Goal: Transaction & Acquisition: Purchase product/service

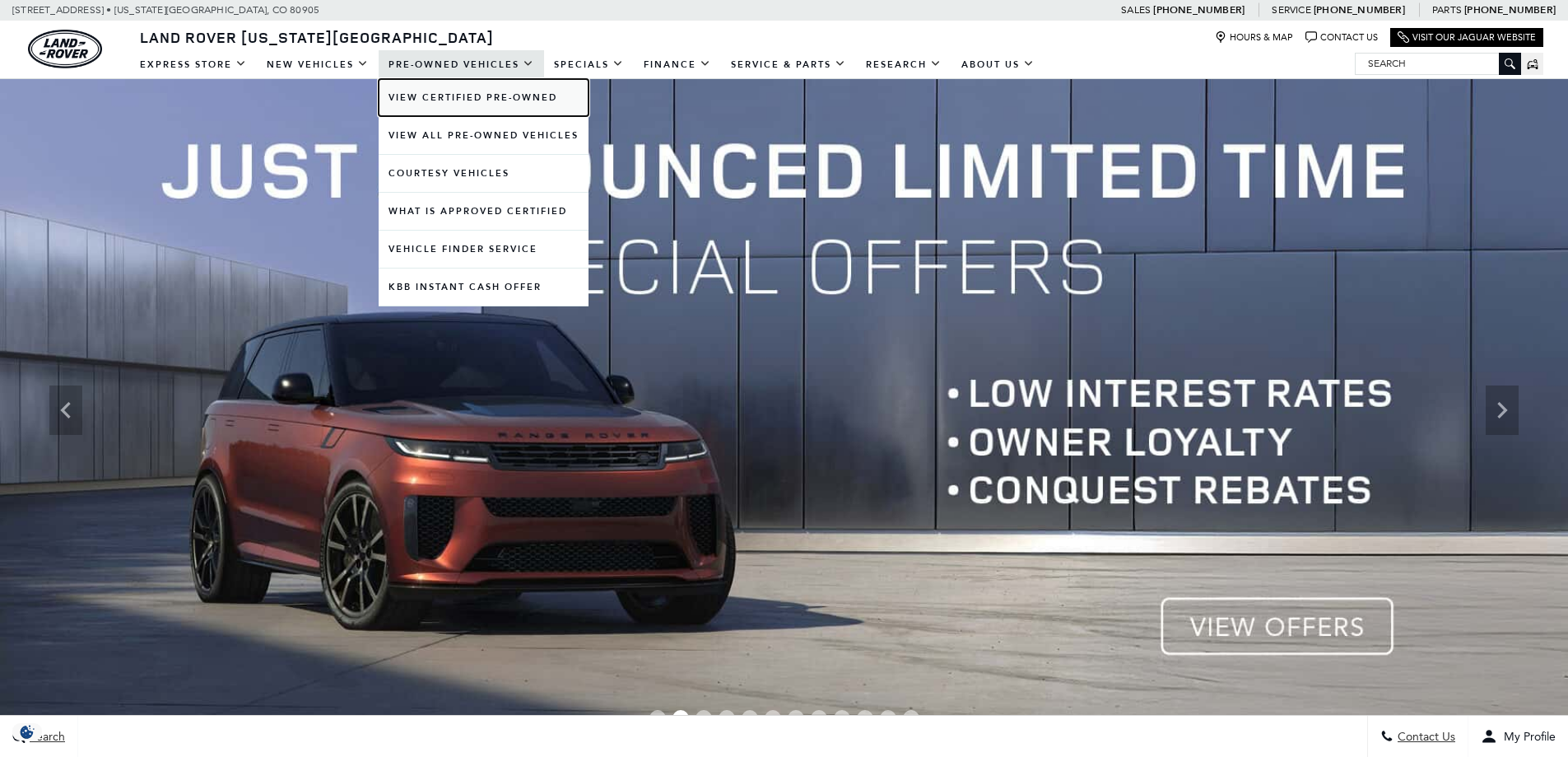
click at [464, 97] on link "View Certified Pre-Owned" at bounding box center [484, 97] width 210 height 37
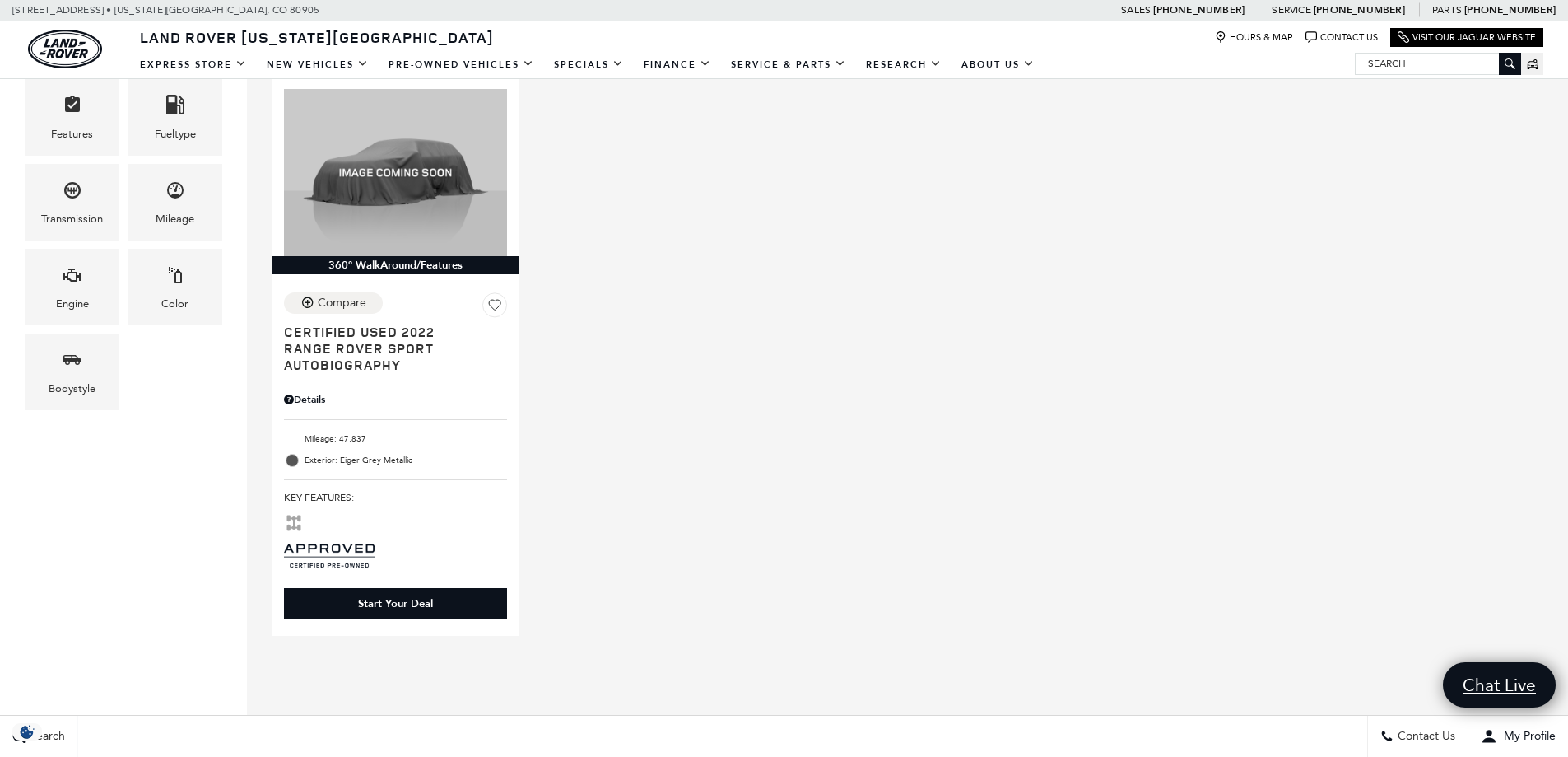
scroll to position [412, 0]
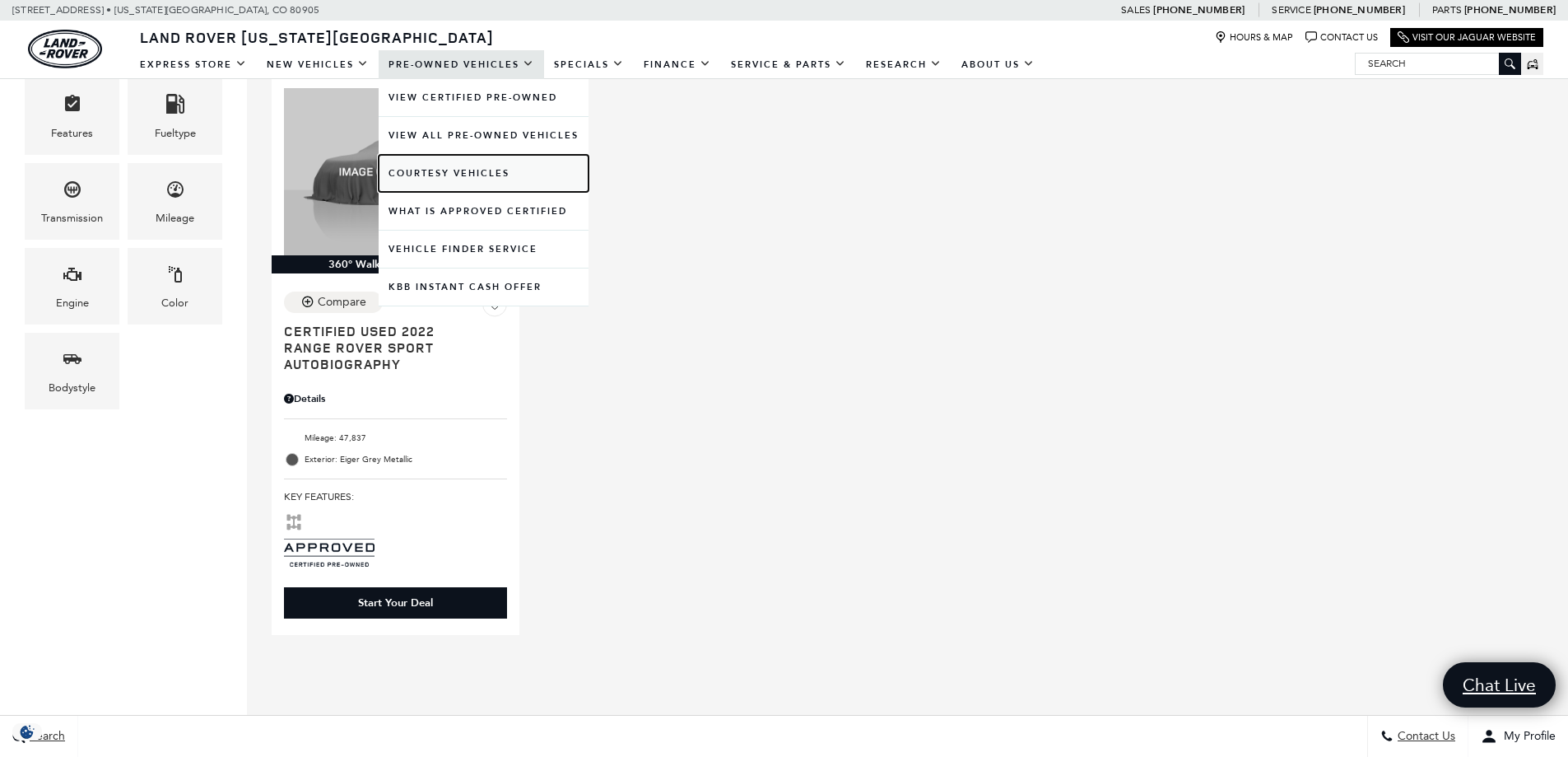
click at [434, 172] on link "Courtesy Vehicles" at bounding box center [484, 173] width 210 height 37
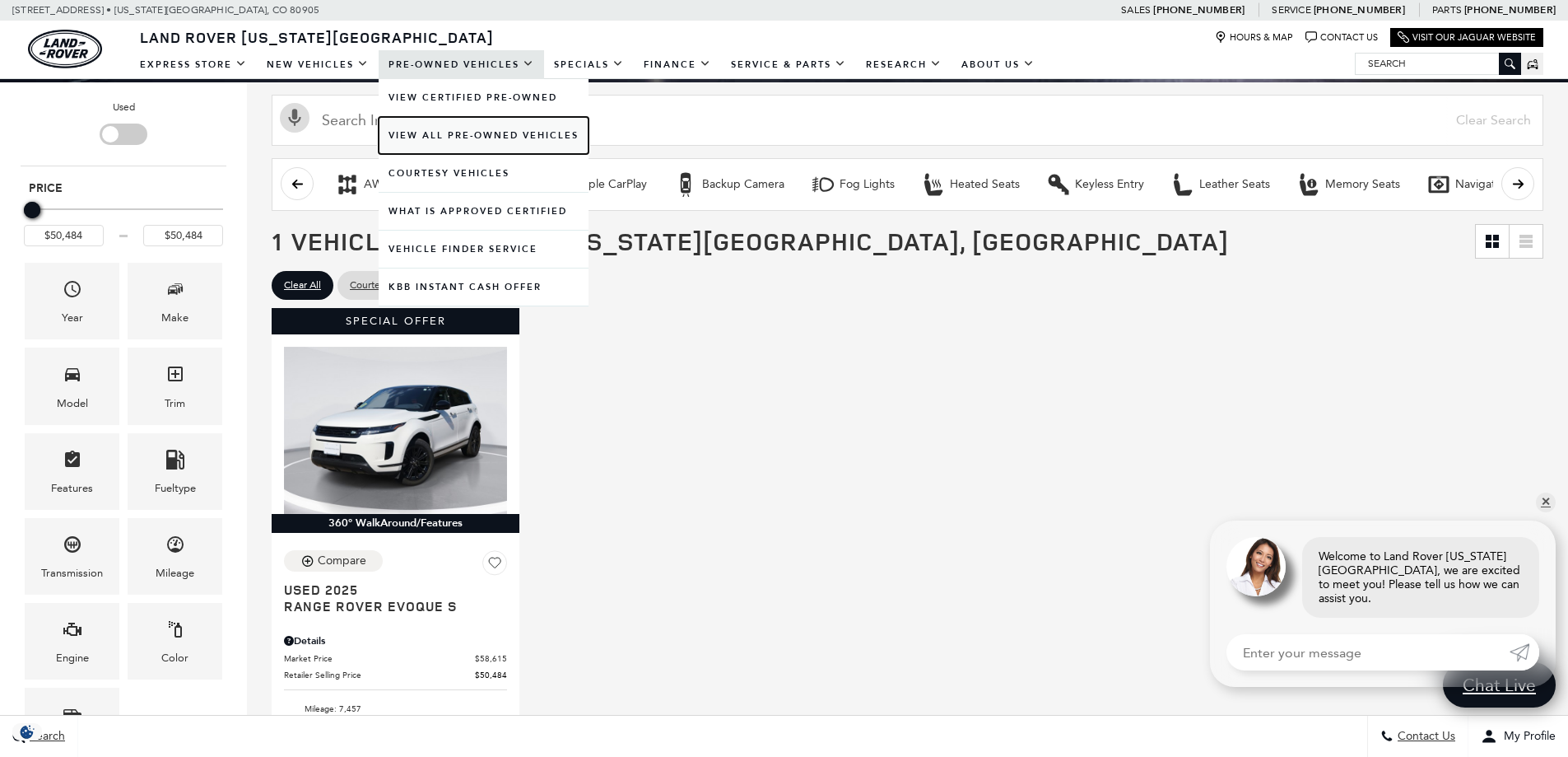
click at [443, 128] on link "View All Pre-Owned Vehicles" at bounding box center [484, 135] width 210 height 37
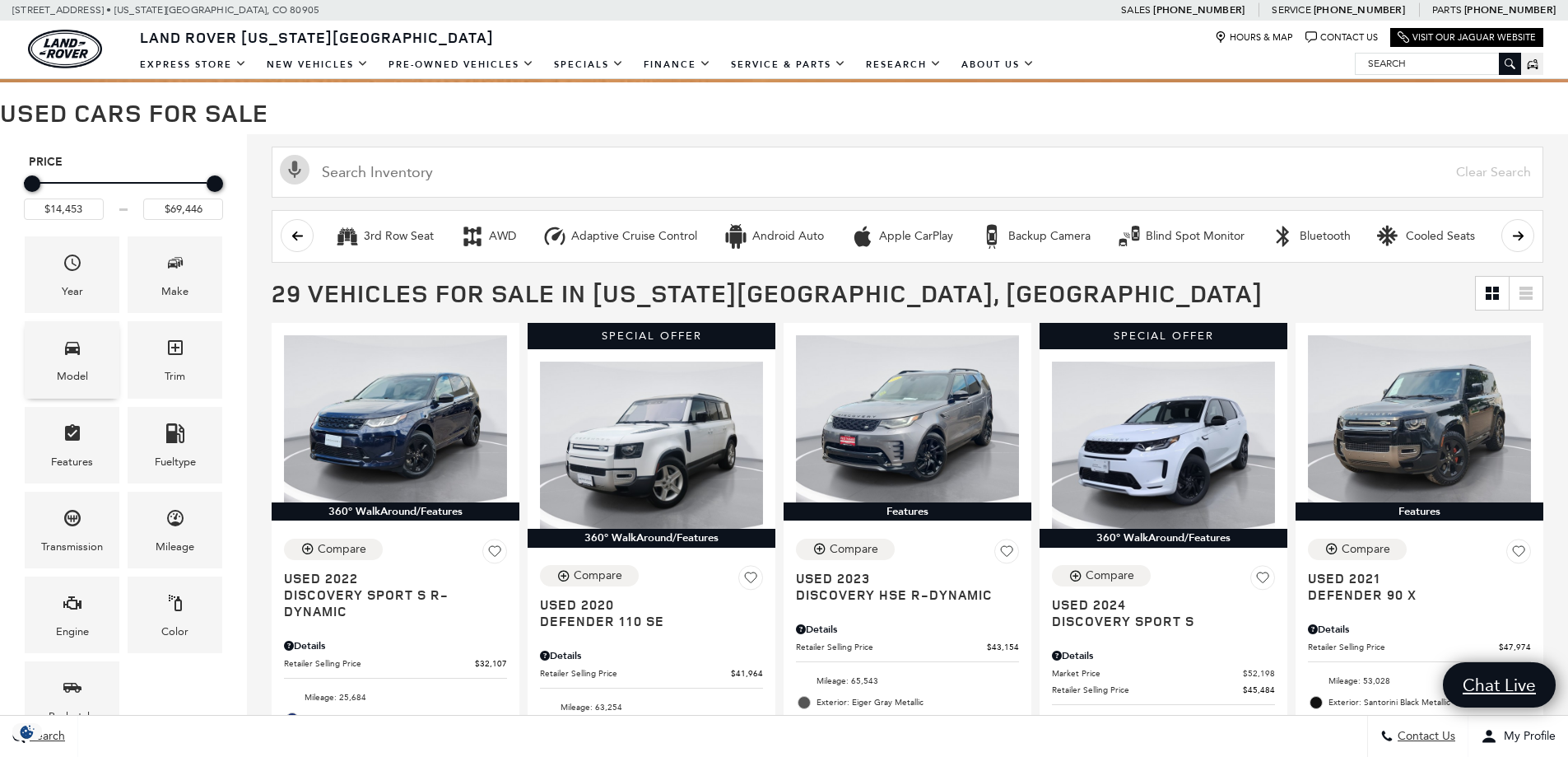
click at [74, 371] on div "Model" at bounding box center [72, 376] width 31 height 18
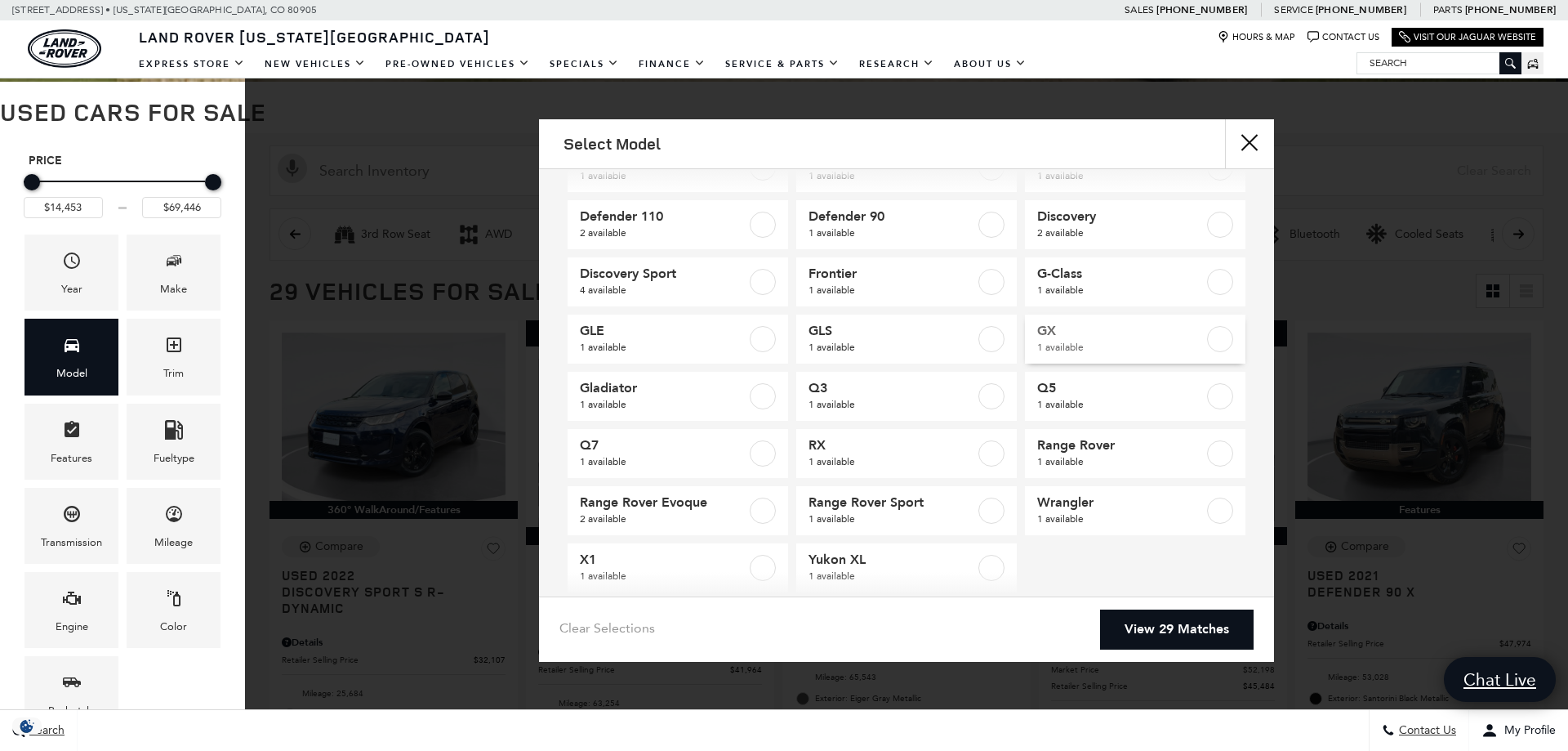
scroll to position [79, 0]
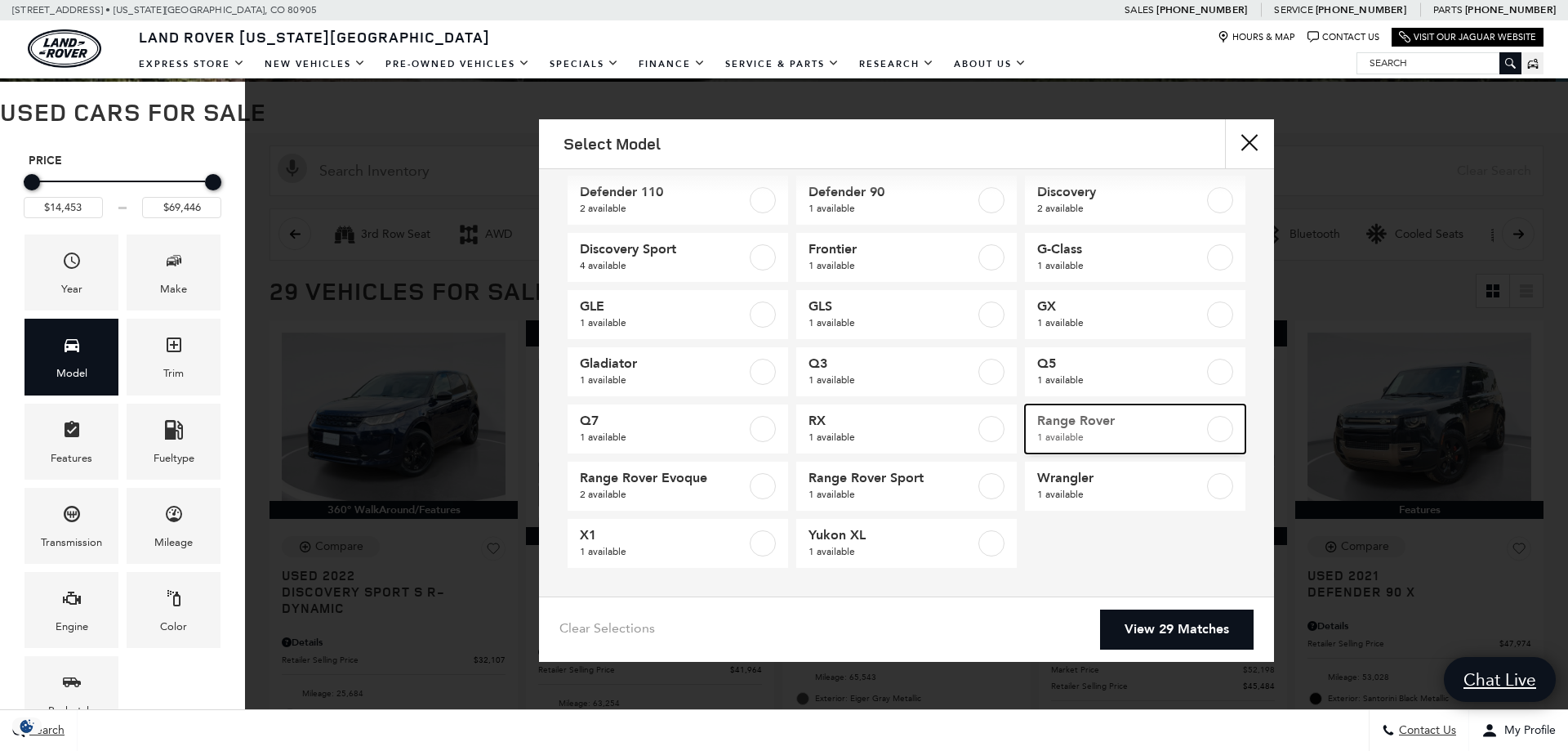
click at [1172, 424] on span "Range Rover" at bounding box center [1121, 421] width 167 height 17
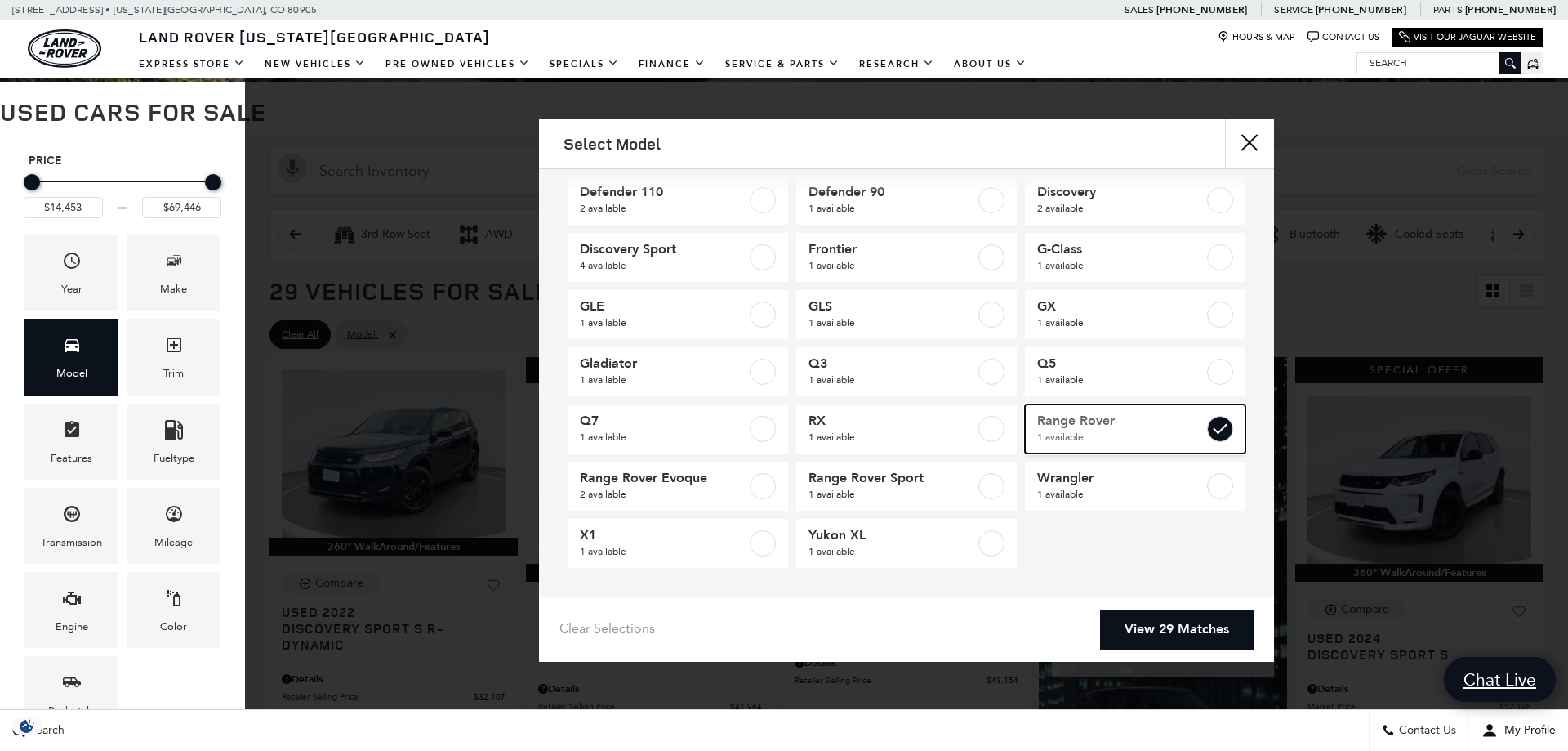
type input "$69,446"
checkbox input "true"
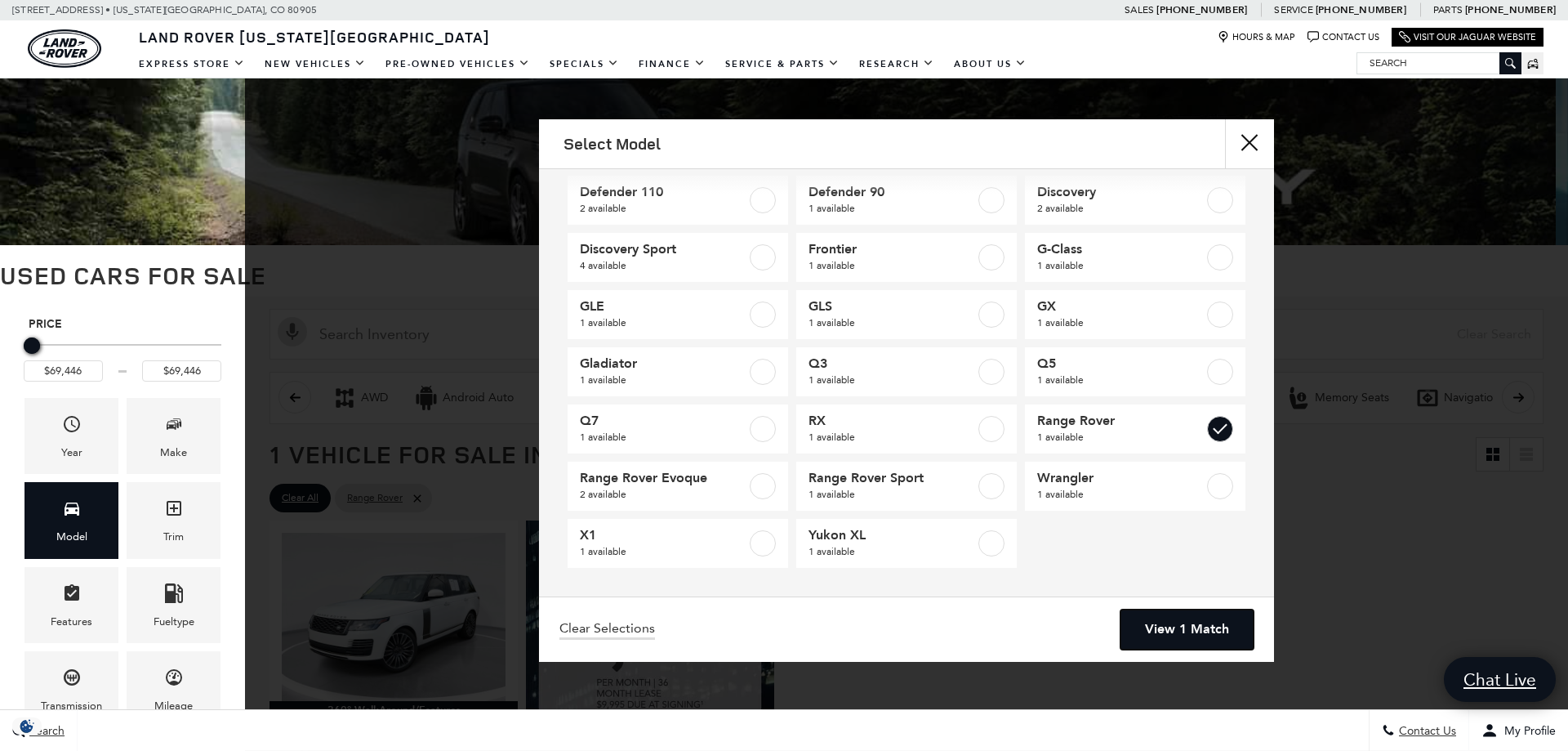
click at [1192, 635] on link "View 1 Match" at bounding box center [1187, 629] width 133 height 40
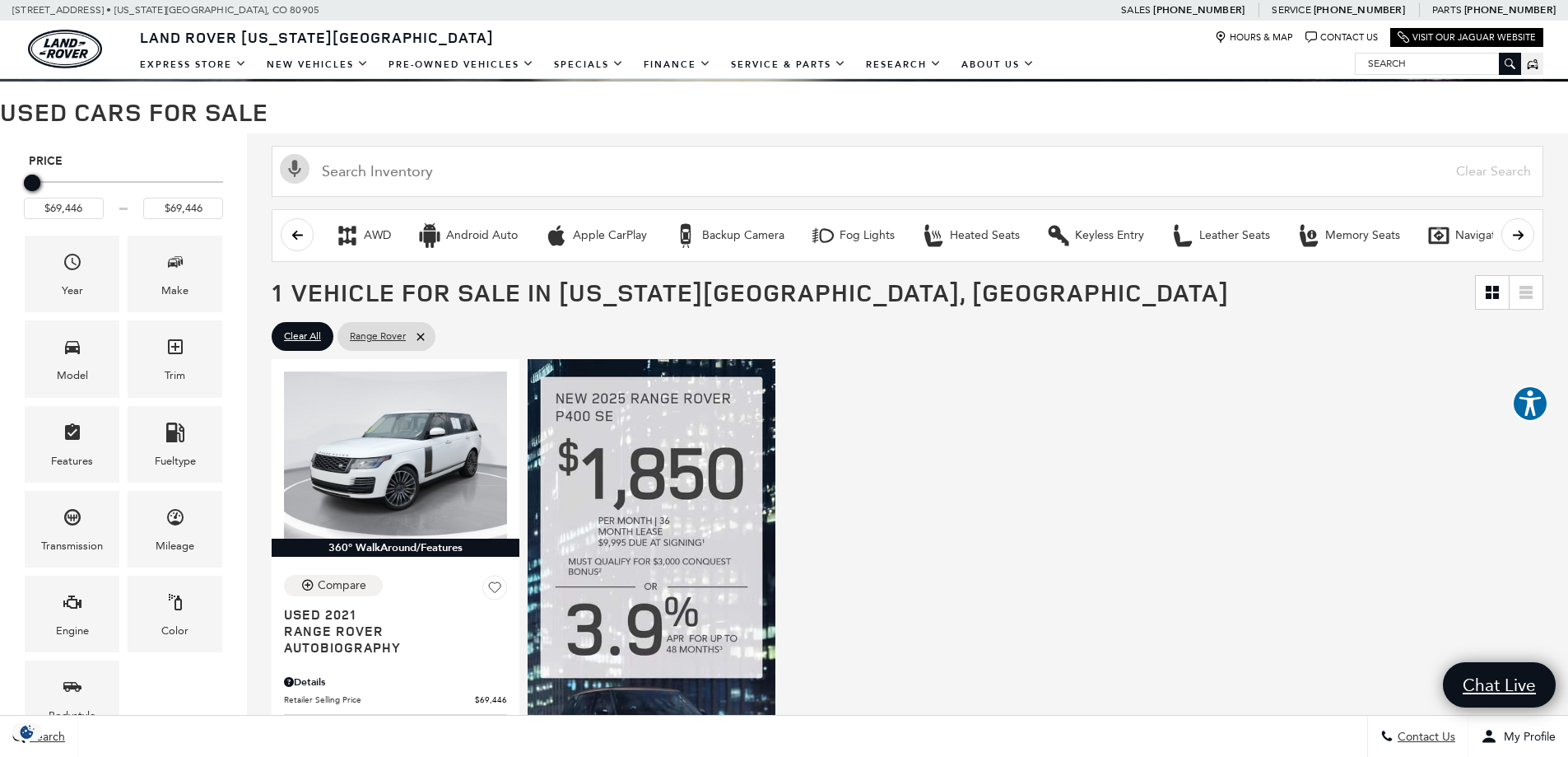
scroll to position [165, 0]
click at [425, 337] on icon at bounding box center [421, 338] width 13 height 13
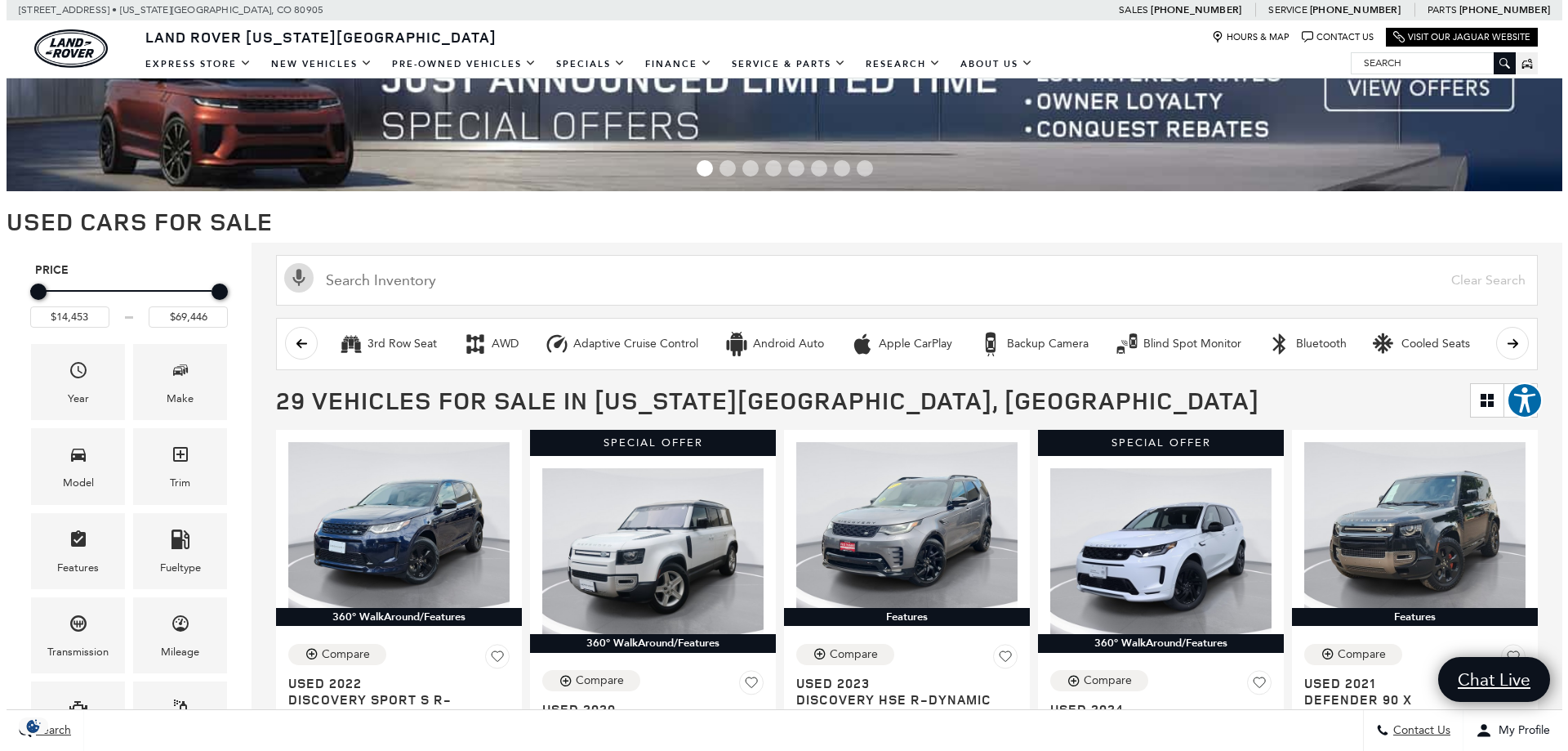
scroll to position [82, 0]
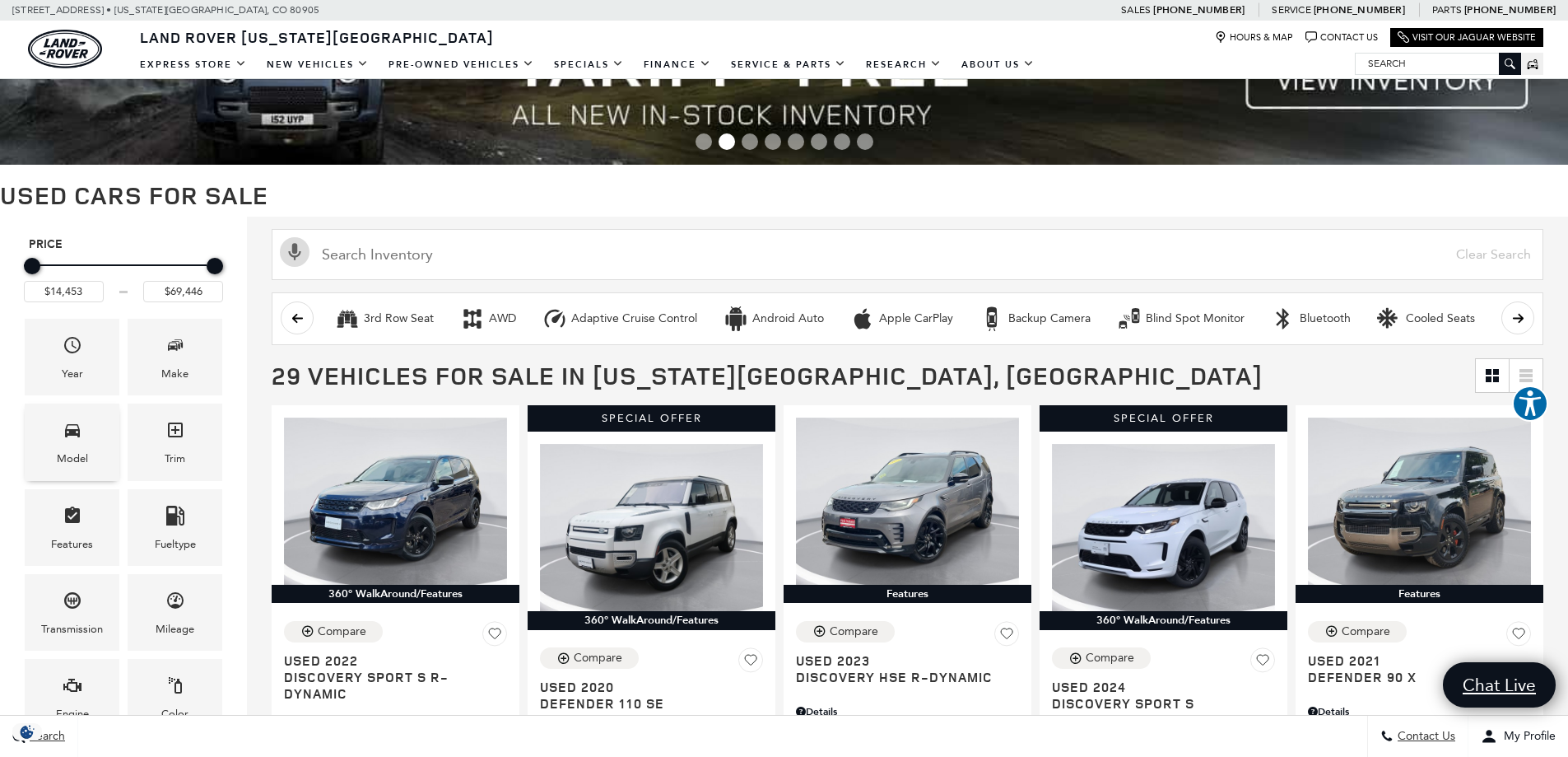
click at [77, 454] on div "Model" at bounding box center [72, 459] width 31 height 18
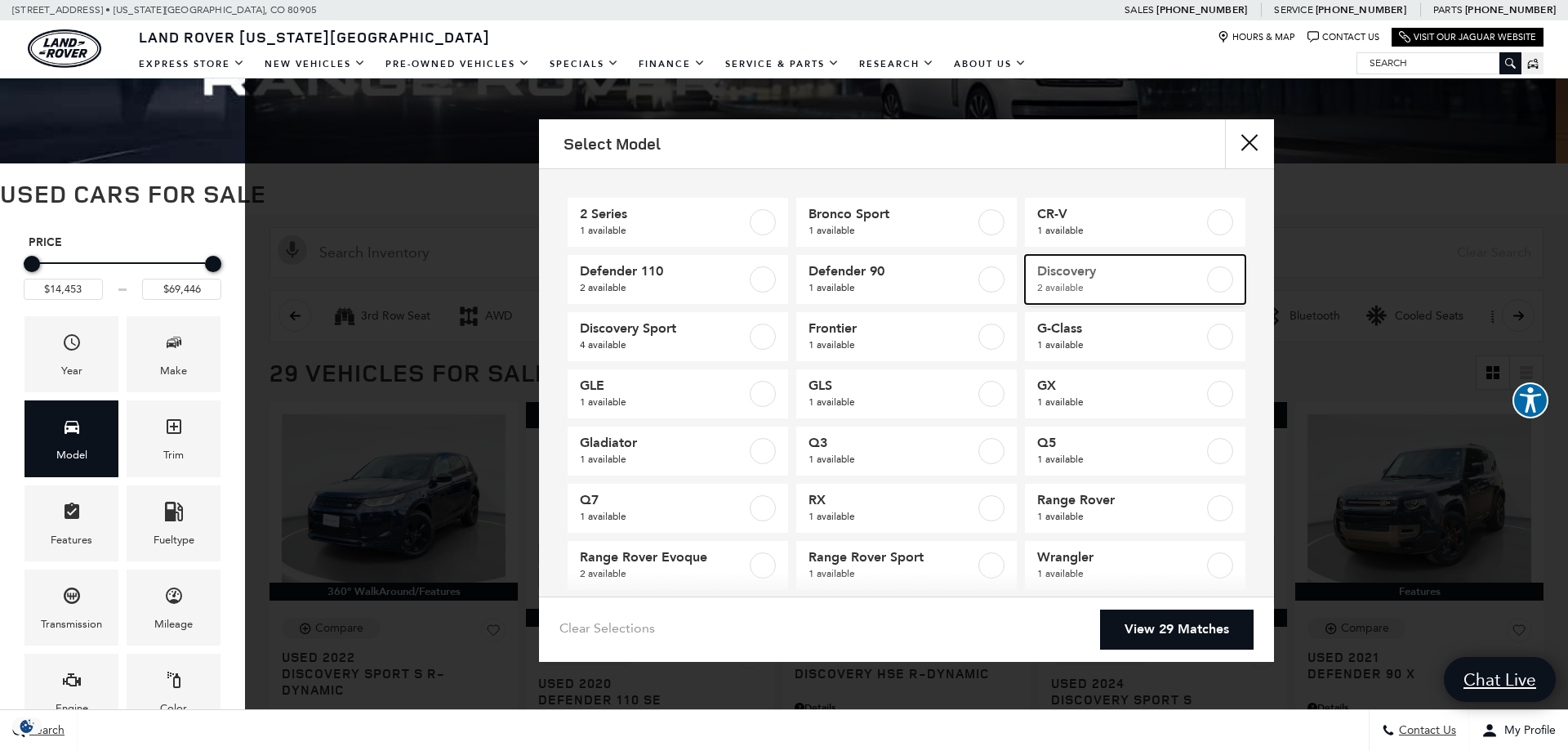
click at [1207, 284] on label at bounding box center [1220, 279] width 26 height 26
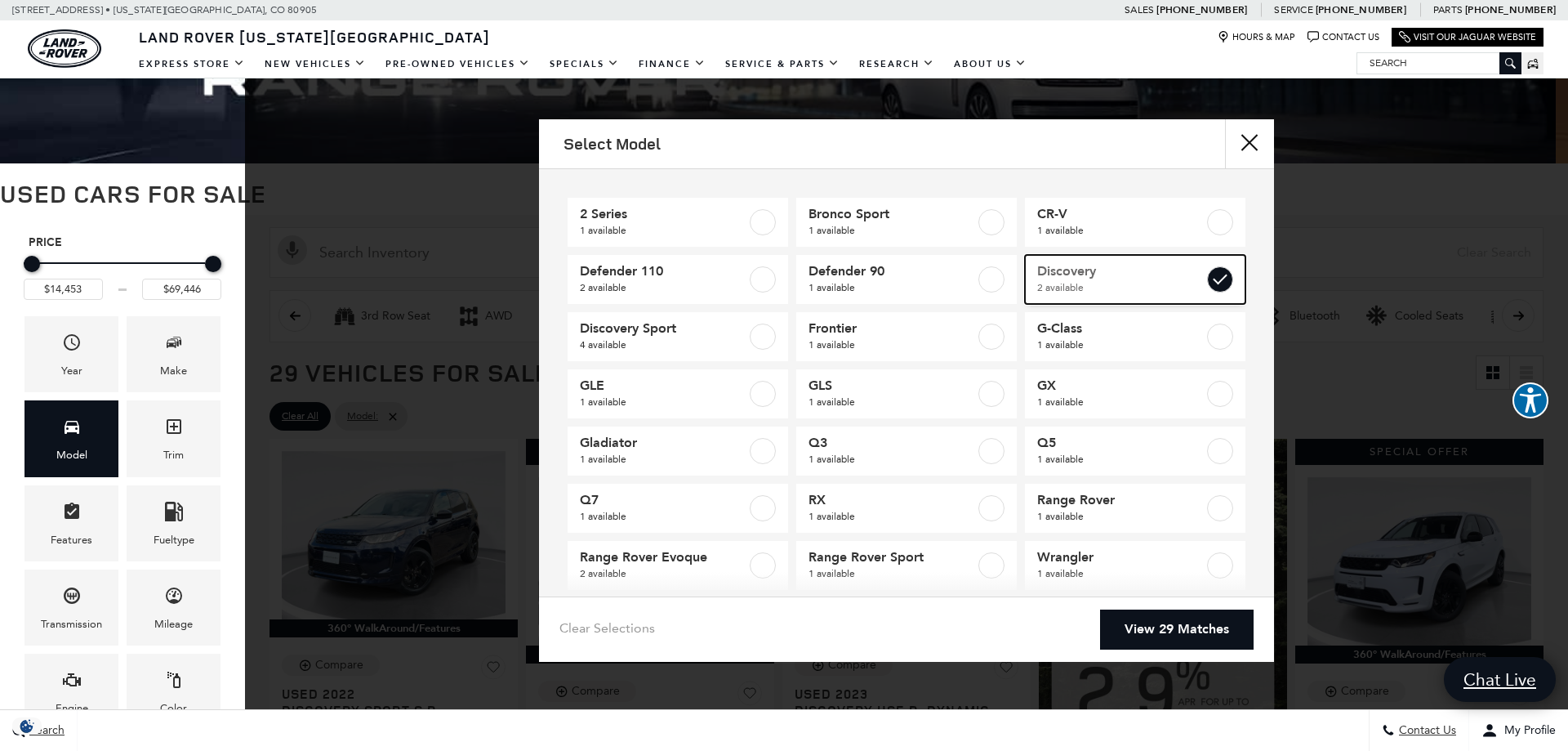
type input "$43,154"
type input "$54,615"
checkbox input "true"
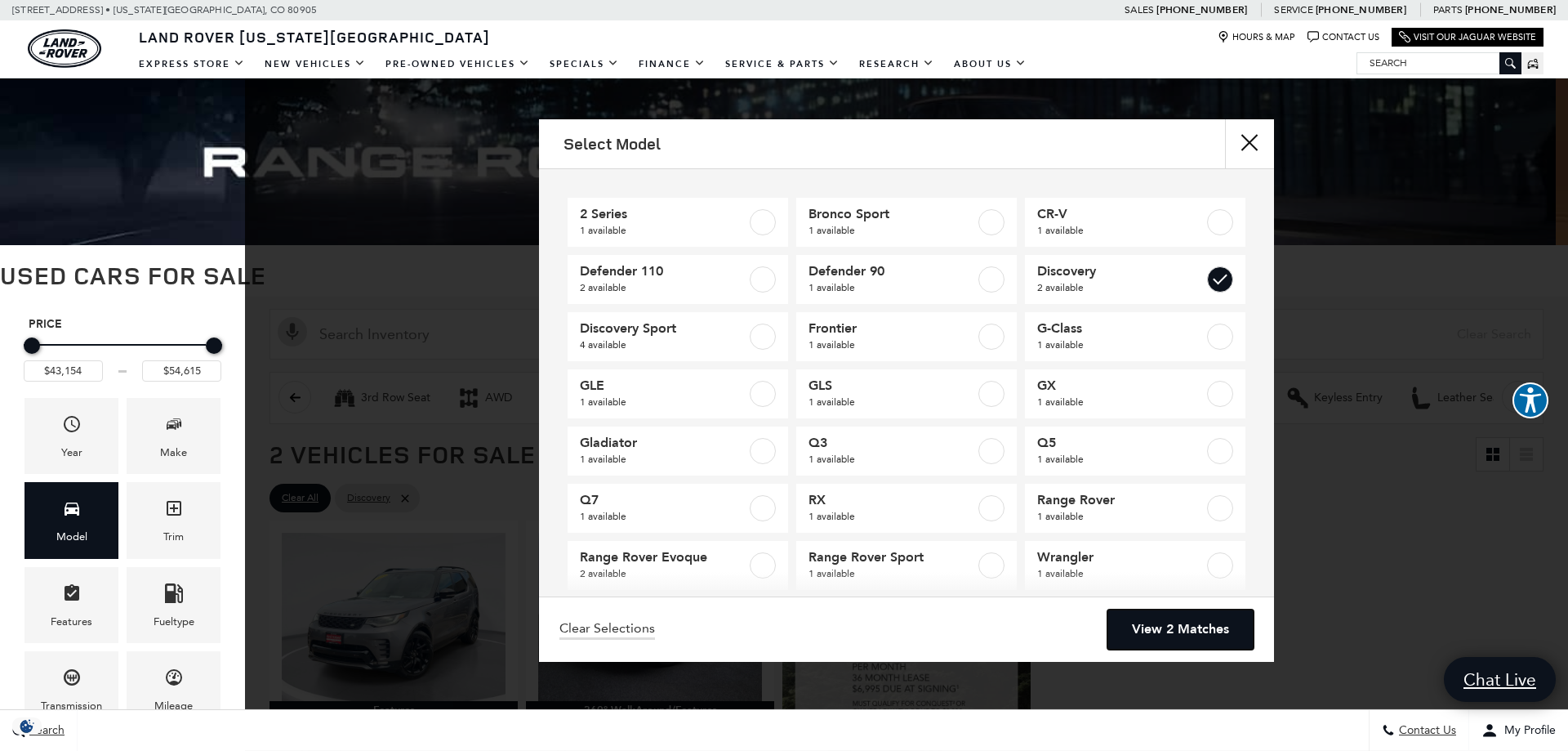
click at [1157, 634] on link "View 2 Matches" at bounding box center [1180, 629] width 146 height 40
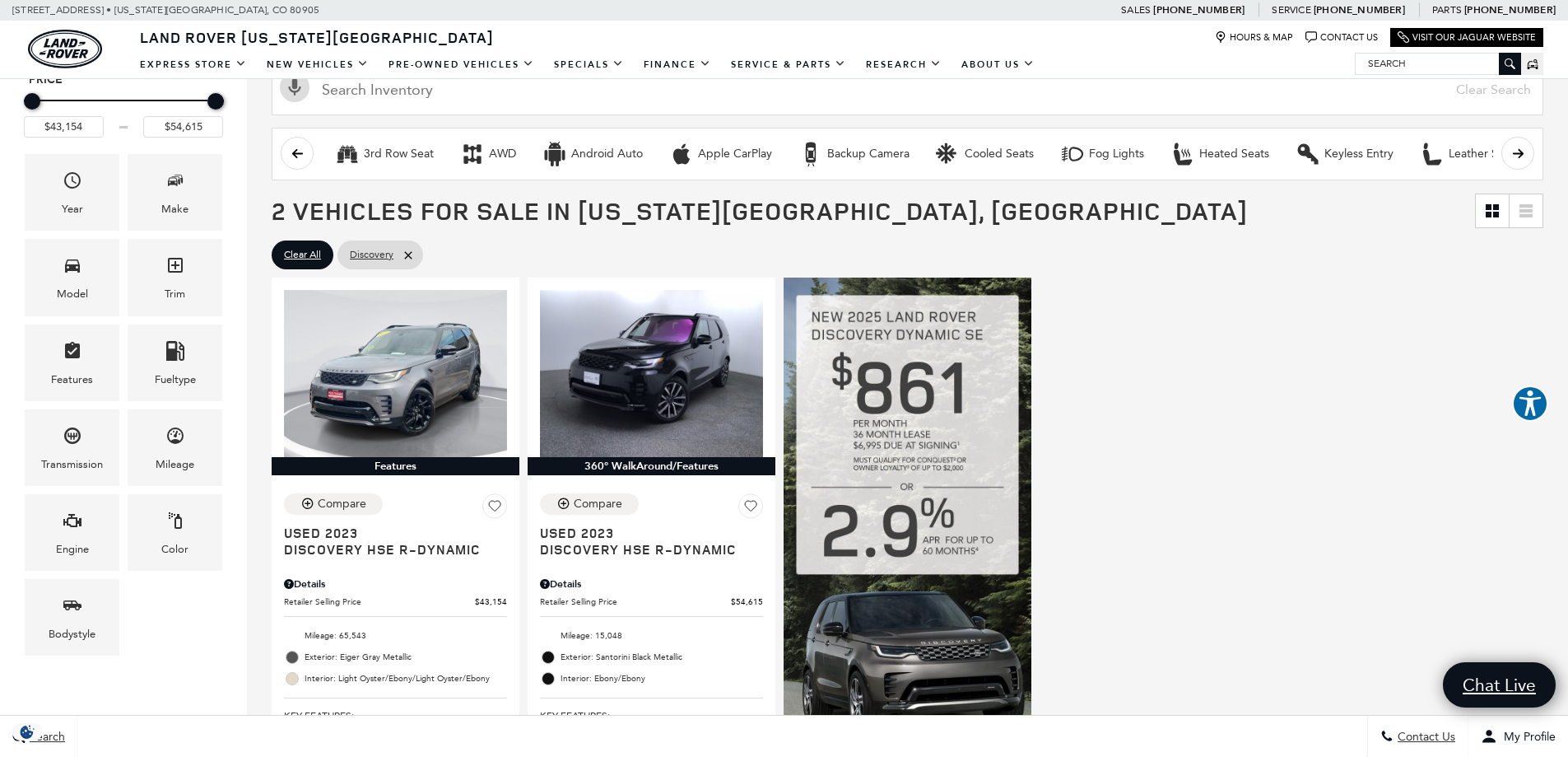
scroll to position [329, 0]
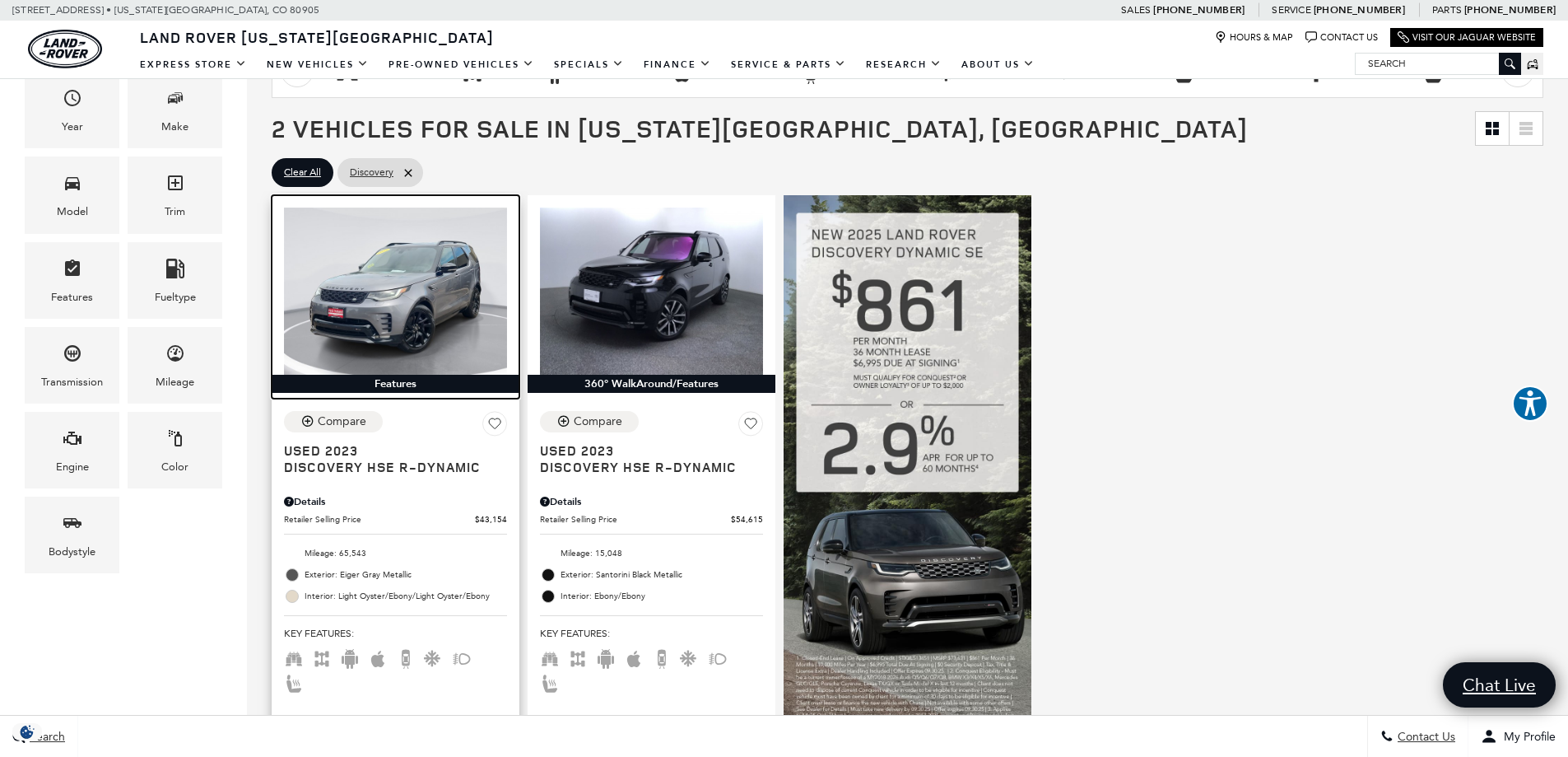
click at [402, 325] on img at bounding box center [396, 291] width 223 height 167
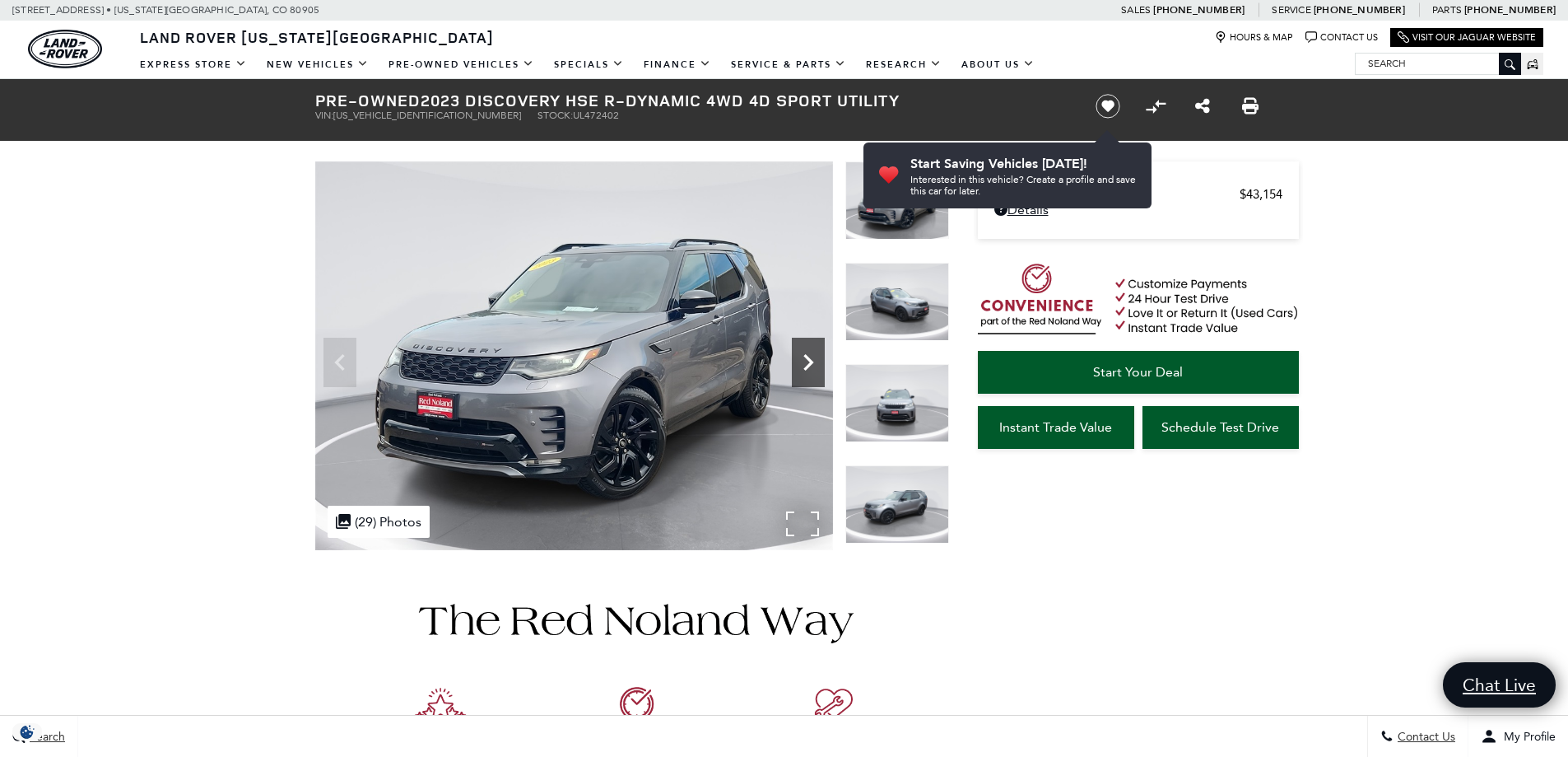
click at [807, 363] on icon "Next" at bounding box center [808, 362] width 33 height 33
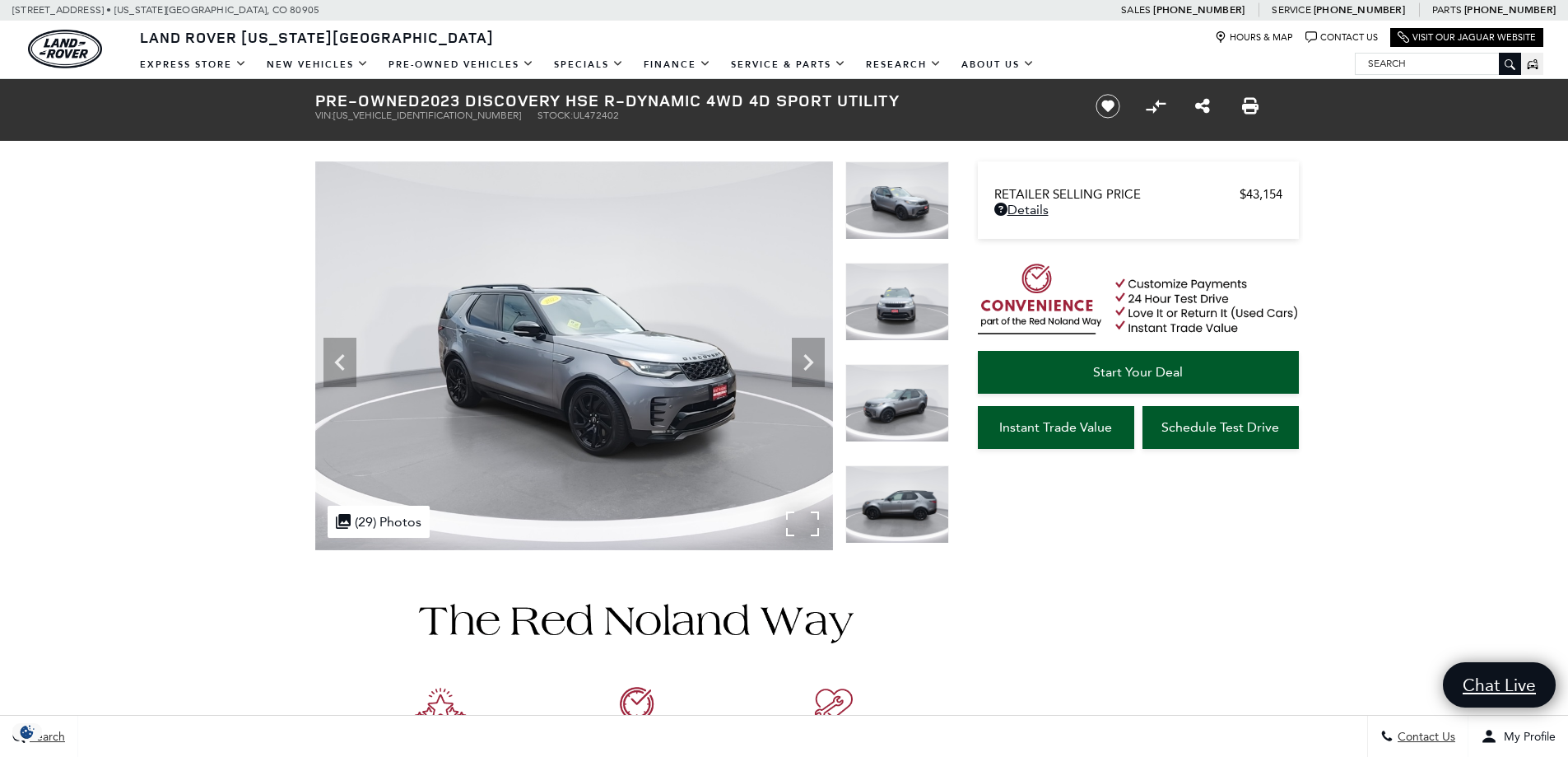
click at [805, 523] on img at bounding box center [574, 355] width 517 height 389
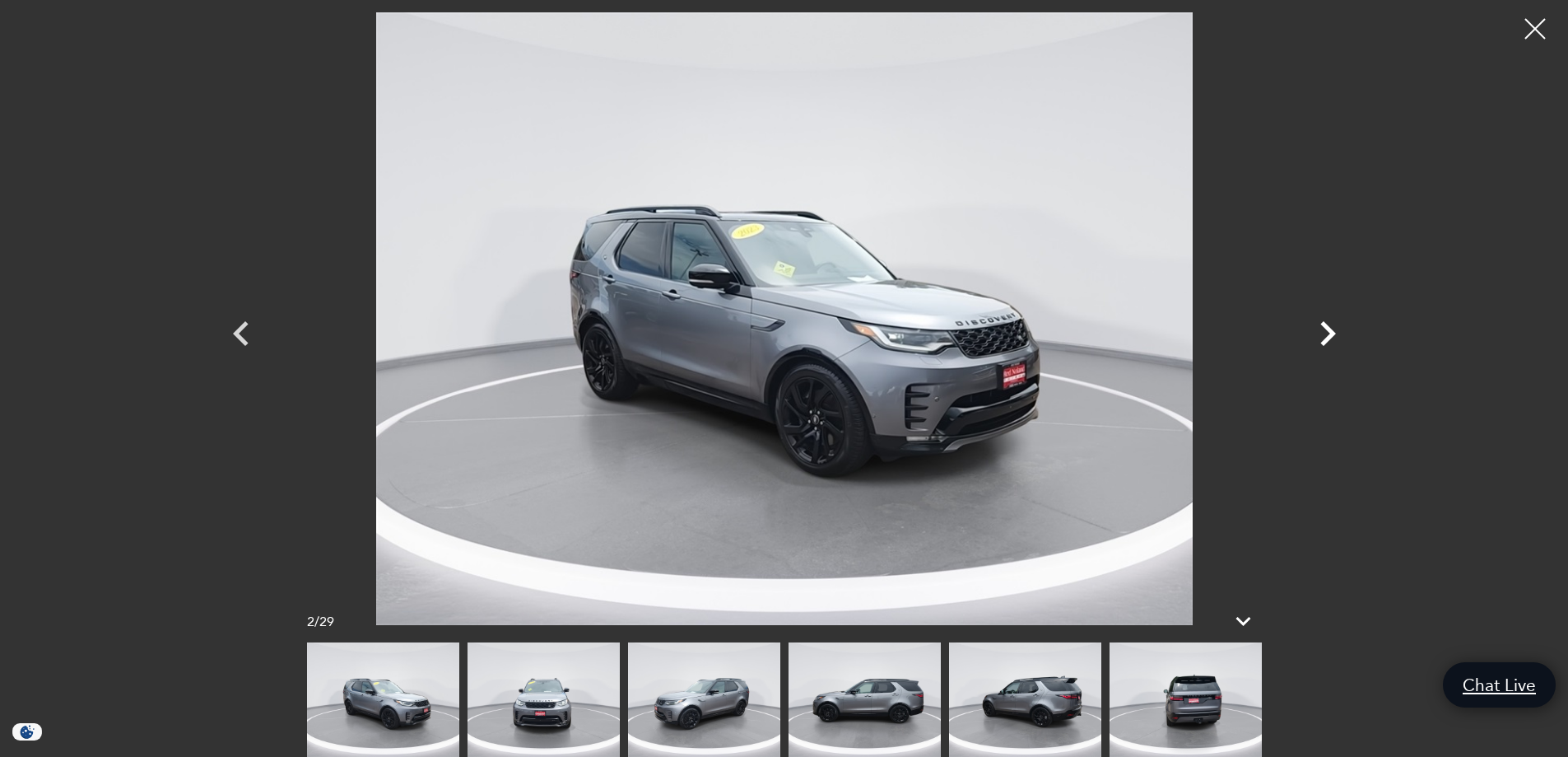
click at [1330, 333] on icon "Next" at bounding box center [1328, 333] width 16 height 24
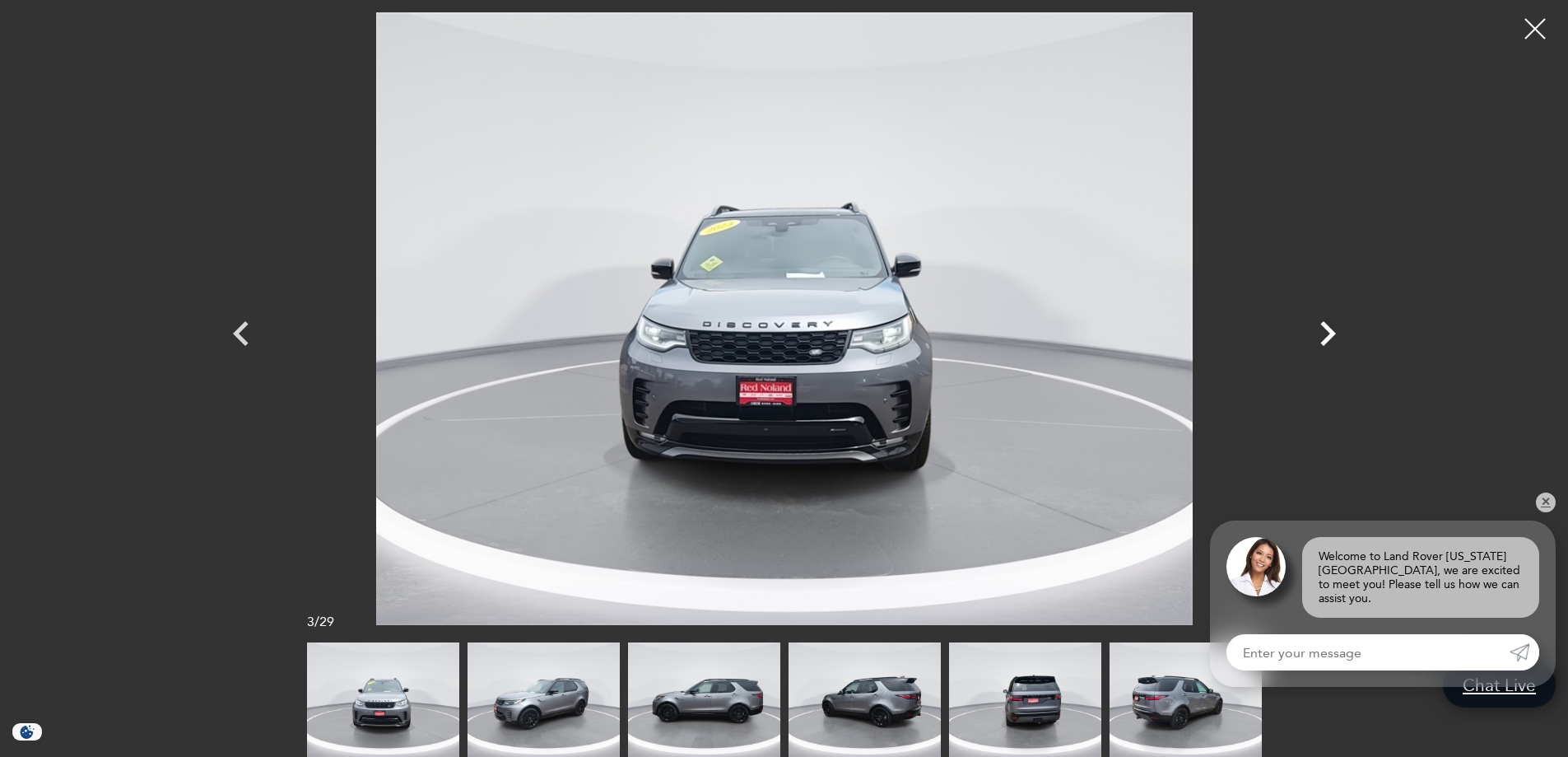
click at [1329, 342] on icon "Next" at bounding box center [1328, 334] width 50 height 50
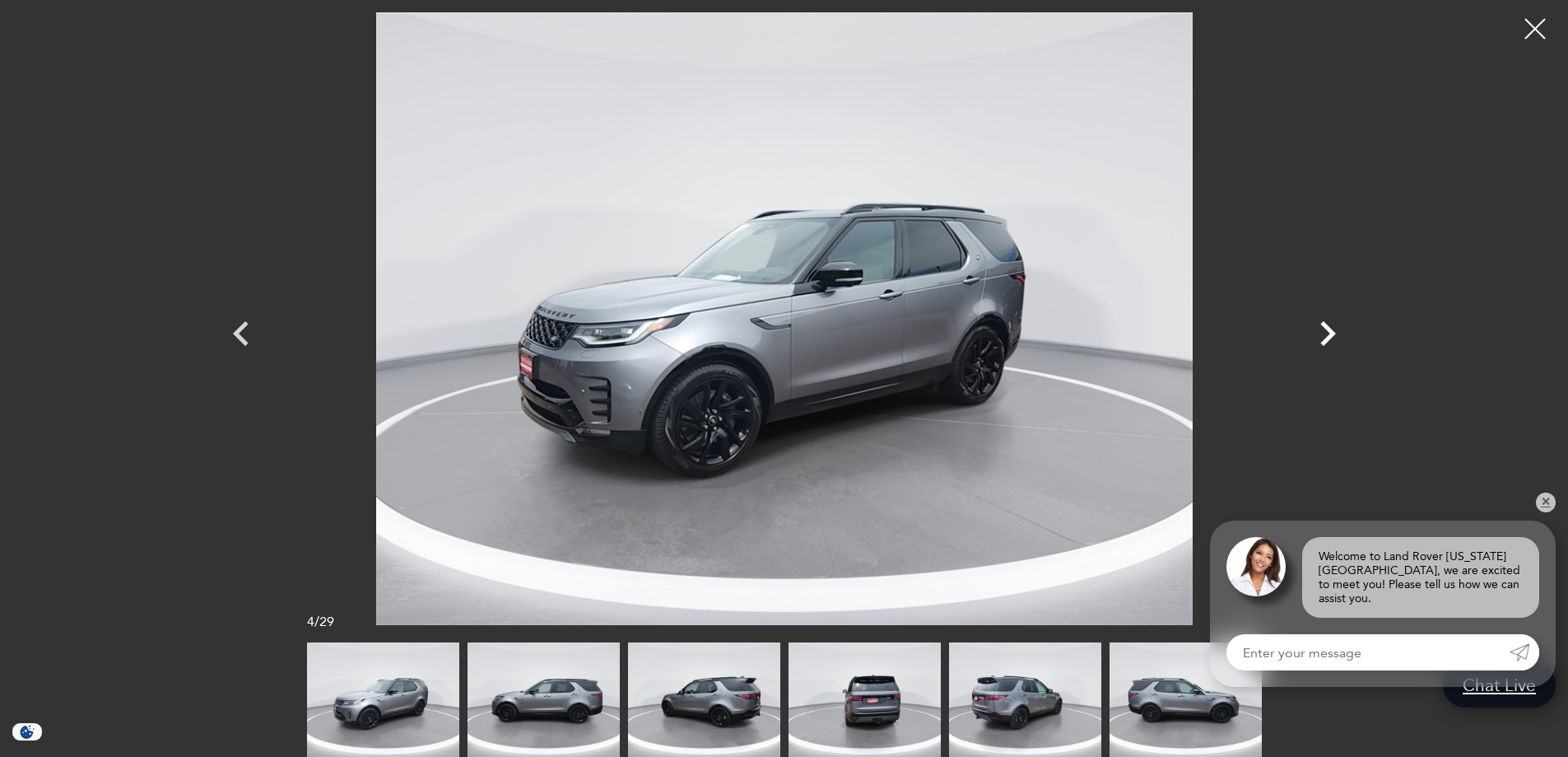
click at [1329, 342] on icon "Next" at bounding box center [1328, 334] width 50 height 50
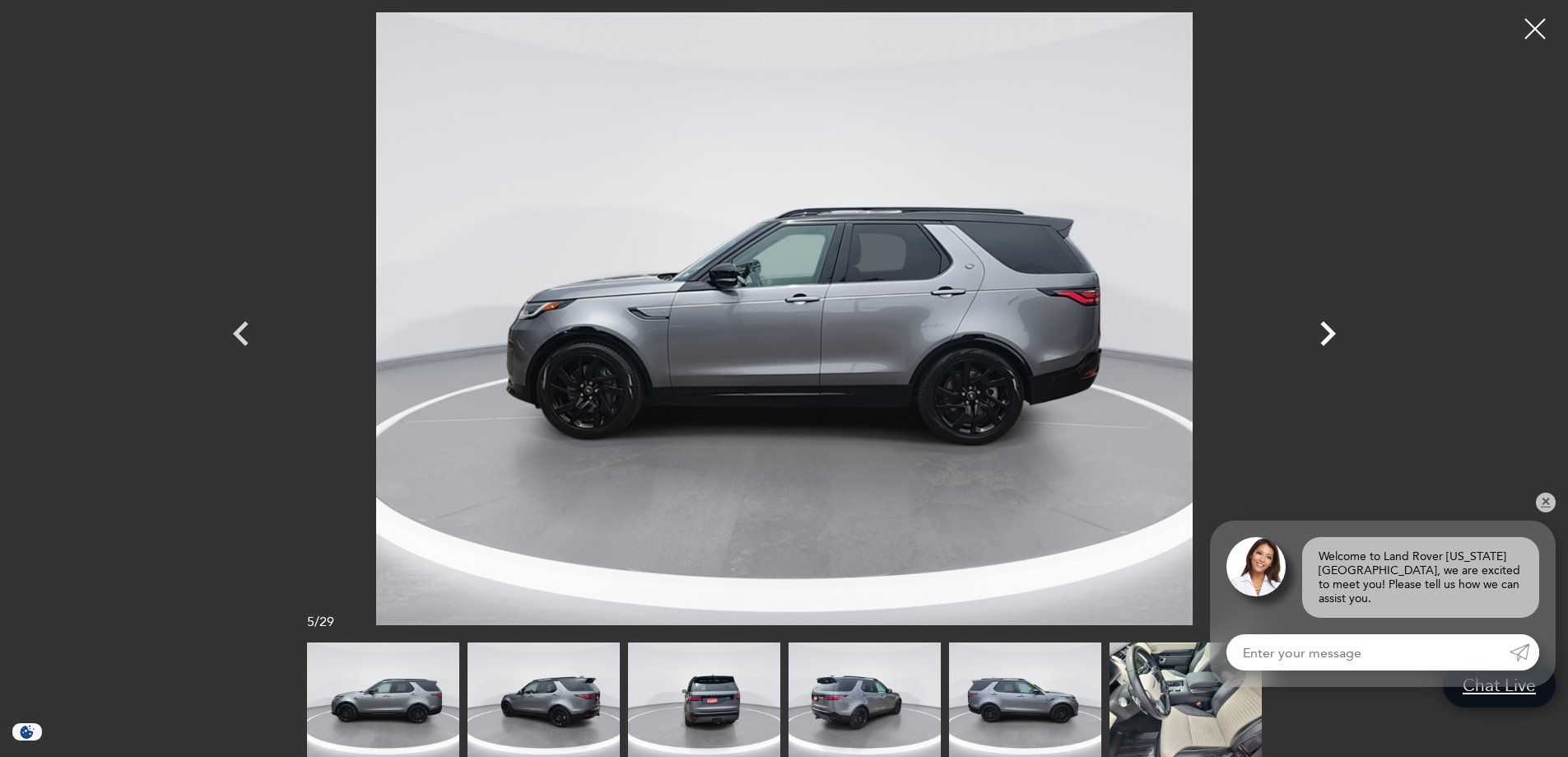
click at [1329, 342] on icon "Next" at bounding box center [1328, 334] width 50 height 50
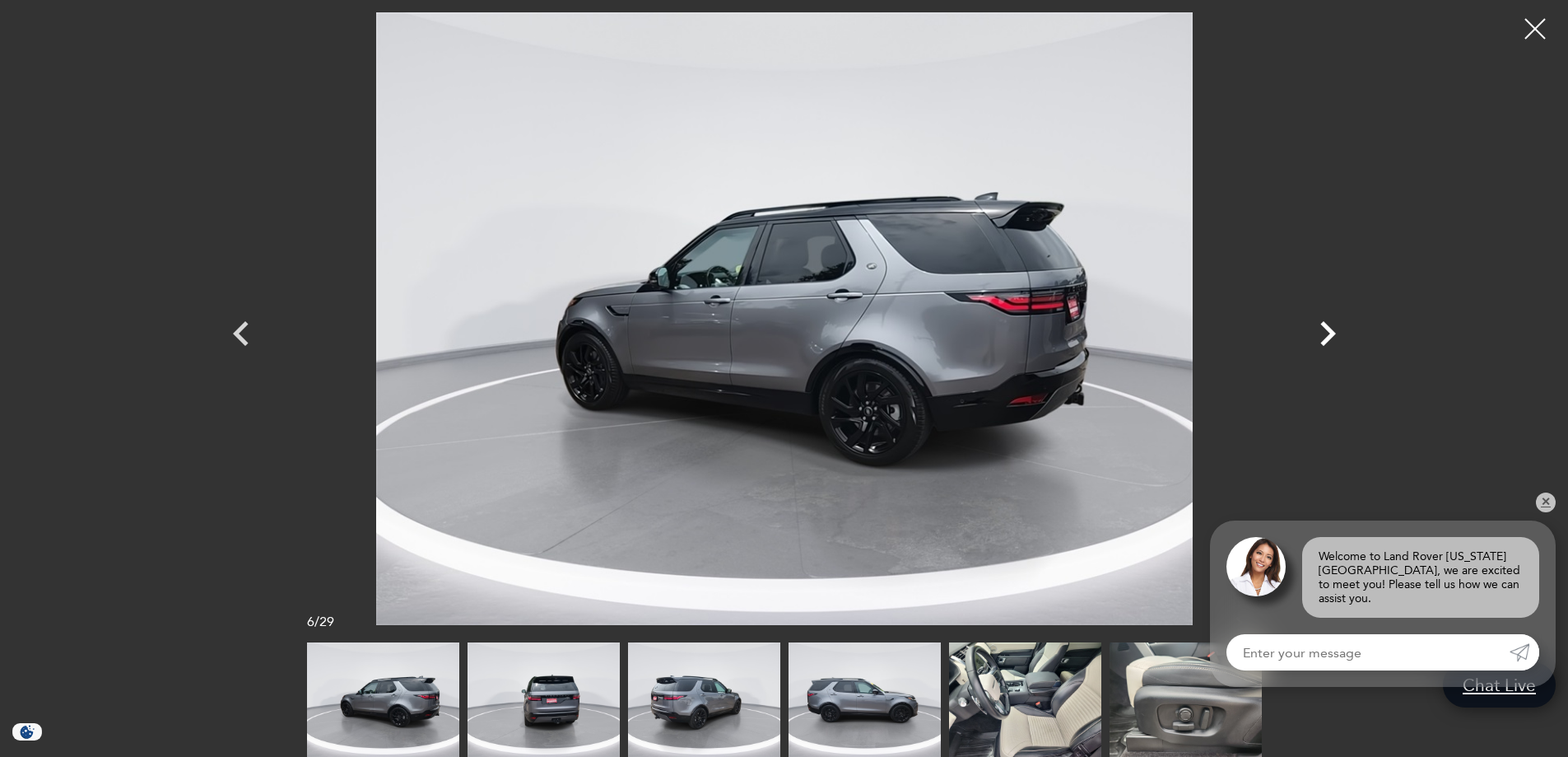
click at [1329, 342] on icon "Next" at bounding box center [1328, 334] width 50 height 50
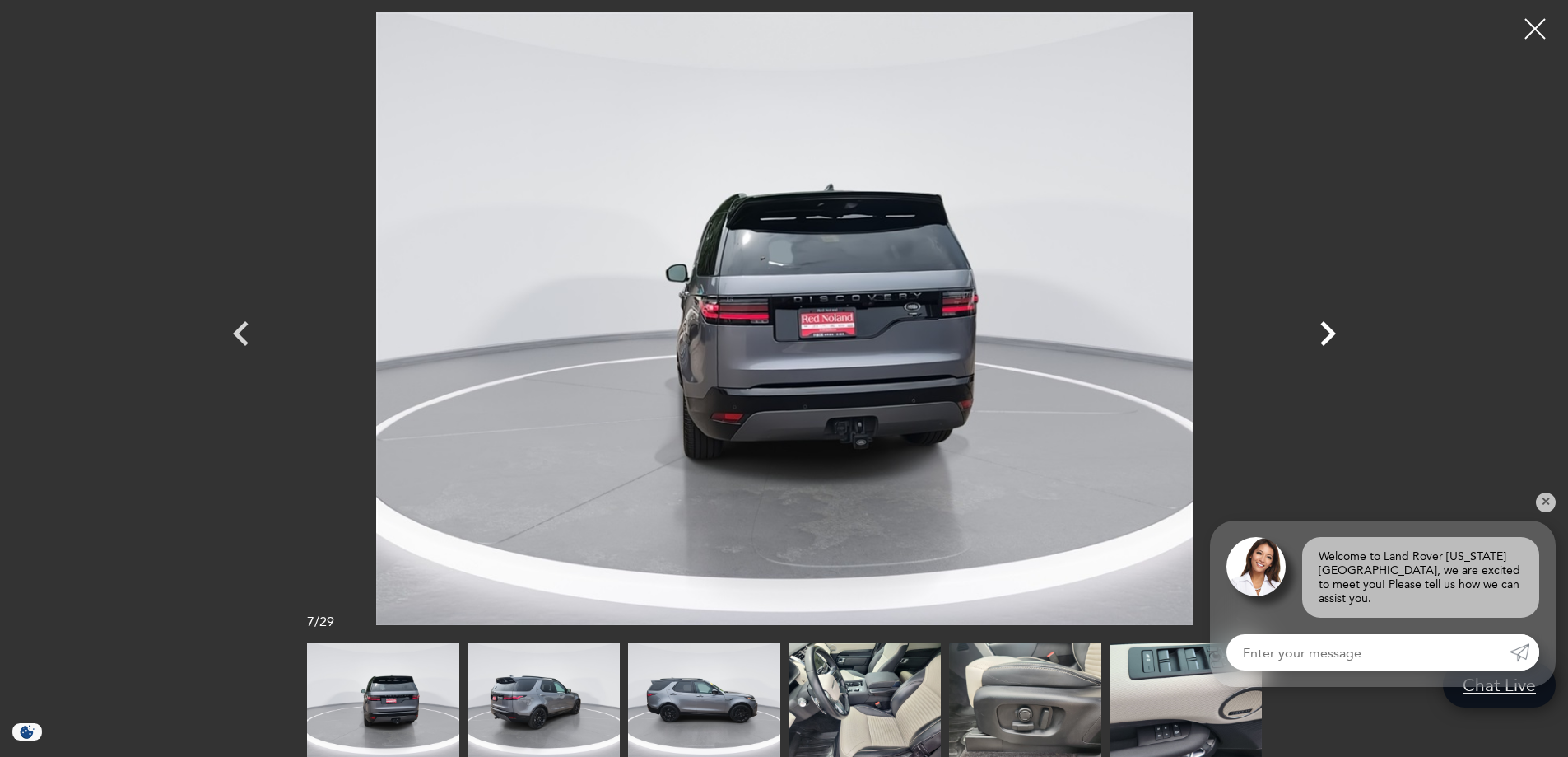
click at [1329, 342] on icon "Next" at bounding box center [1328, 334] width 50 height 50
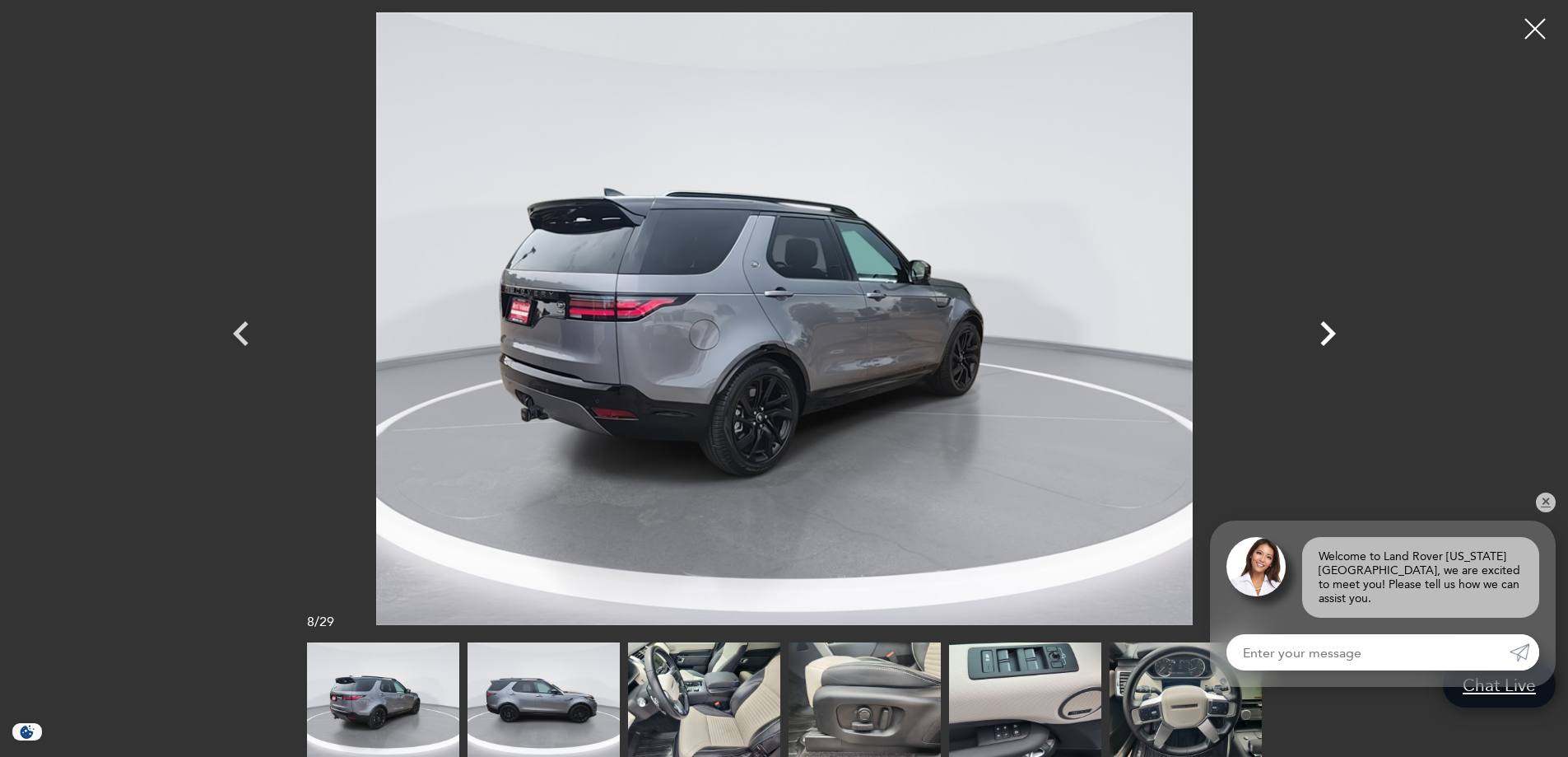
click at [1329, 342] on icon "Next" at bounding box center [1328, 334] width 50 height 50
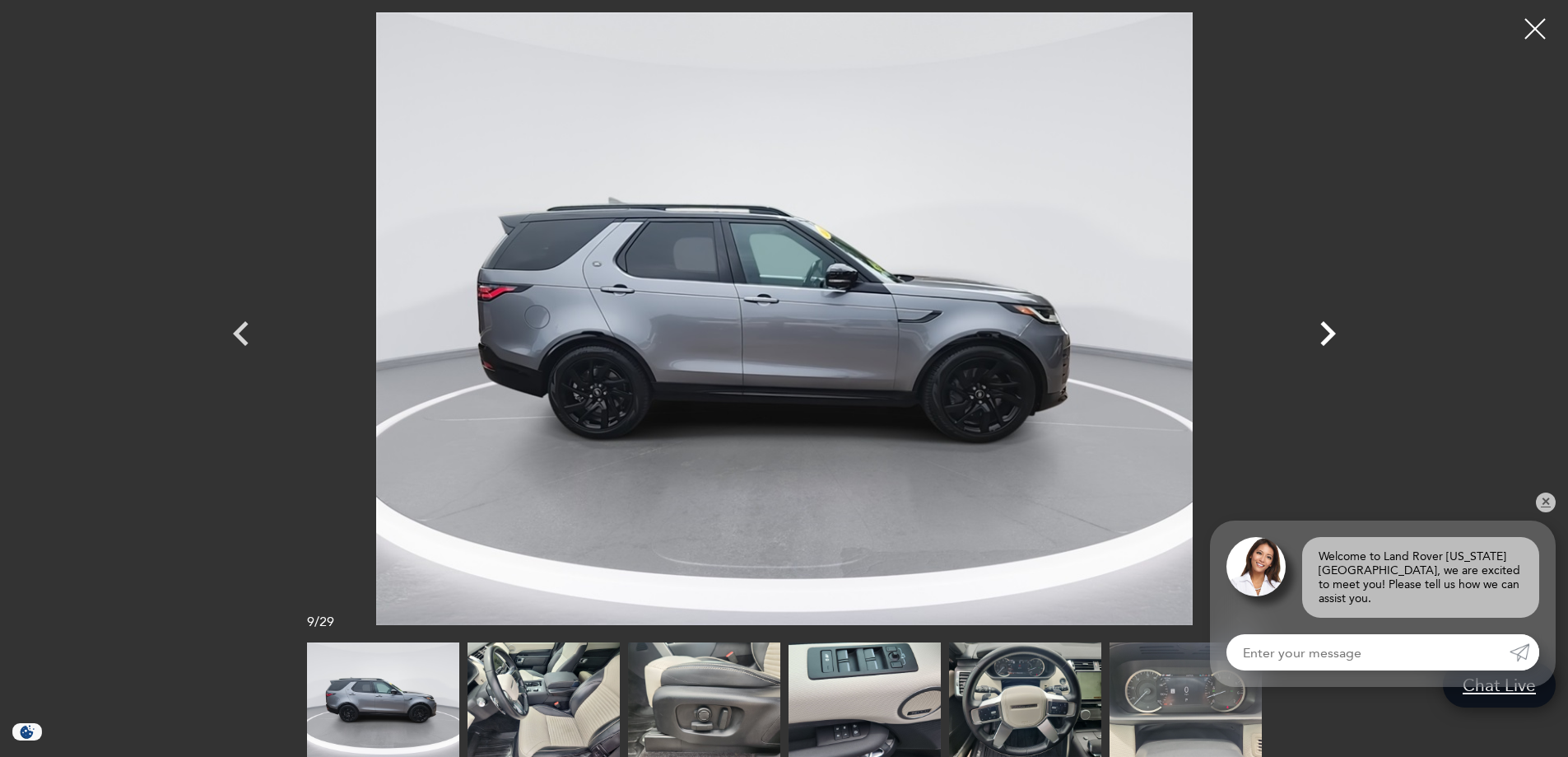
click at [1329, 342] on icon "Next" at bounding box center [1328, 334] width 50 height 50
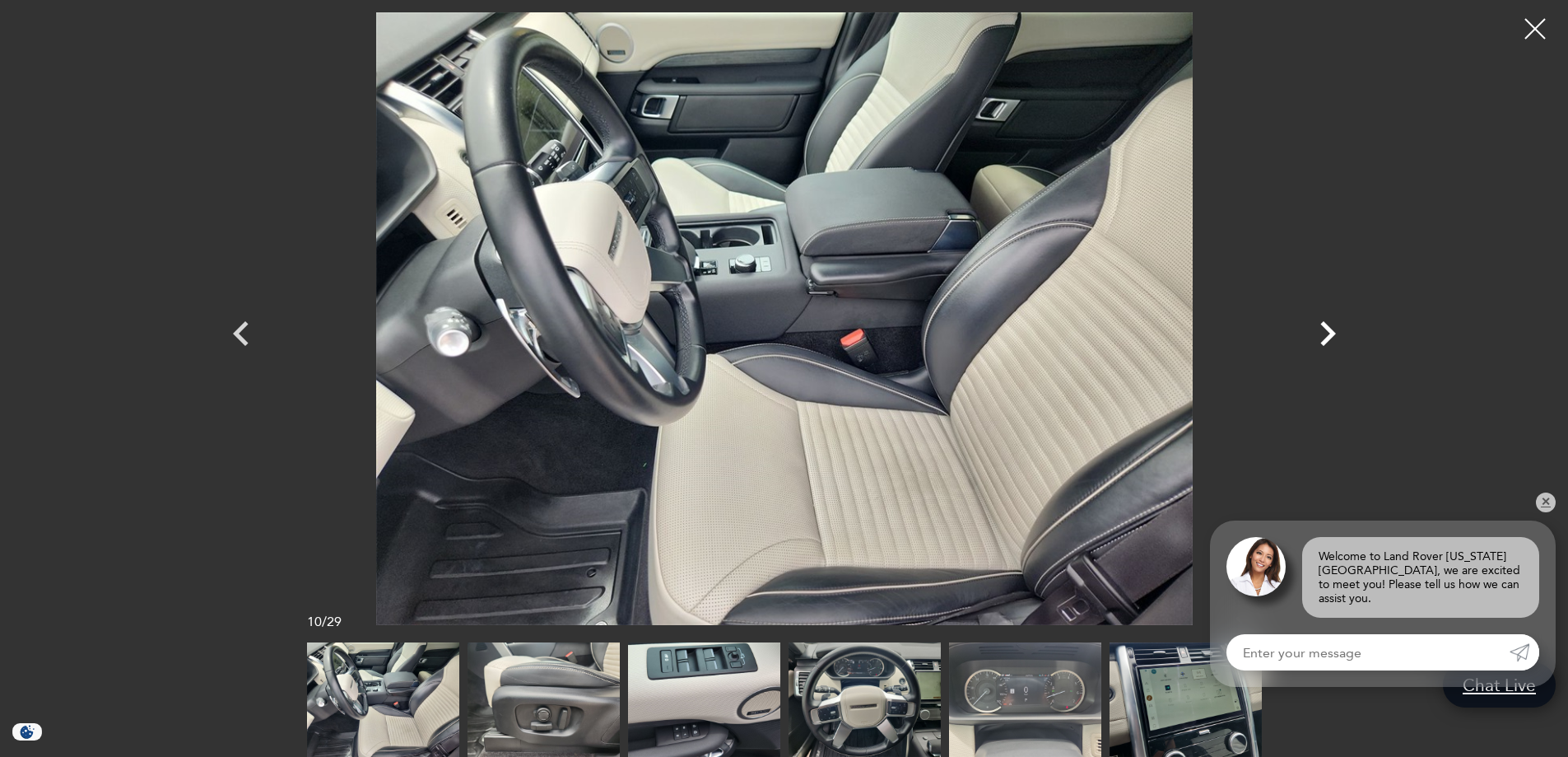
click at [1329, 342] on icon "Next" at bounding box center [1328, 334] width 50 height 50
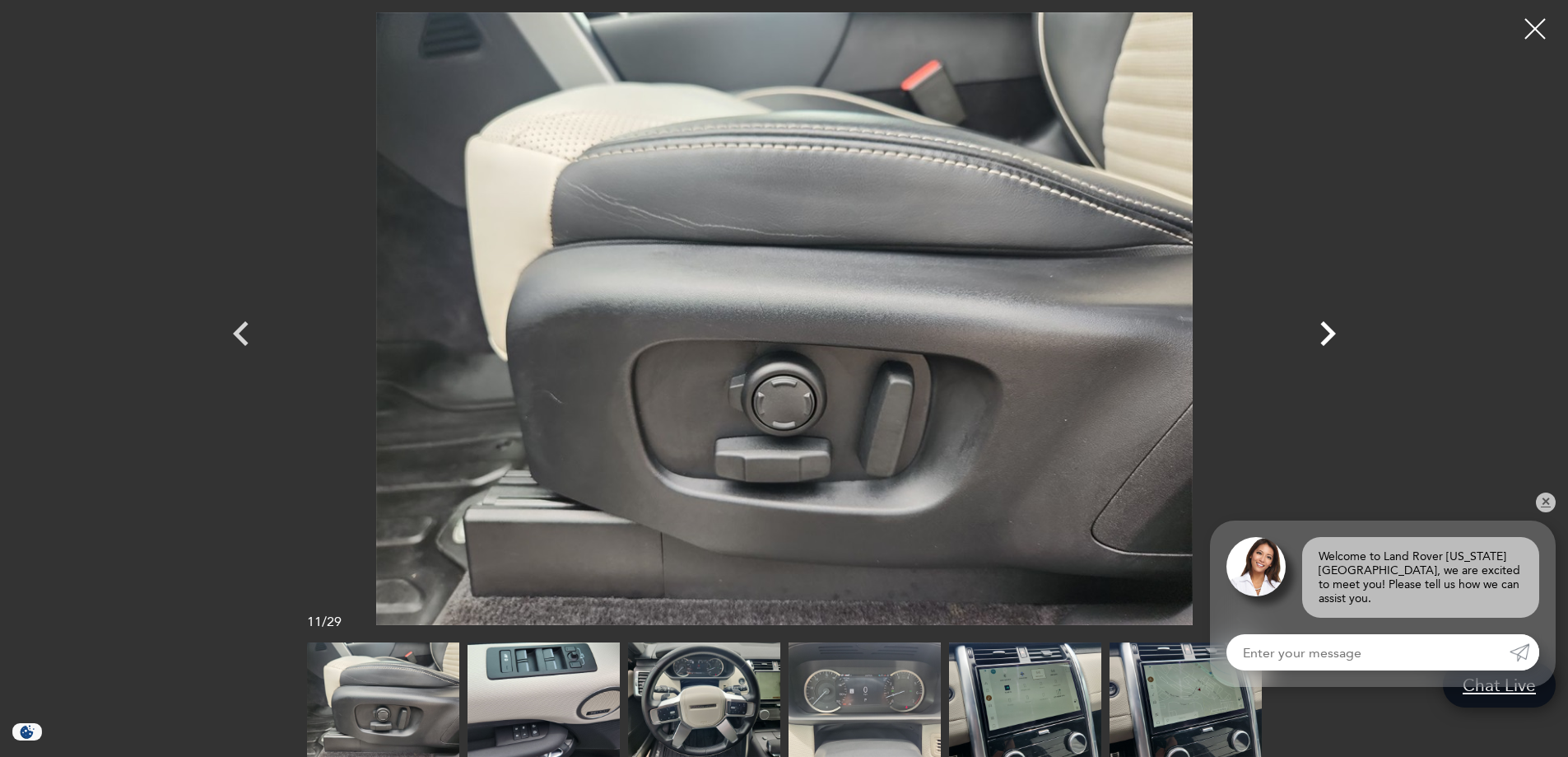
click at [1329, 342] on icon "Next" at bounding box center [1328, 334] width 50 height 50
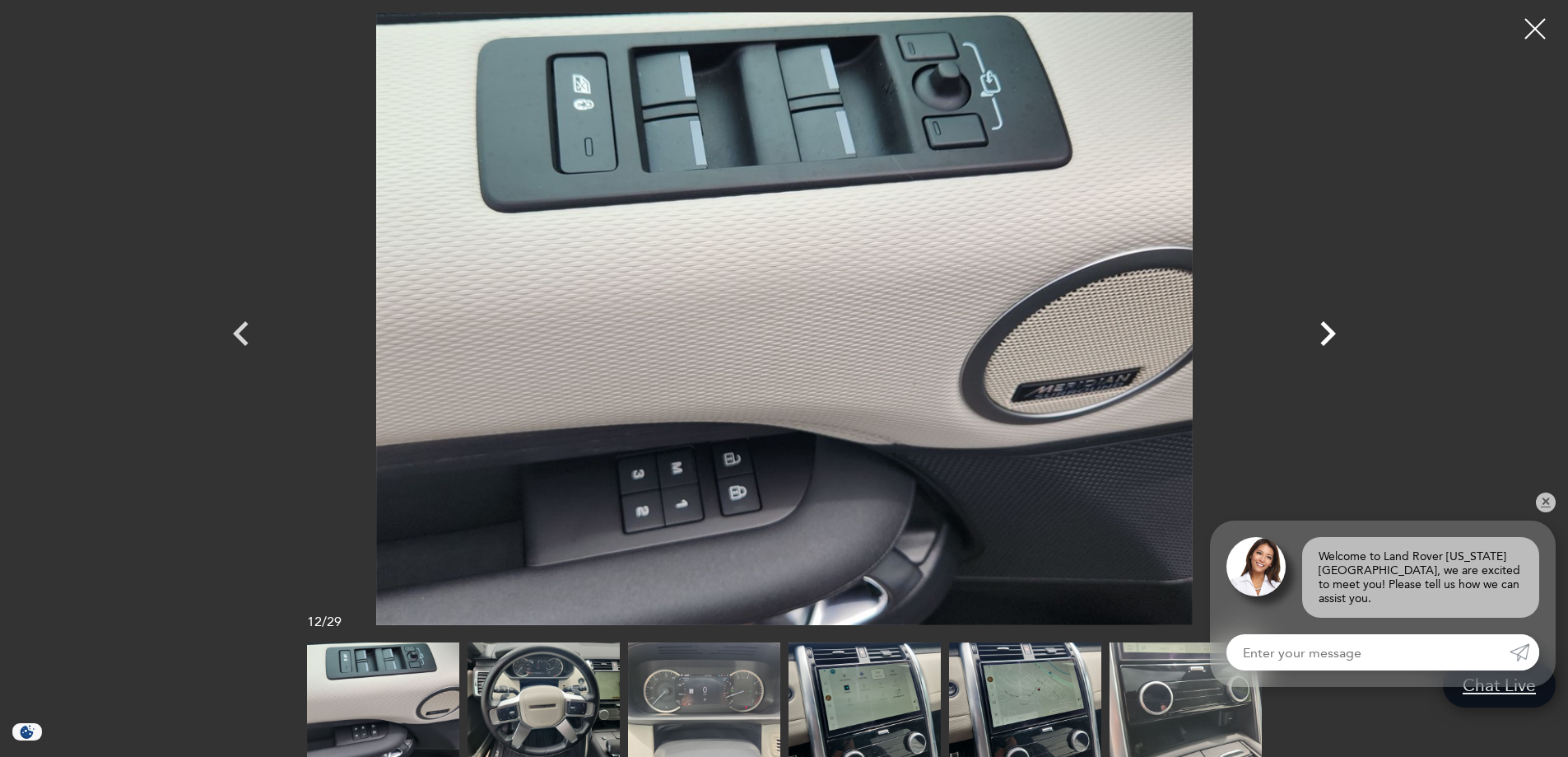
click at [1329, 342] on icon "Next" at bounding box center [1328, 334] width 50 height 50
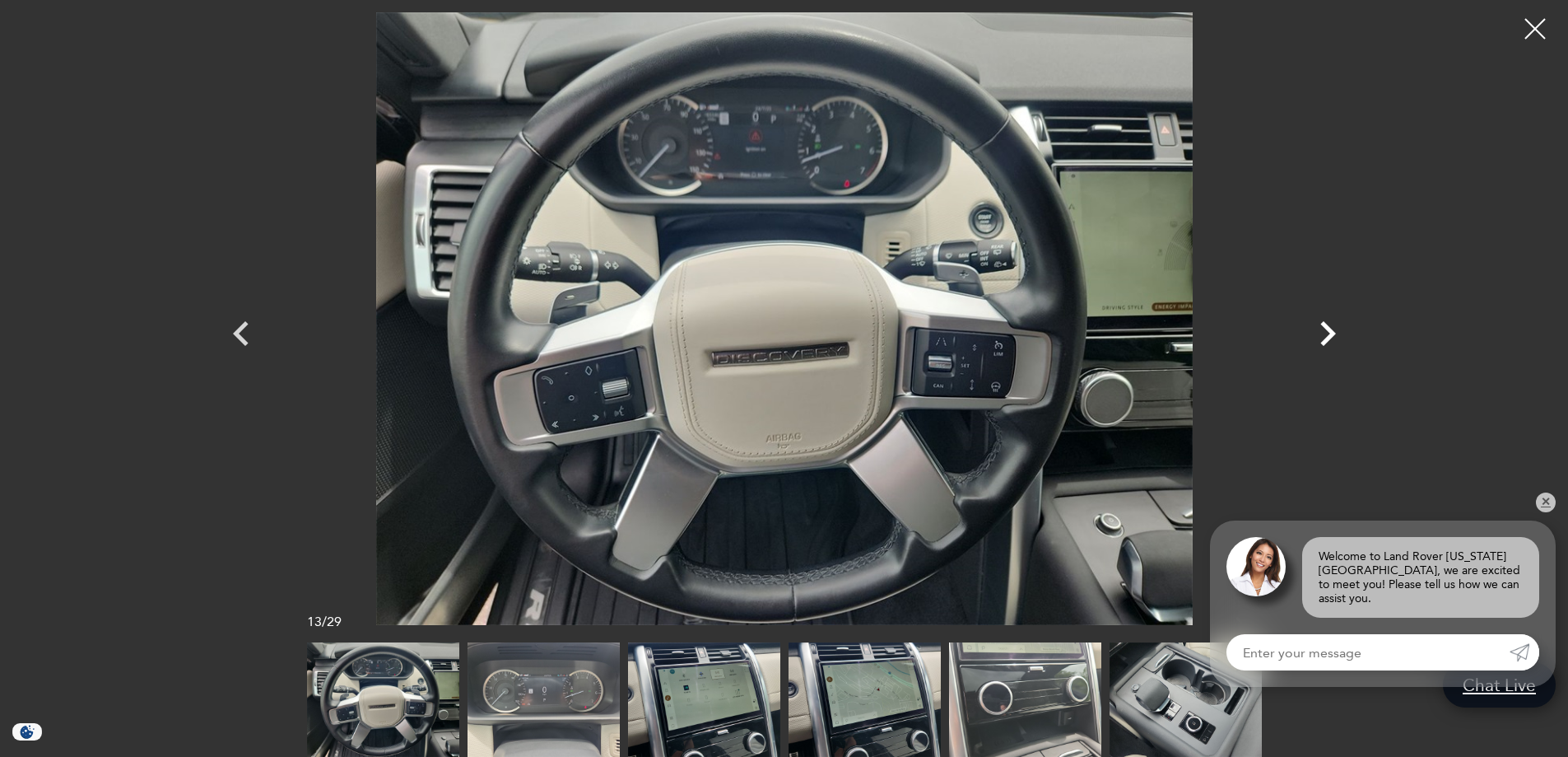
click at [1329, 342] on icon "Next" at bounding box center [1328, 334] width 50 height 50
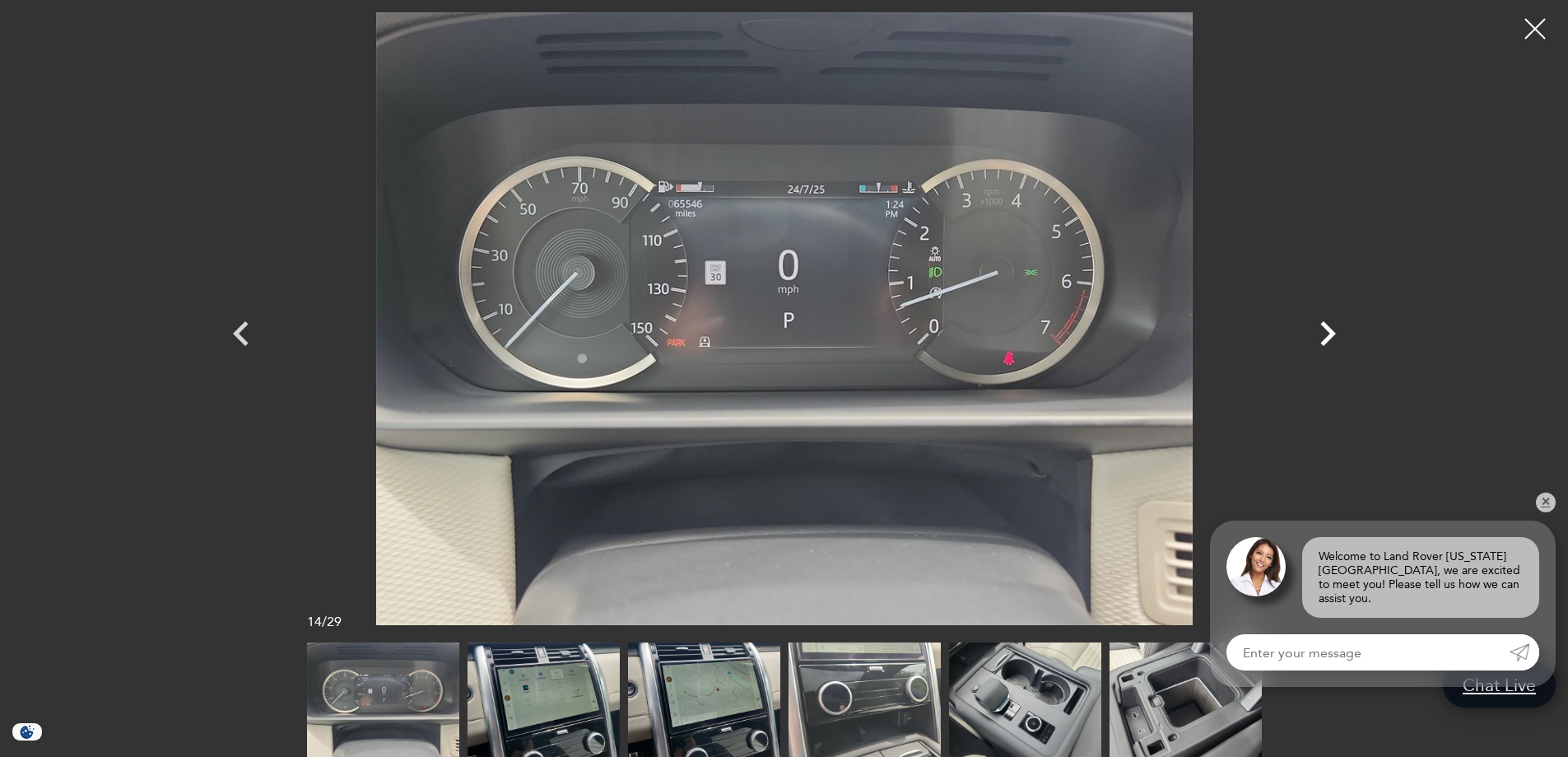
click at [1319, 342] on icon "Next" at bounding box center [1328, 334] width 50 height 50
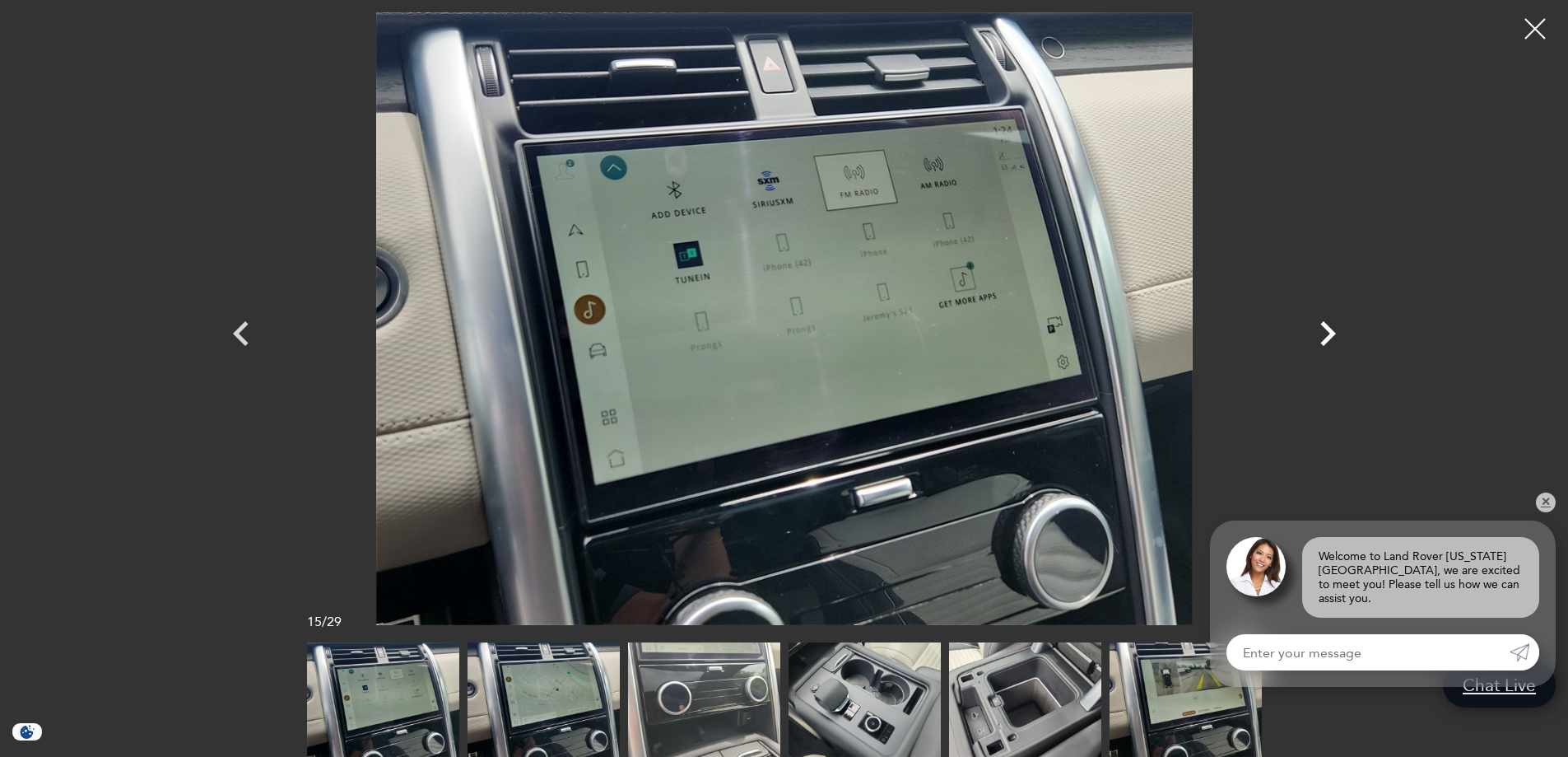
click at [1319, 342] on icon "Next" at bounding box center [1328, 334] width 50 height 50
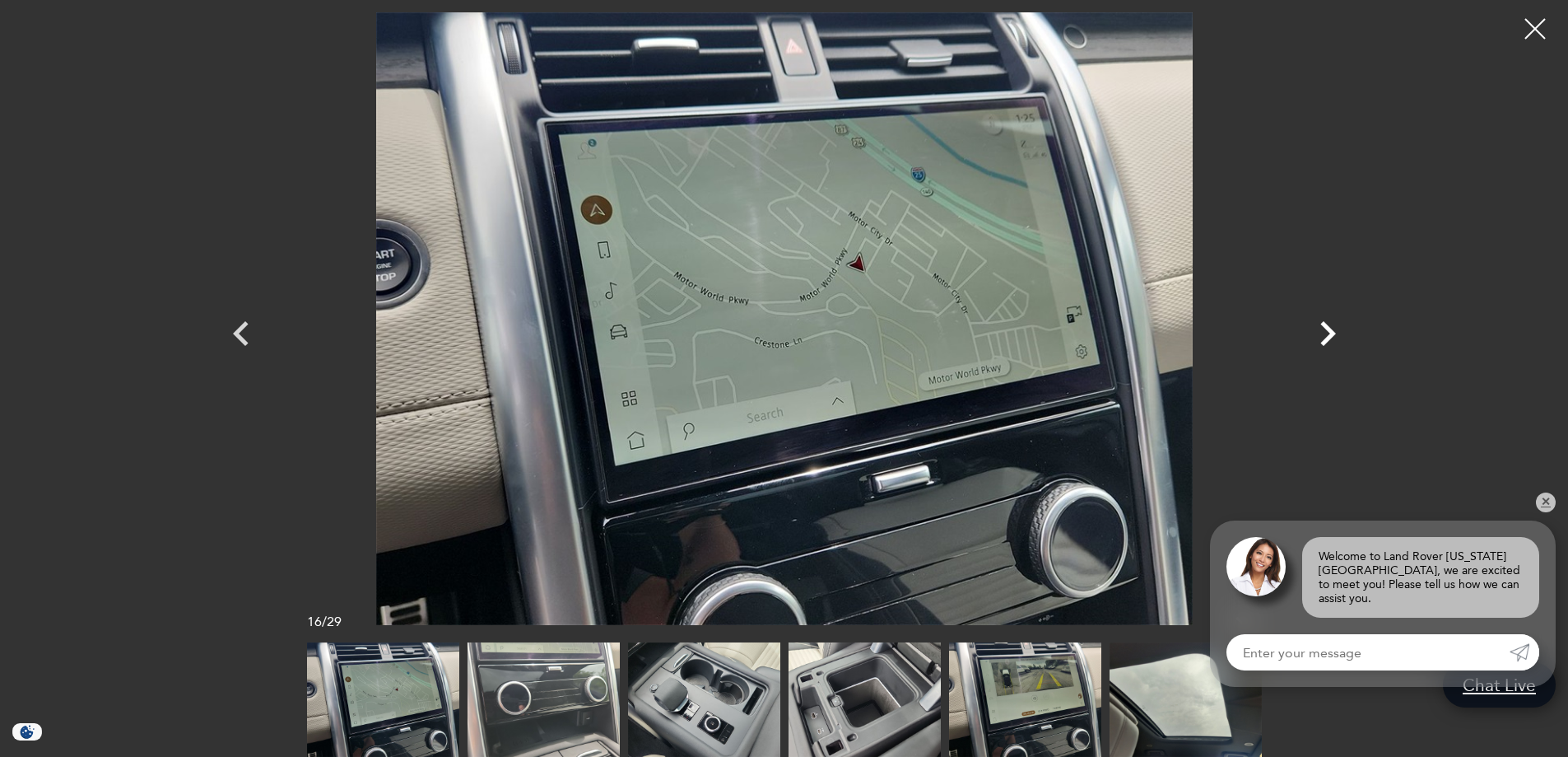
click at [1319, 342] on icon "Next" at bounding box center [1328, 334] width 50 height 50
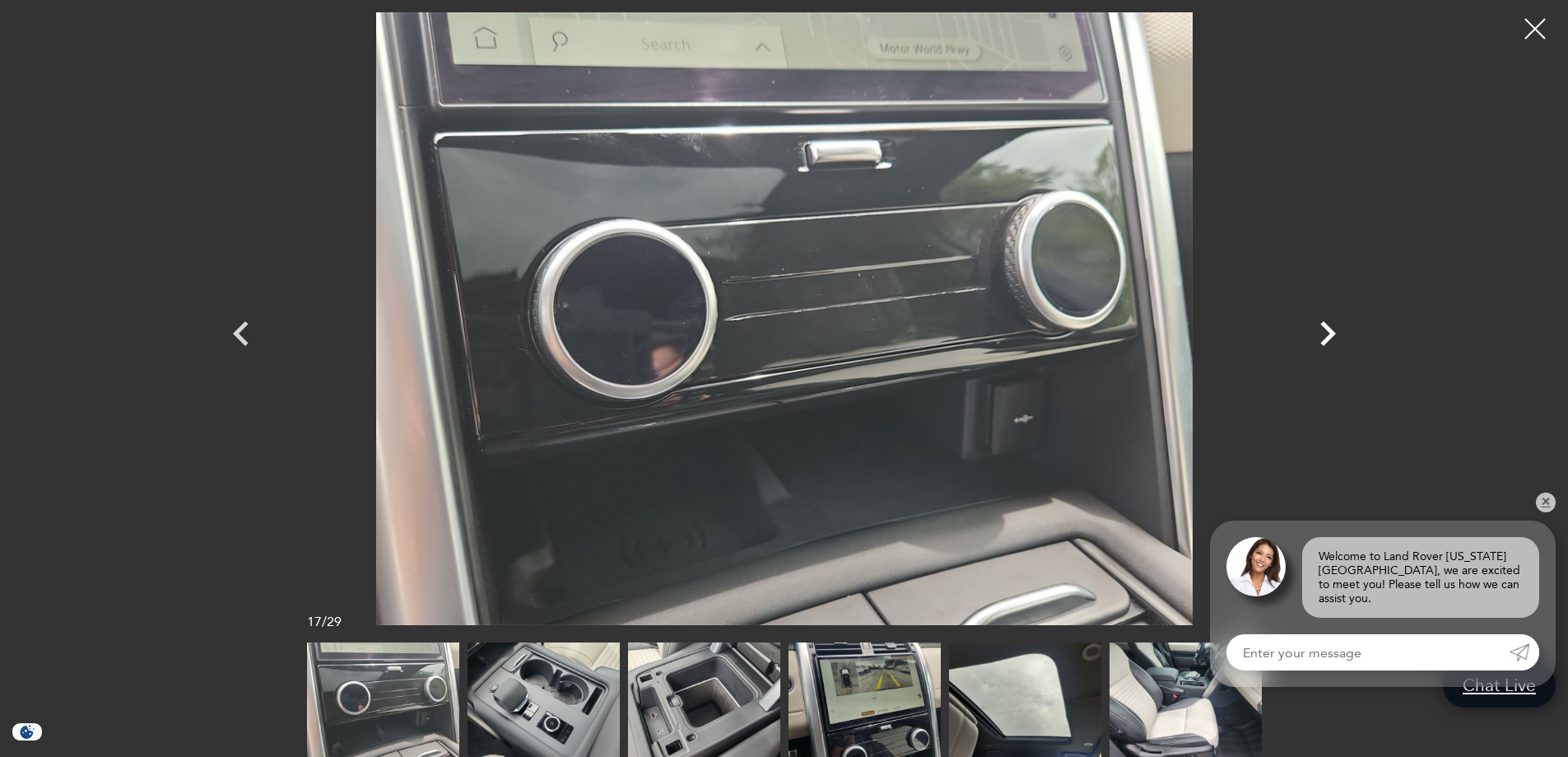
click at [1319, 342] on icon "Next" at bounding box center [1328, 334] width 50 height 50
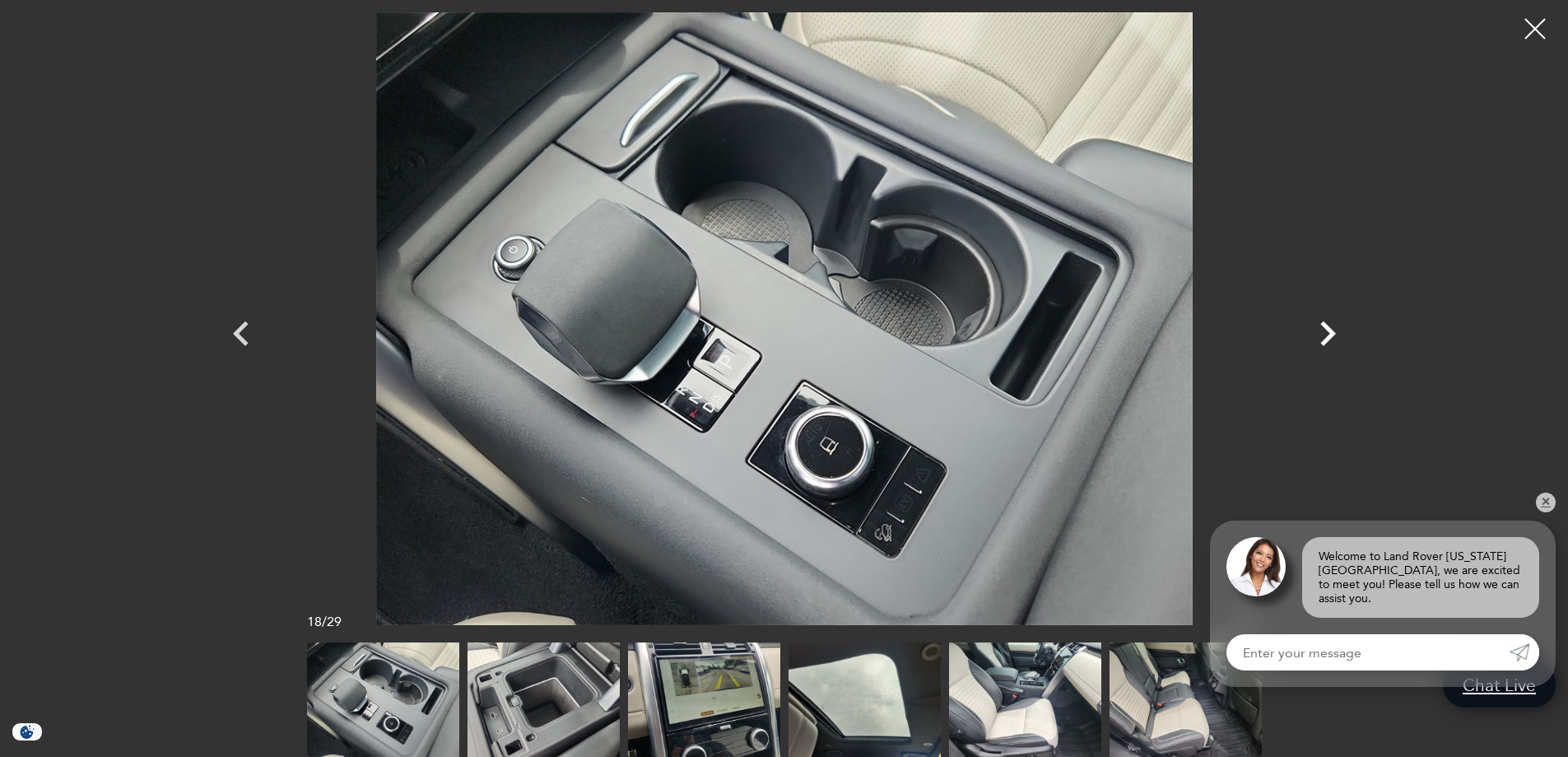
click at [1319, 342] on icon "Next" at bounding box center [1328, 334] width 50 height 50
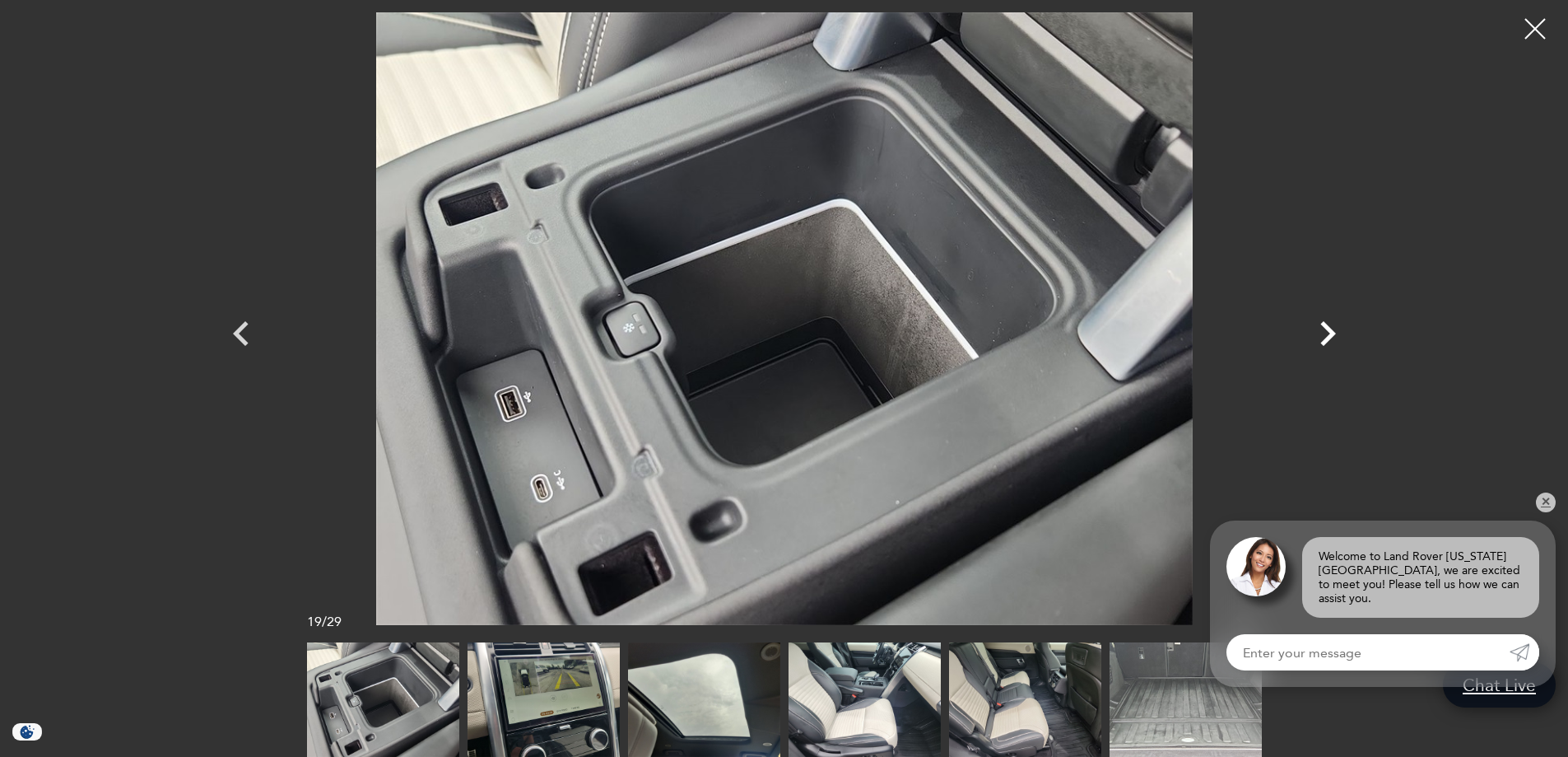
click at [1319, 342] on icon "Next" at bounding box center [1328, 334] width 50 height 50
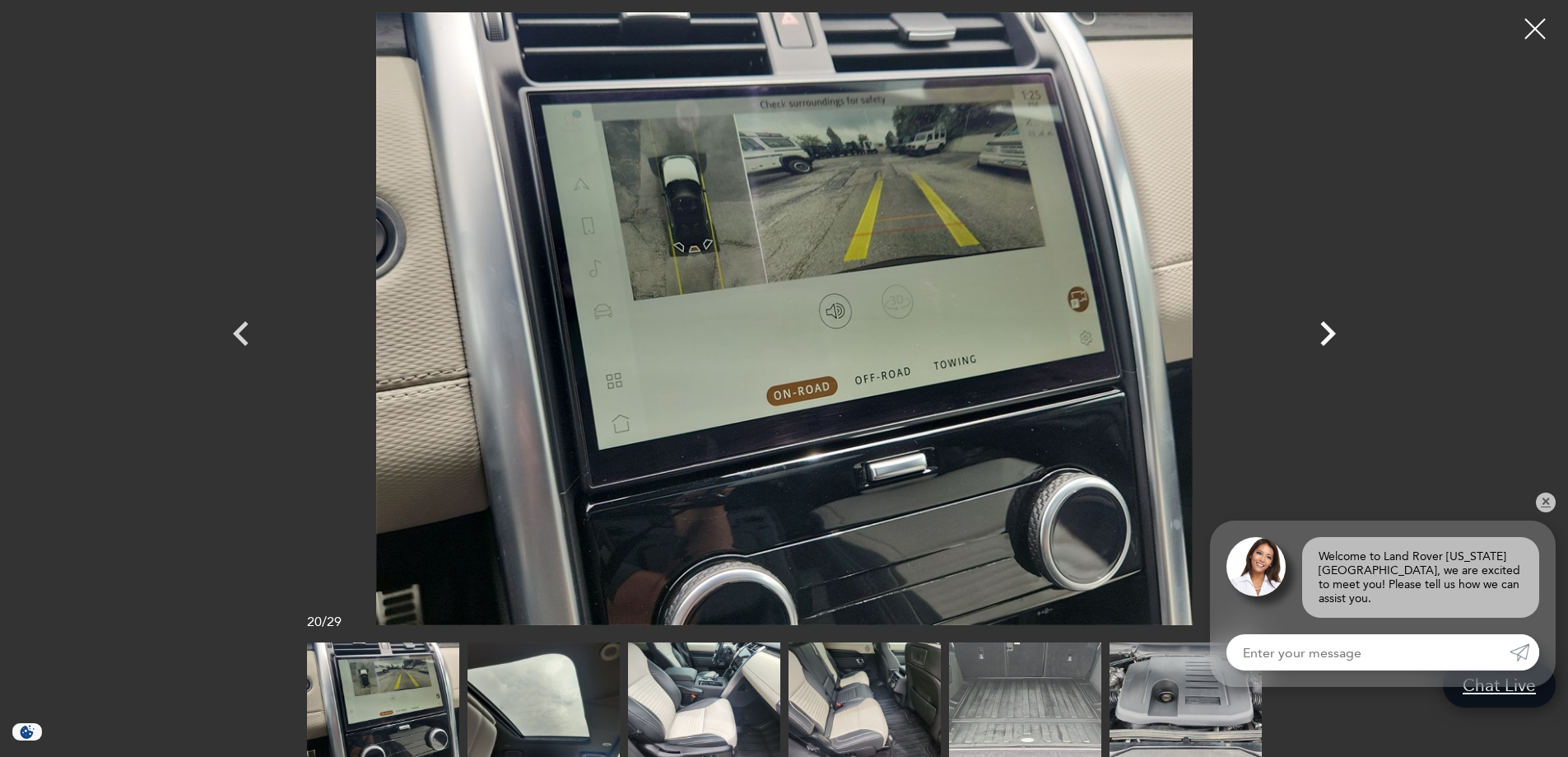
click at [1319, 342] on icon "Next" at bounding box center [1328, 334] width 50 height 50
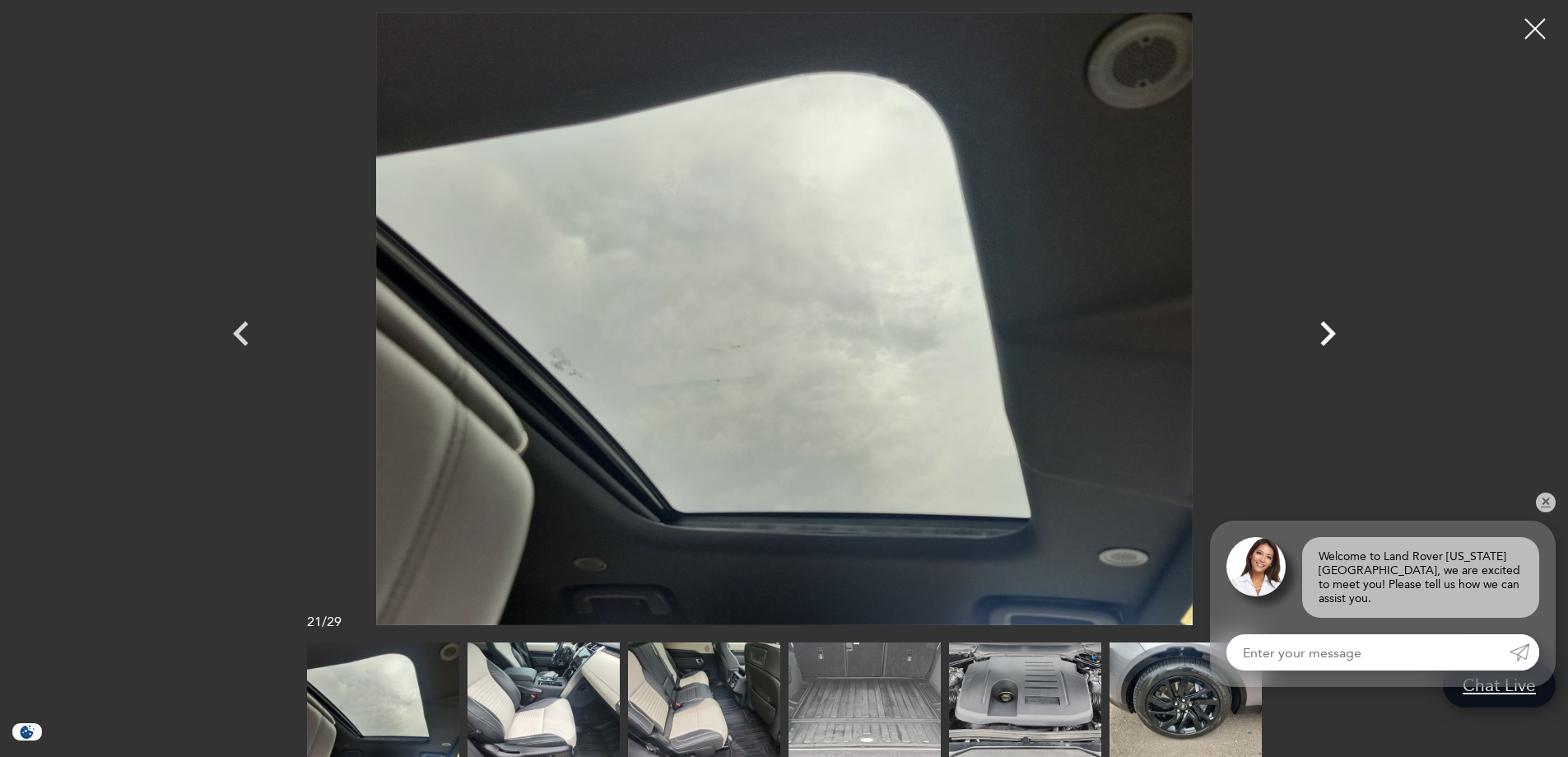
click at [1319, 342] on icon "Next" at bounding box center [1328, 334] width 50 height 50
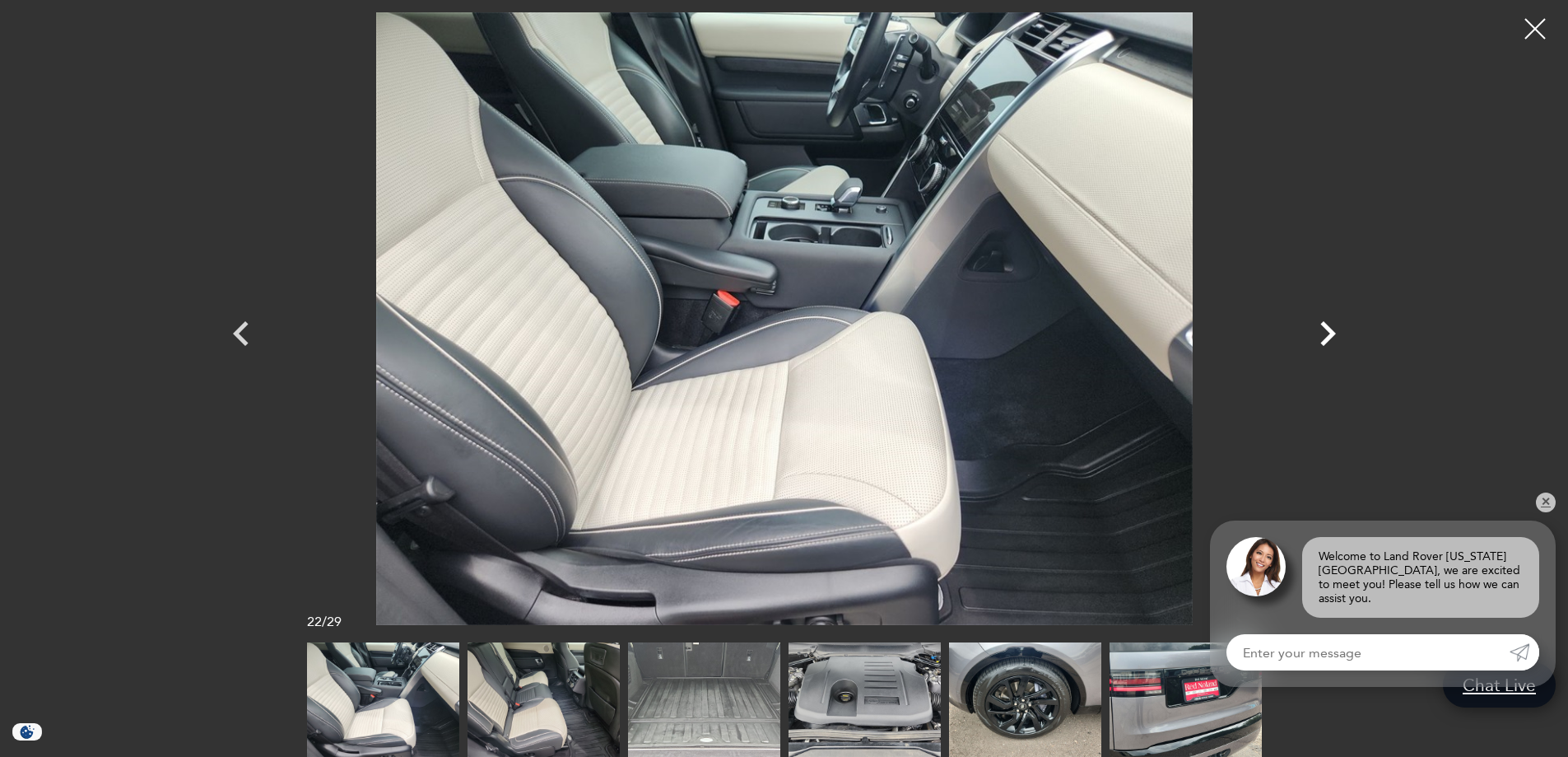
click at [1319, 342] on icon "Next" at bounding box center [1328, 334] width 50 height 50
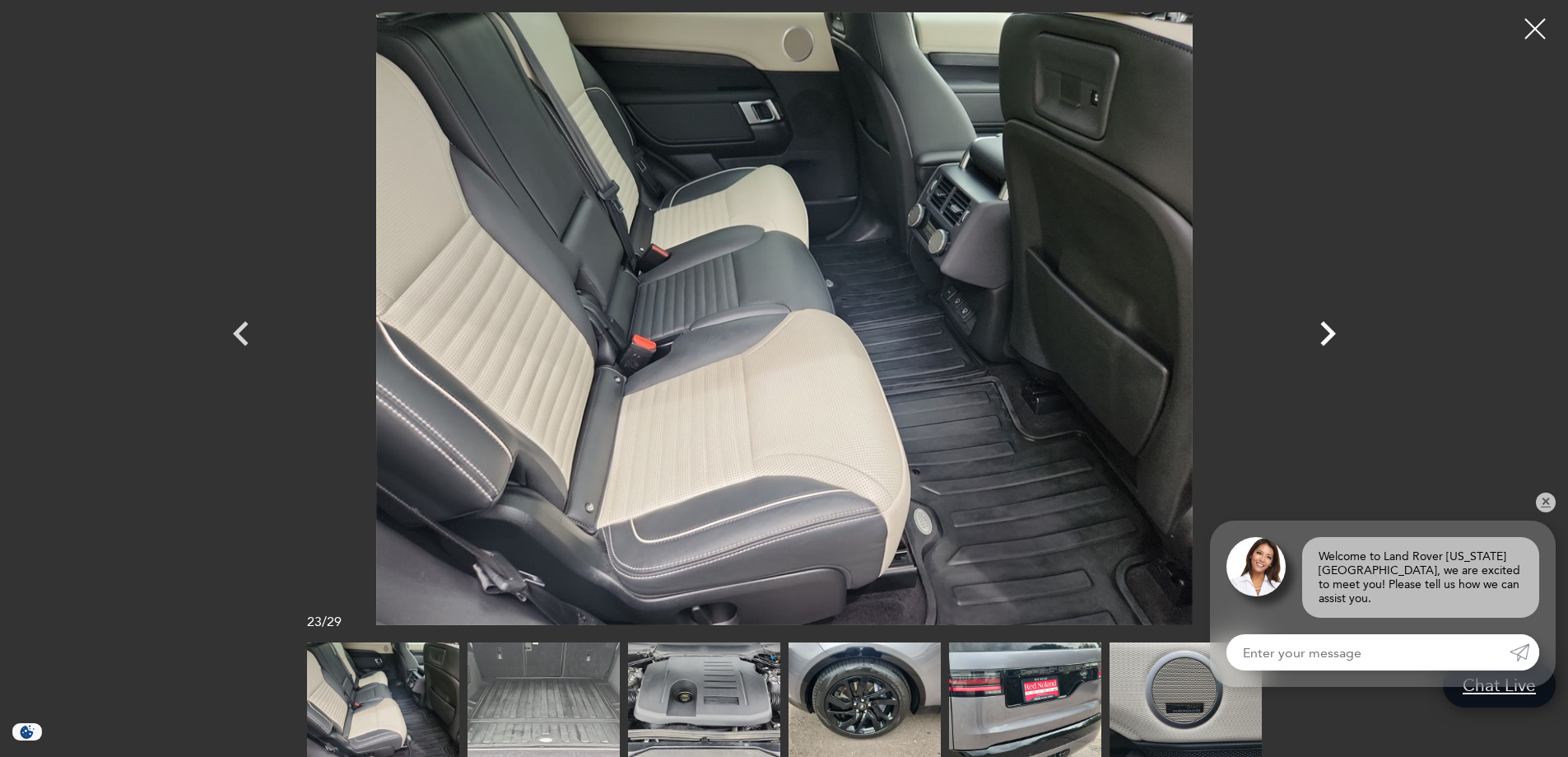
click at [1319, 342] on icon "Next" at bounding box center [1328, 334] width 50 height 50
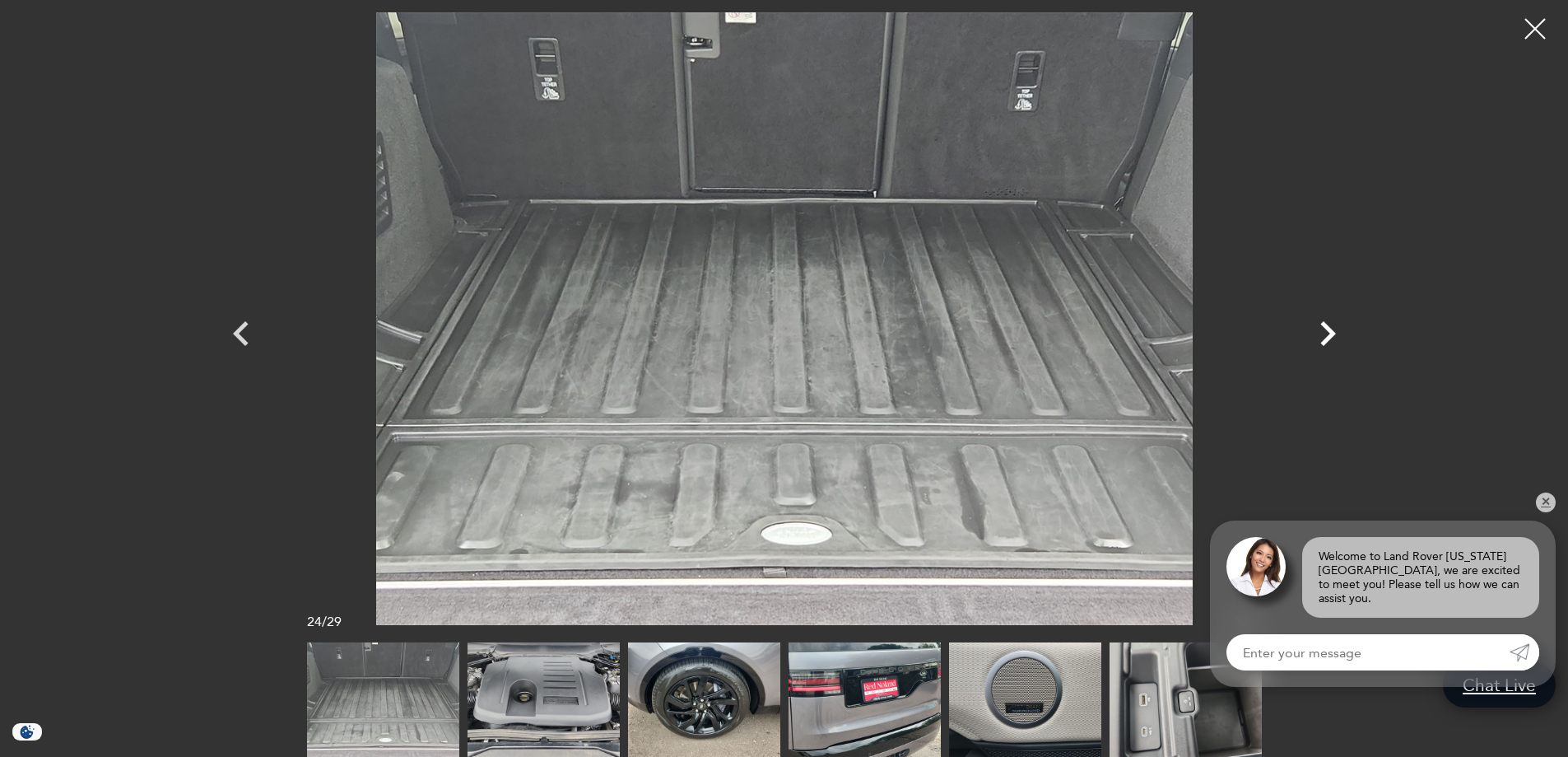
click at [1319, 342] on icon "Next" at bounding box center [1328, 334] width 50 height 50
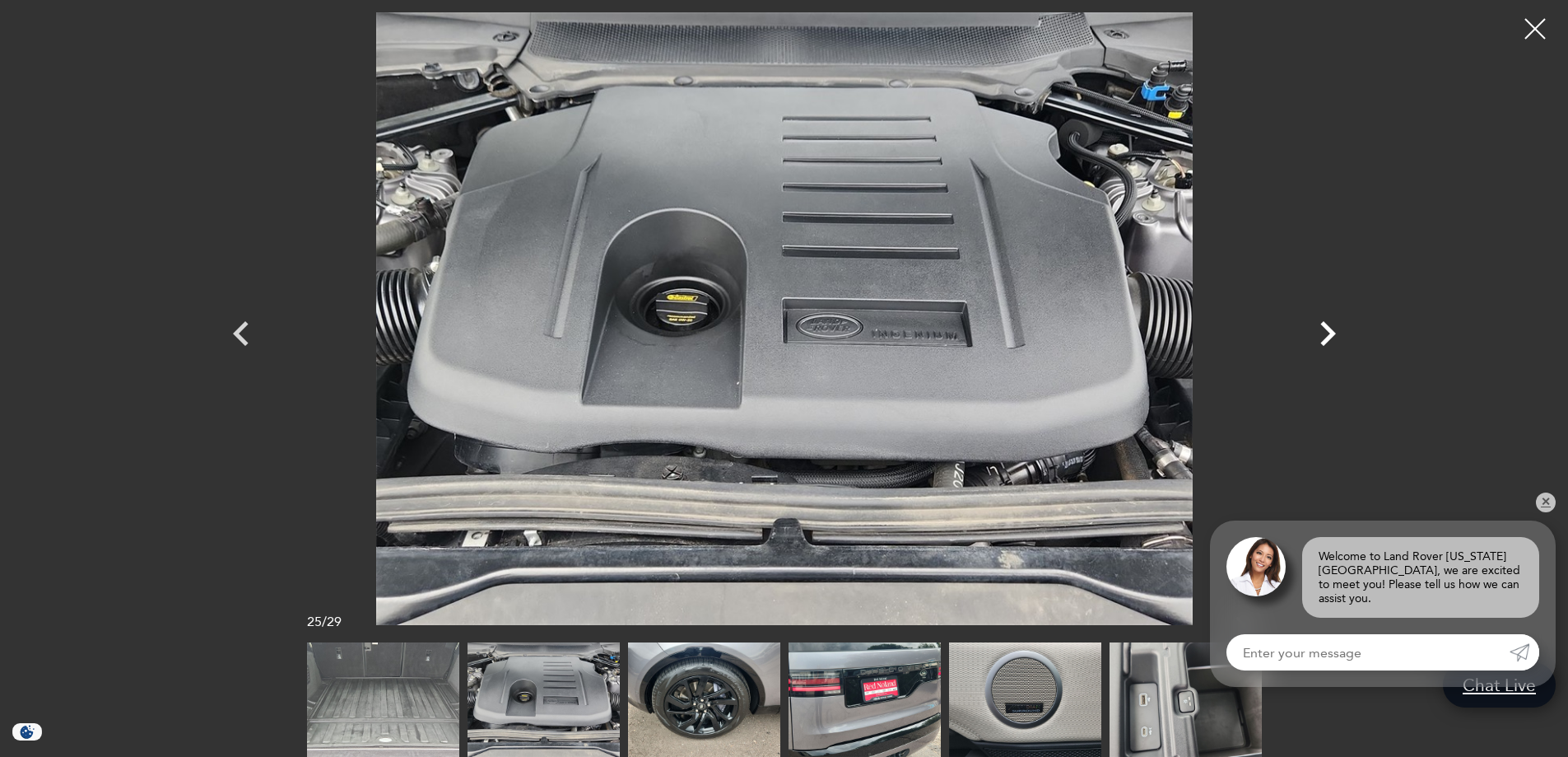
click at [1319, 342] on icon "Next" at bounding box center [1328, 334] width 50 height 50
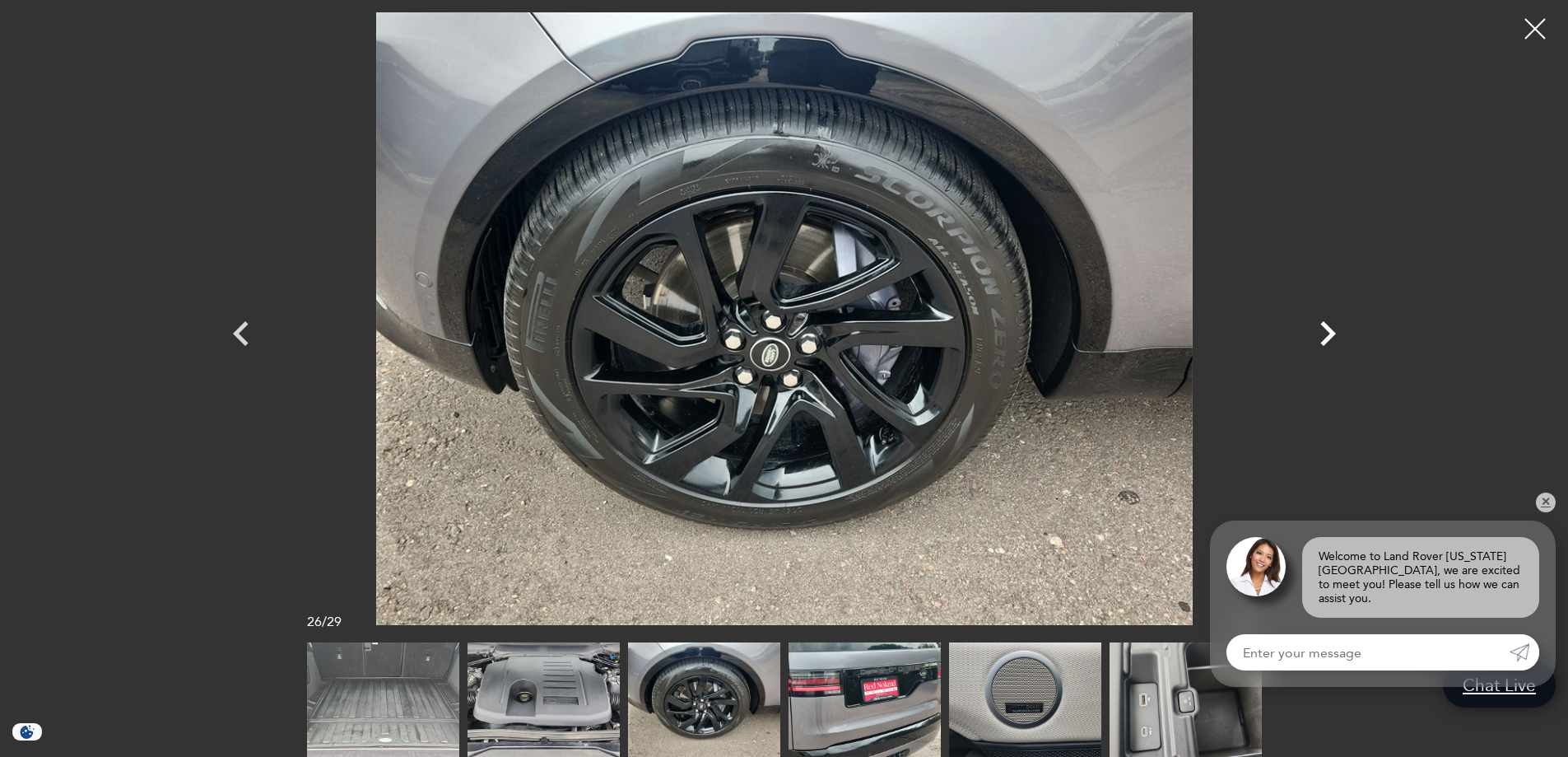
click at [1319, 342] on icon "Next" at bounding box center [1328, 334] width 50 height 50
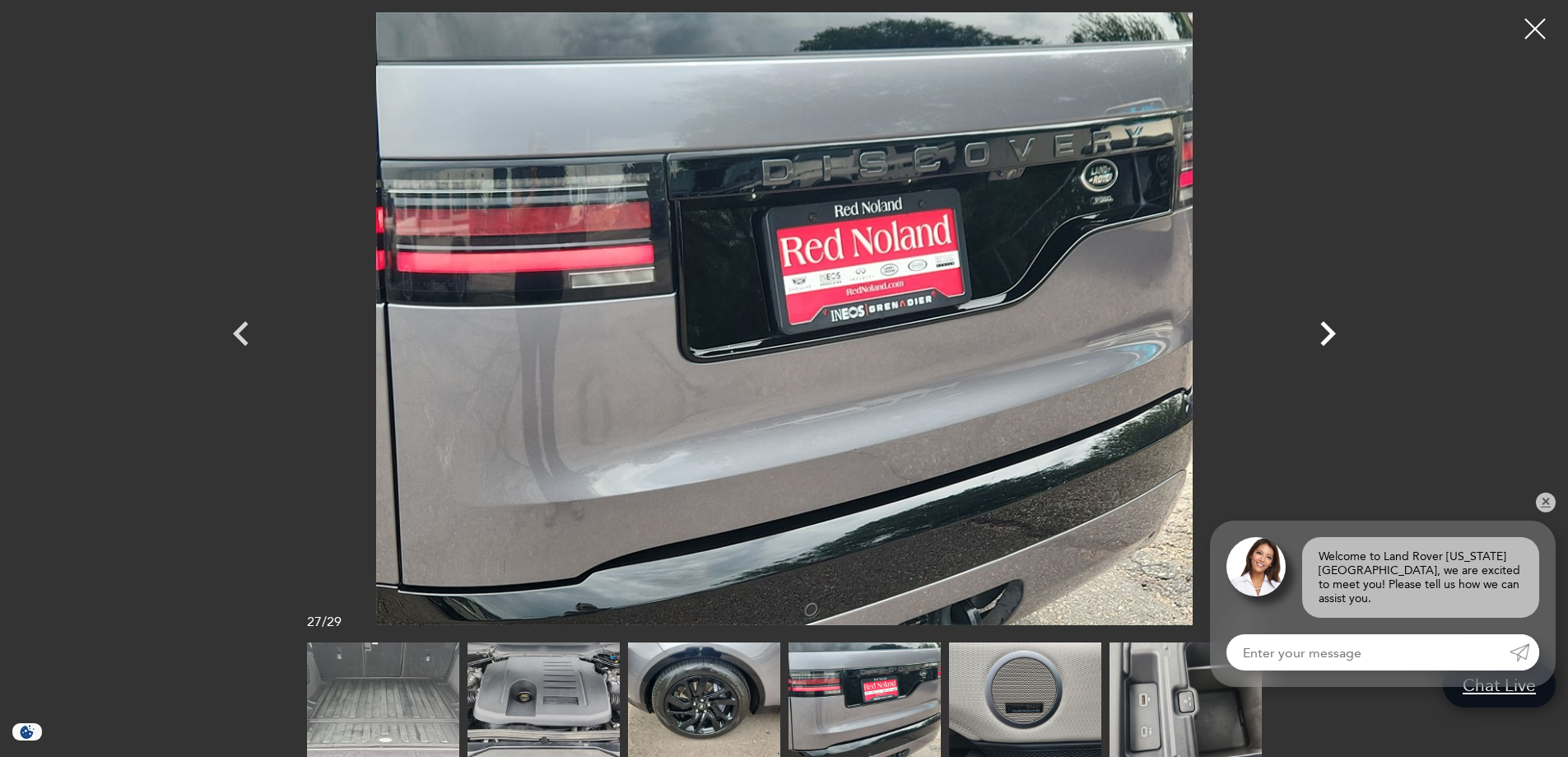
click at [1319, 342] on icon "Next" at bounding box center [1328, 334] width 50 height 50
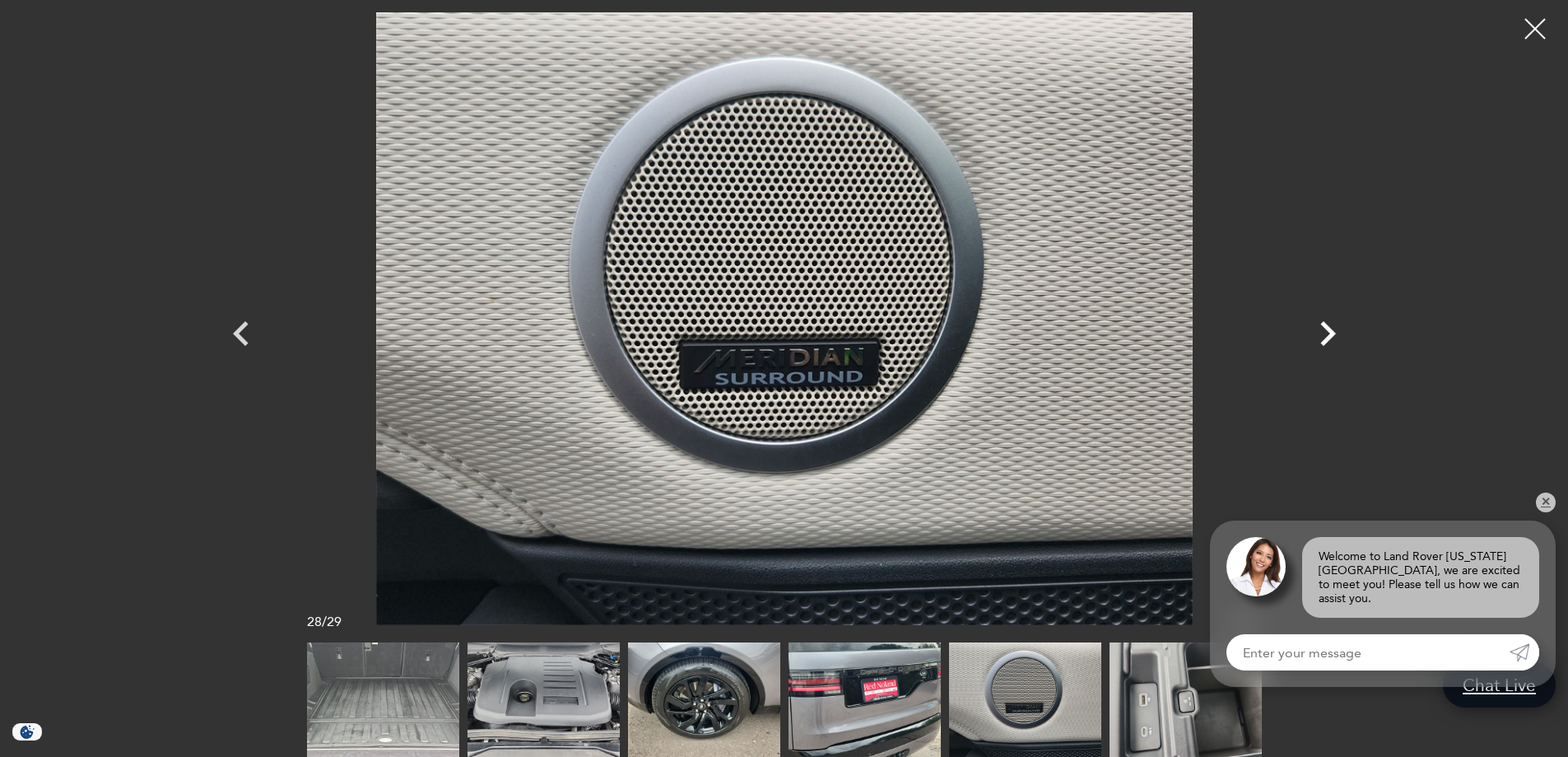
click at [1319, 342] on icon "Next" at bounding box center [1328, 334] width 50 height 50
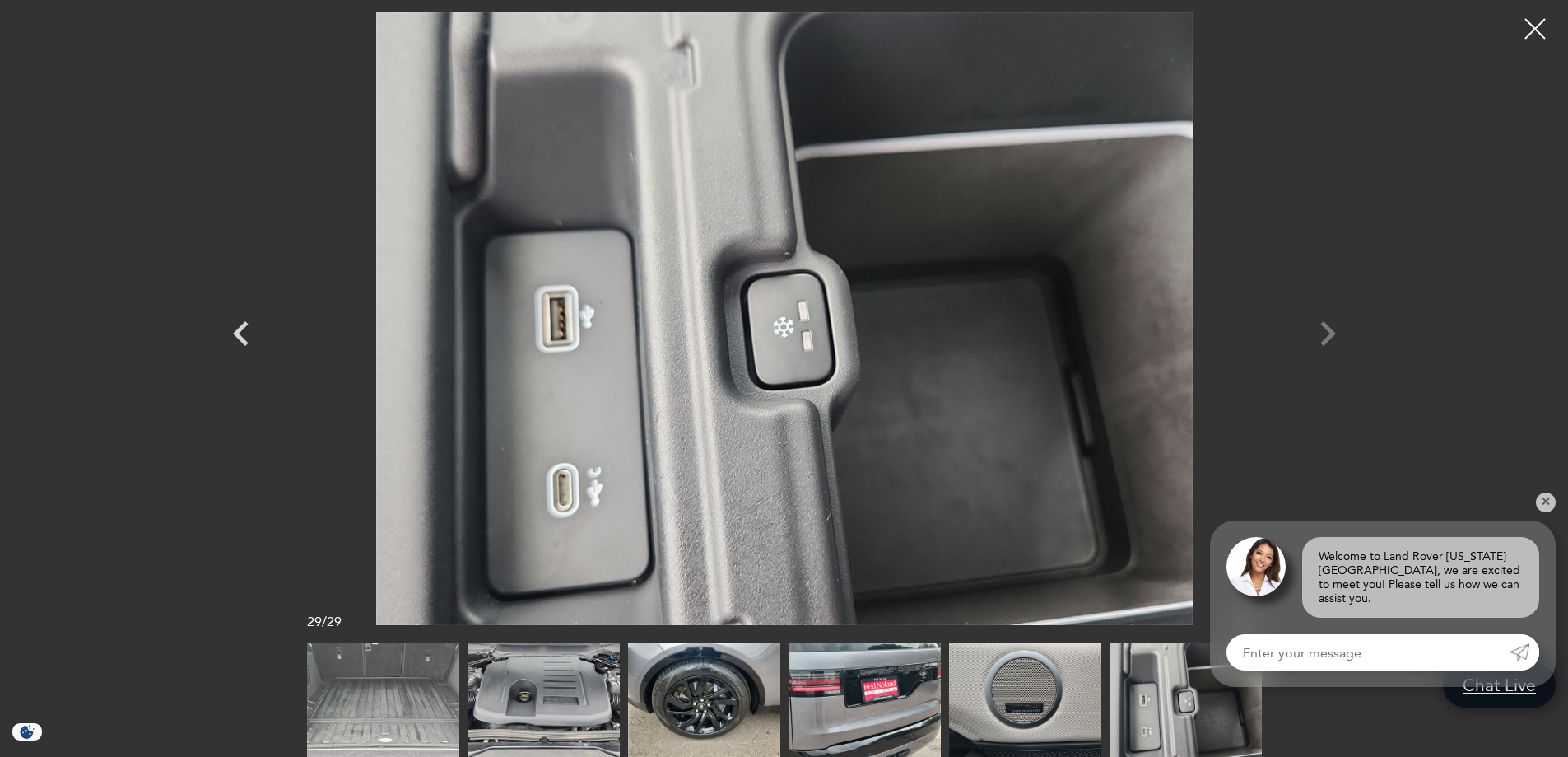
click at [1319, 342] on div at bounding box center [784, 318] width 1152 height 612
click at [1541, 32] on div at bounding box center [1535, 29] width 44 height 44
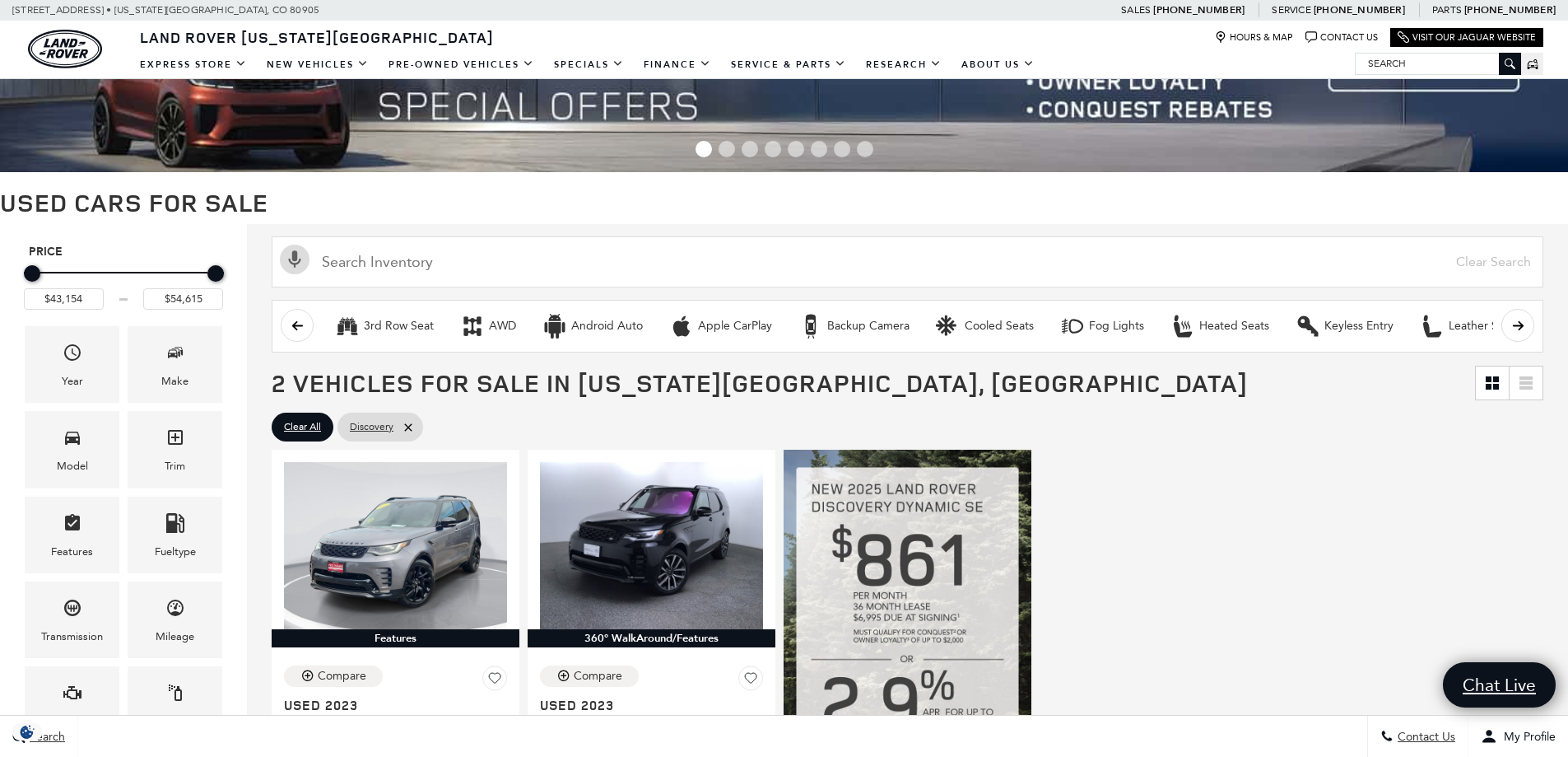
scroll to position [247, 0]
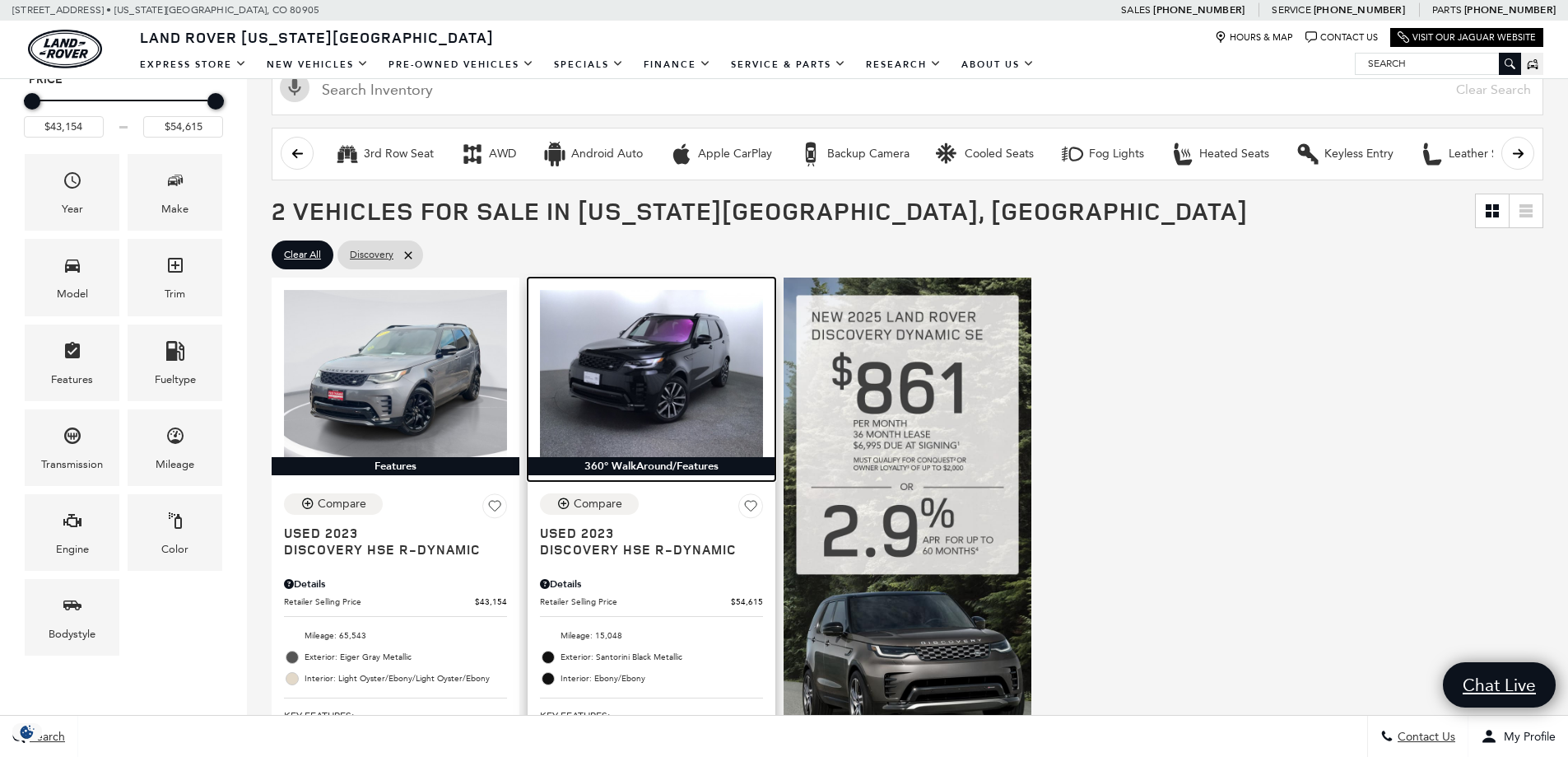
click at [642, 373] on img at bounding box center [652, 373] width 223 height 167
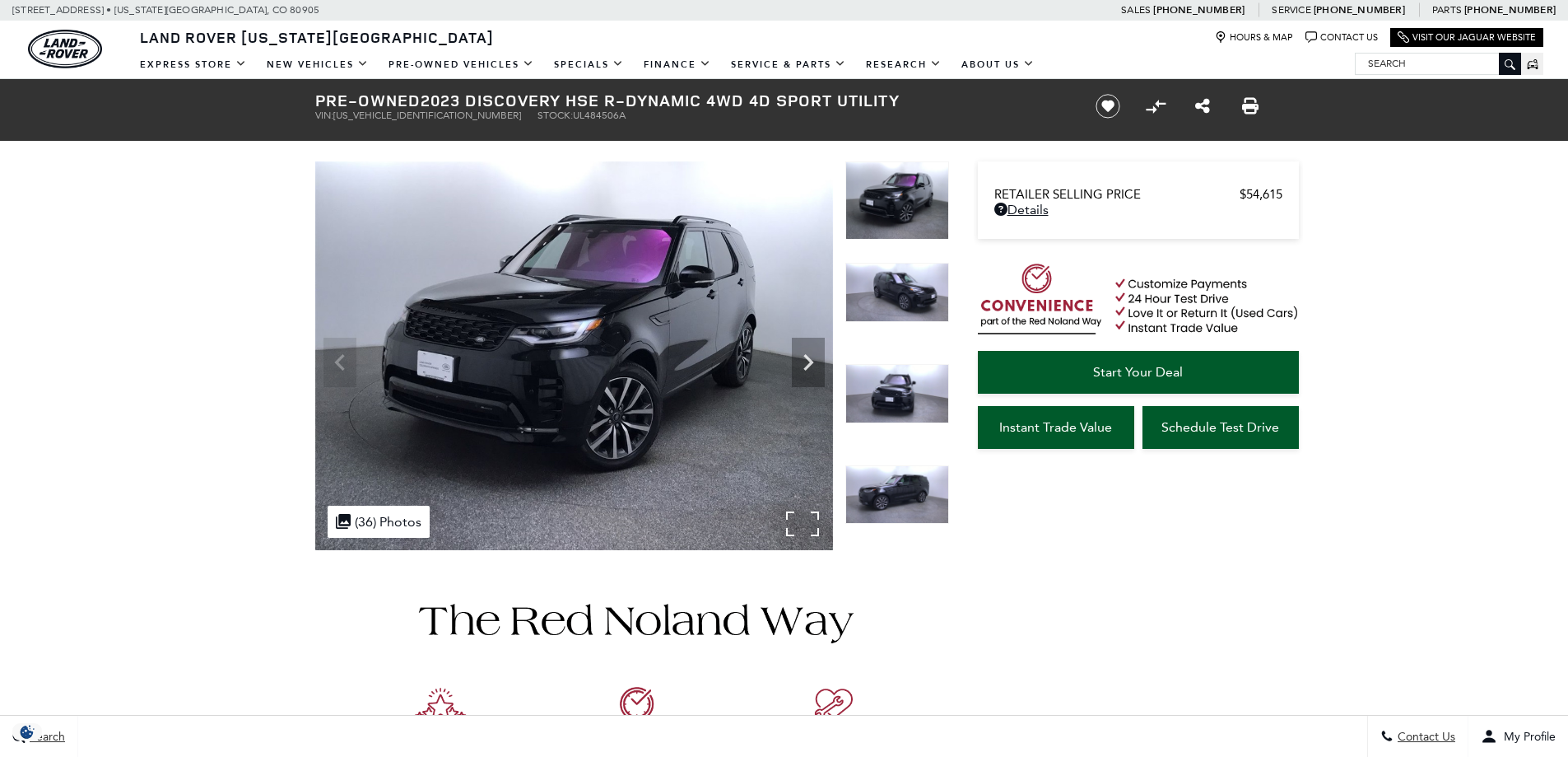
click at [798, 520] on img at bounding box center [574, 355] width 517 height 389
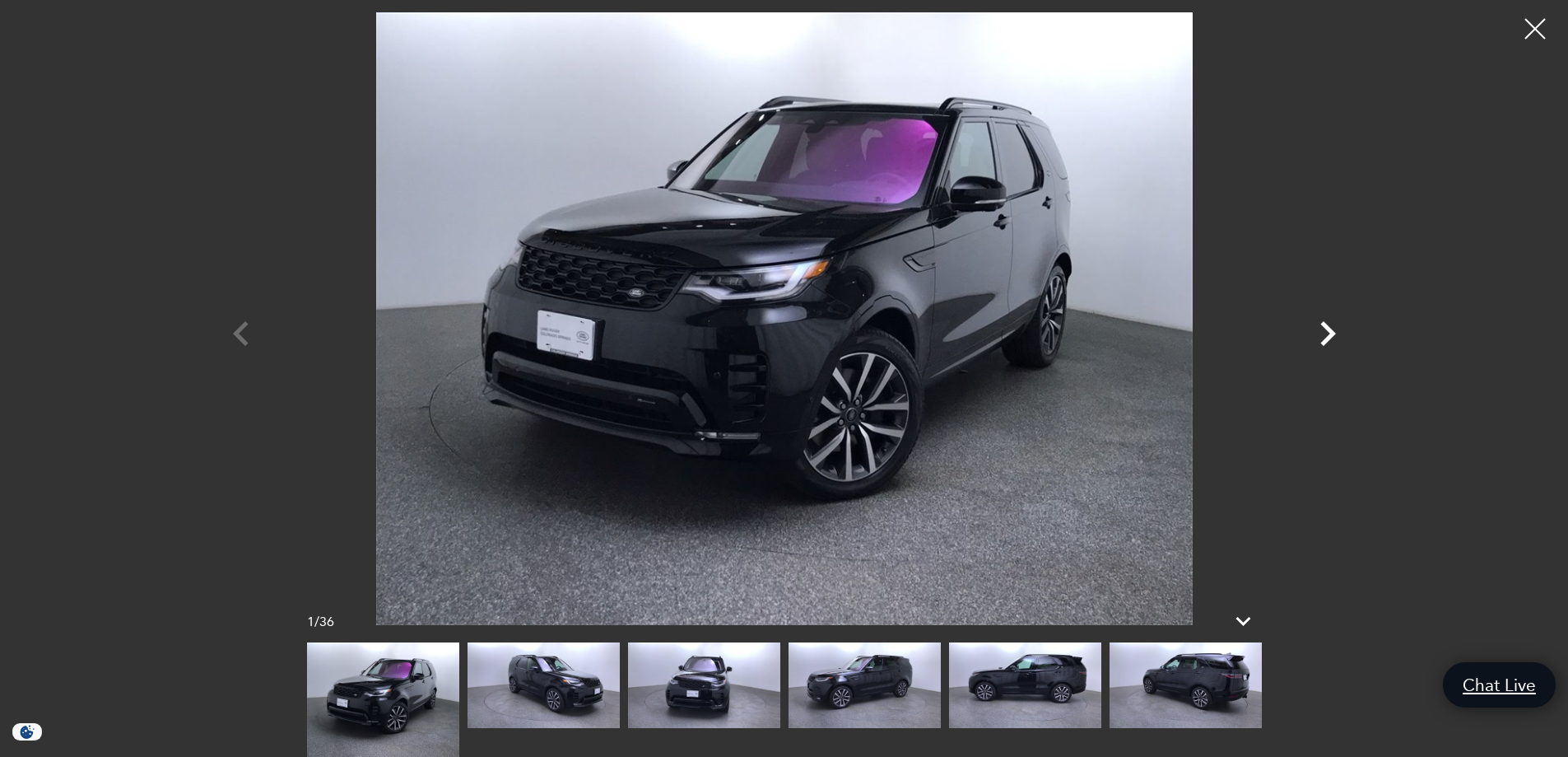
click at [1328, 334] on icon "Next" at bounding box center [1328, 334] width 50 height 50
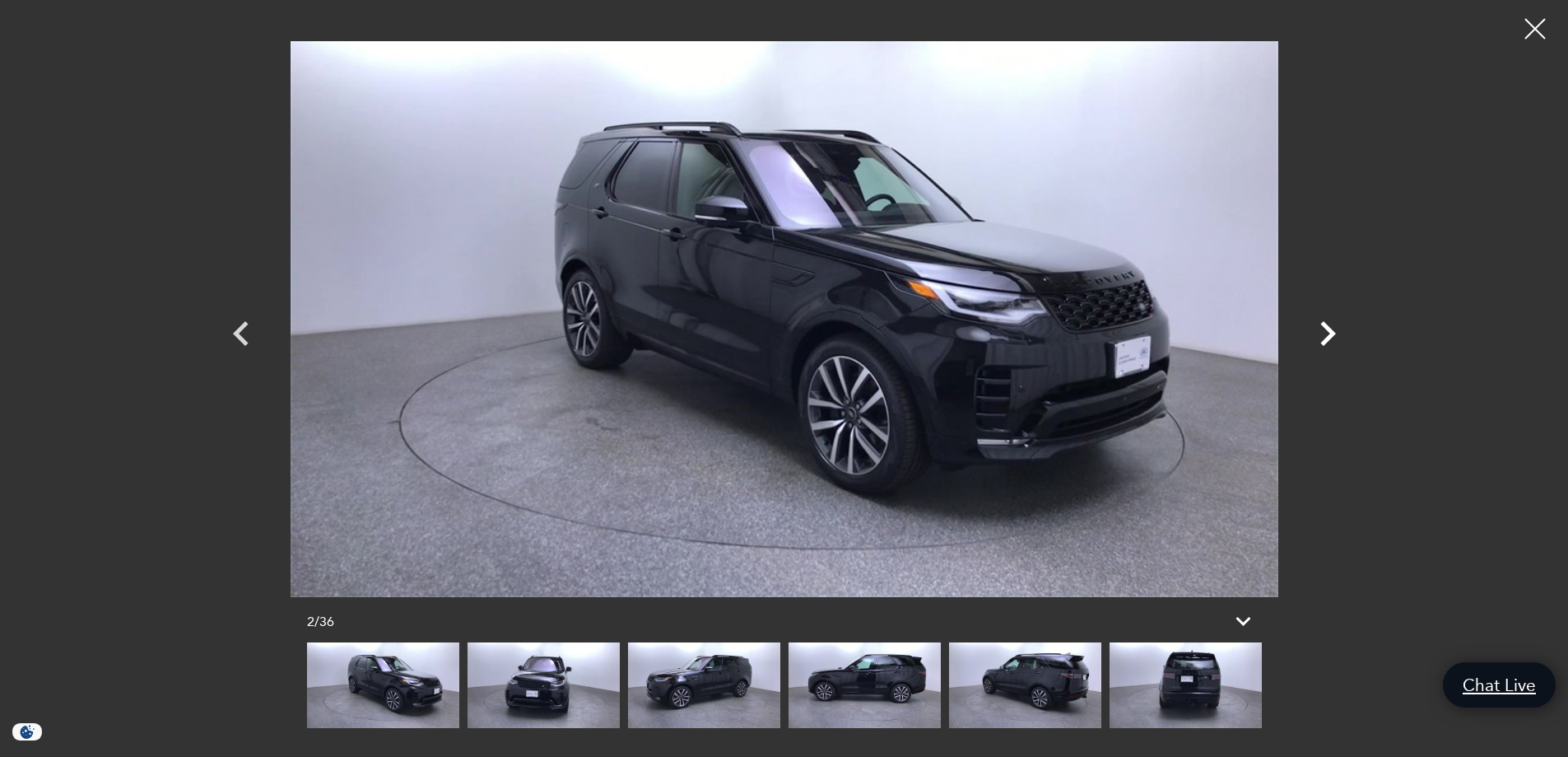
click at [1333, 334] on icon "Next" at bounding box center [1328, 333] width 16 height 24
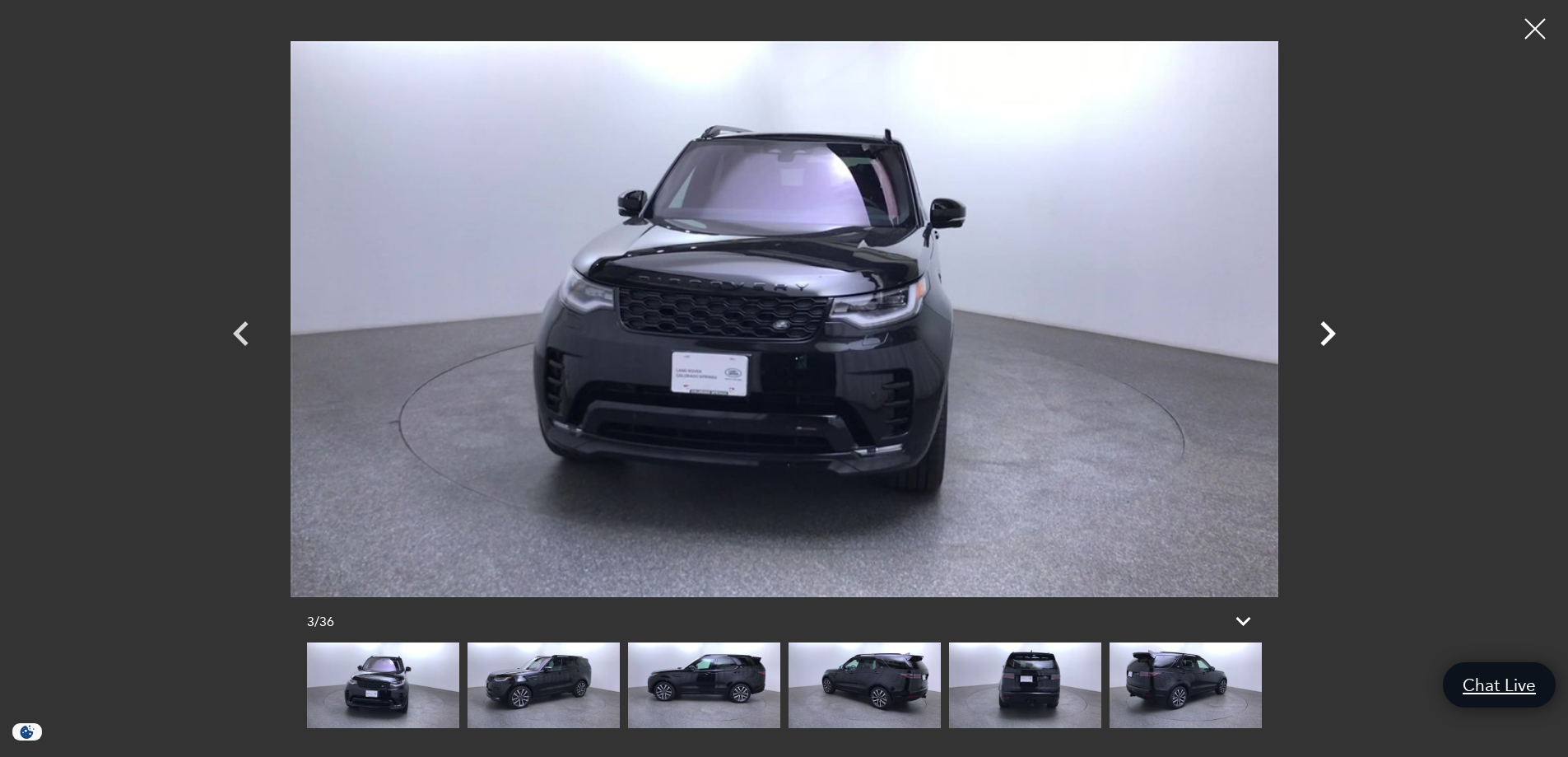
click at [1333, 334] on icon "Next" at bounding box center [1328, 333] width 16 height 24
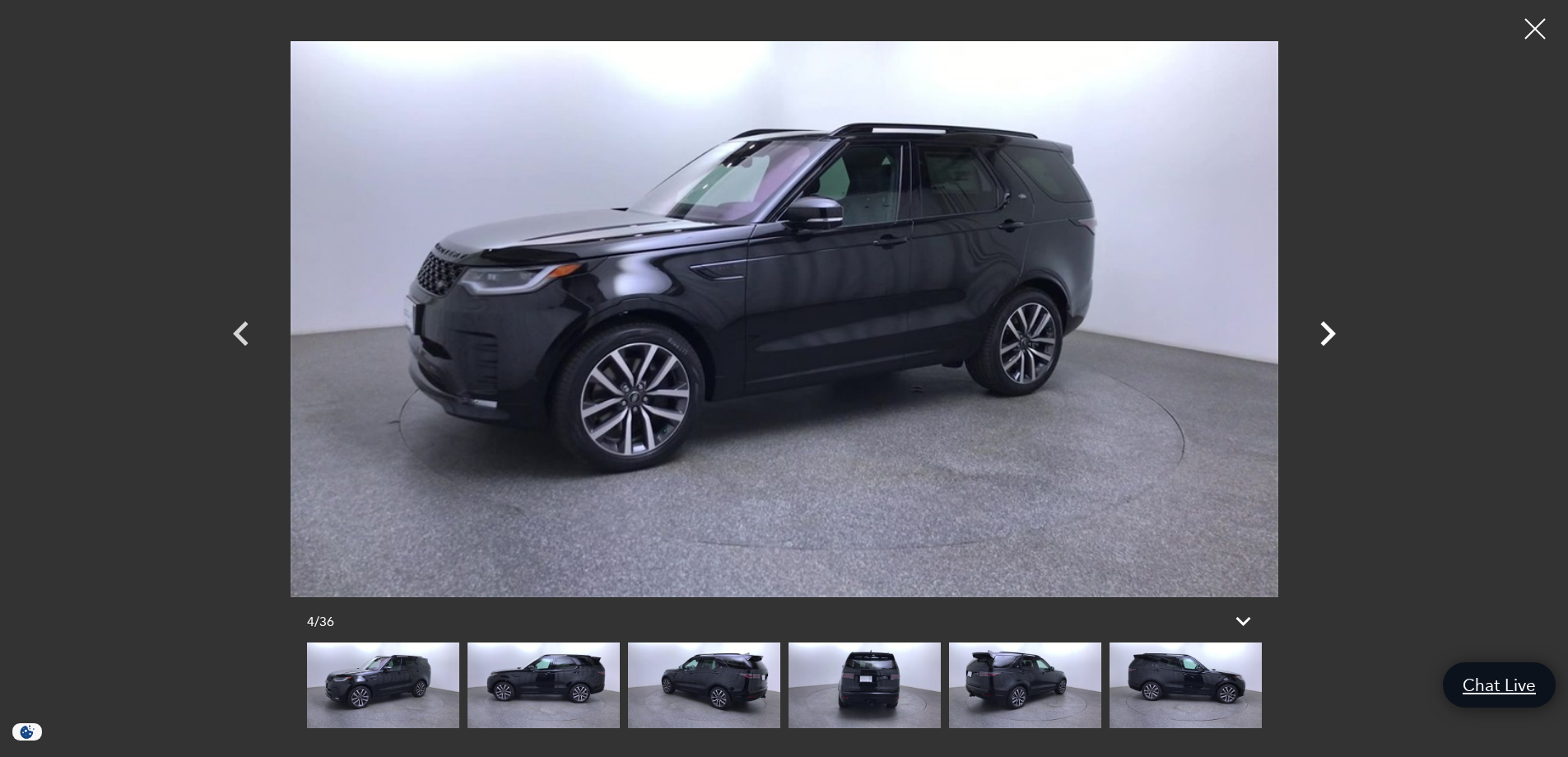
click at [1333, 334] on icon "Next" at bounding box center [1328, 333] width 16 height 24
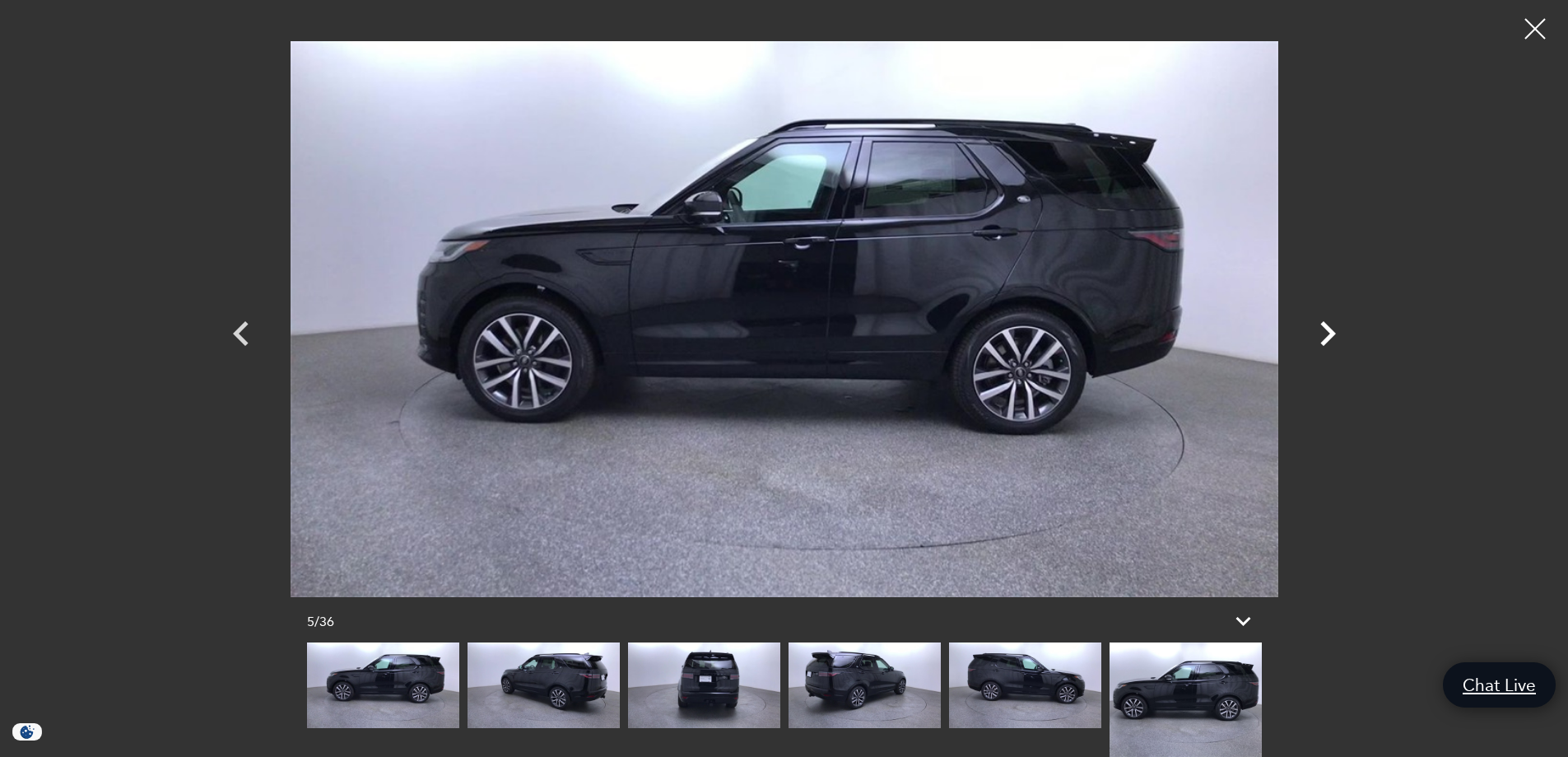
click at [1333, 334] on icon "Next" at bounding box center [1328, 333] width 16 height 24
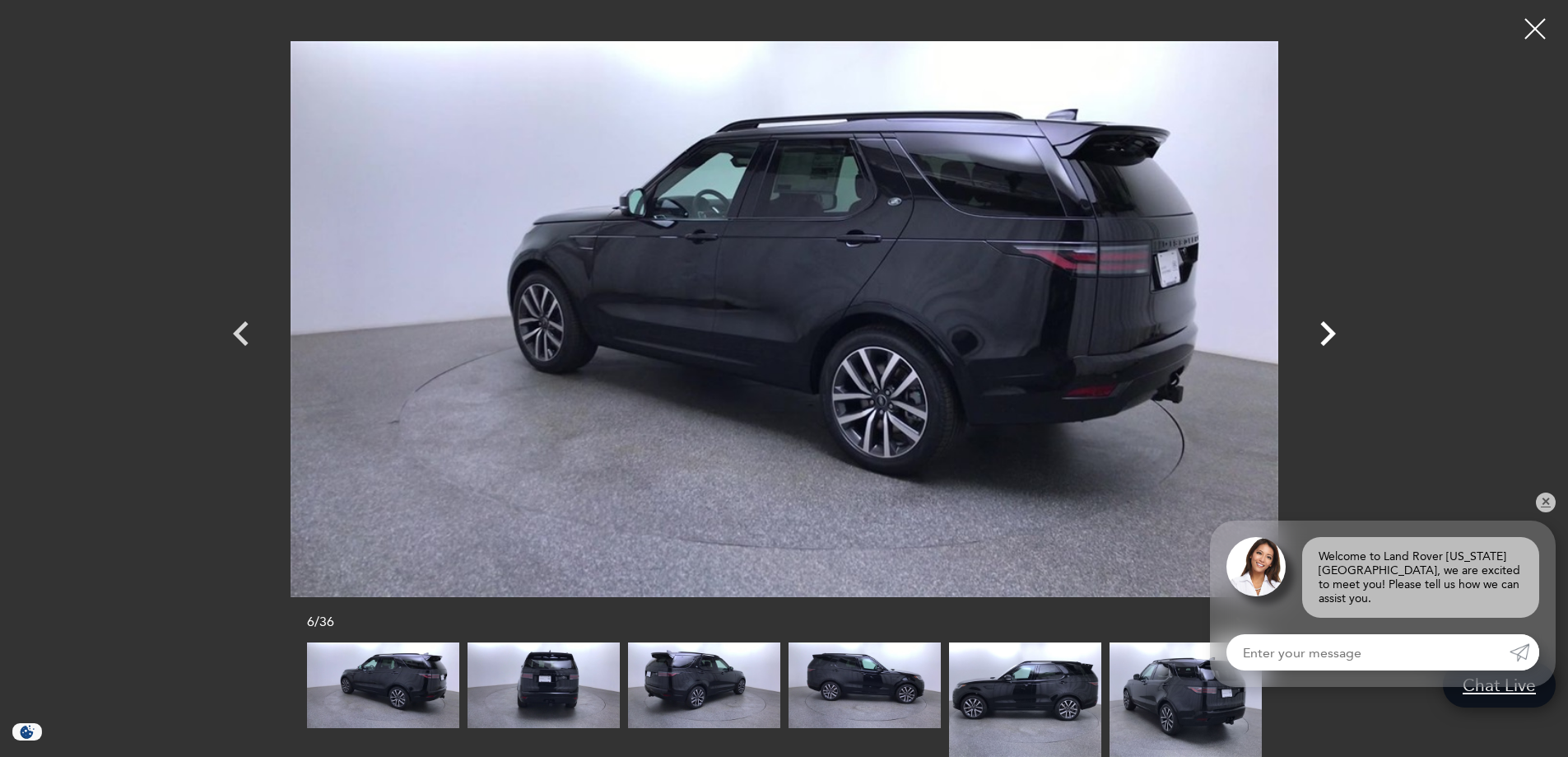
click at [1333, 334] on icon "Next" at bounding box center [1328, 333] width 16 height 24
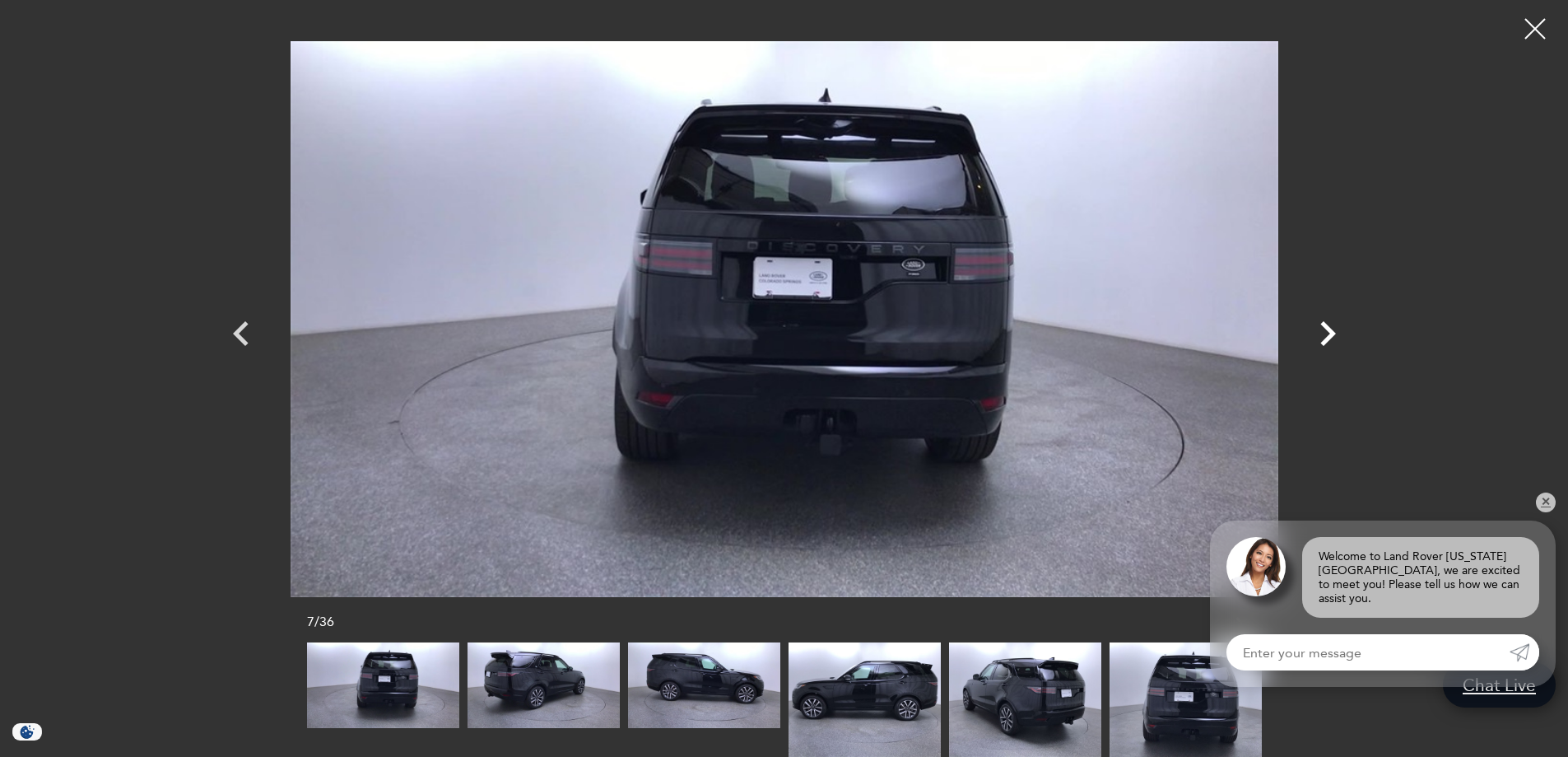
click at [1333, 334] on icon "Next" at bounding box center [1328, 333] width 16 height 24
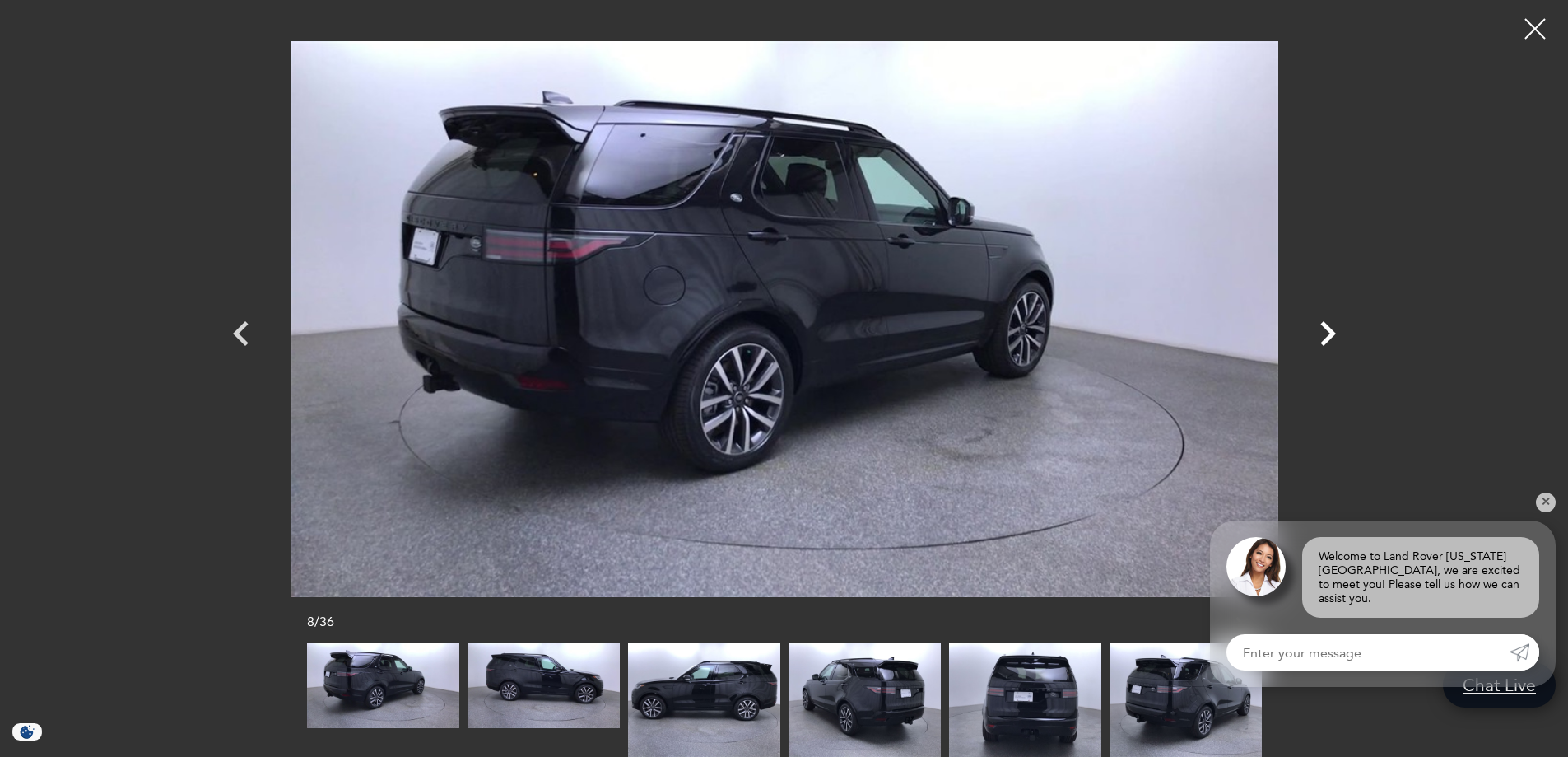
click at [1333, 334] on icon "Next" at bounding box center [1328, 333] width 16 height 24
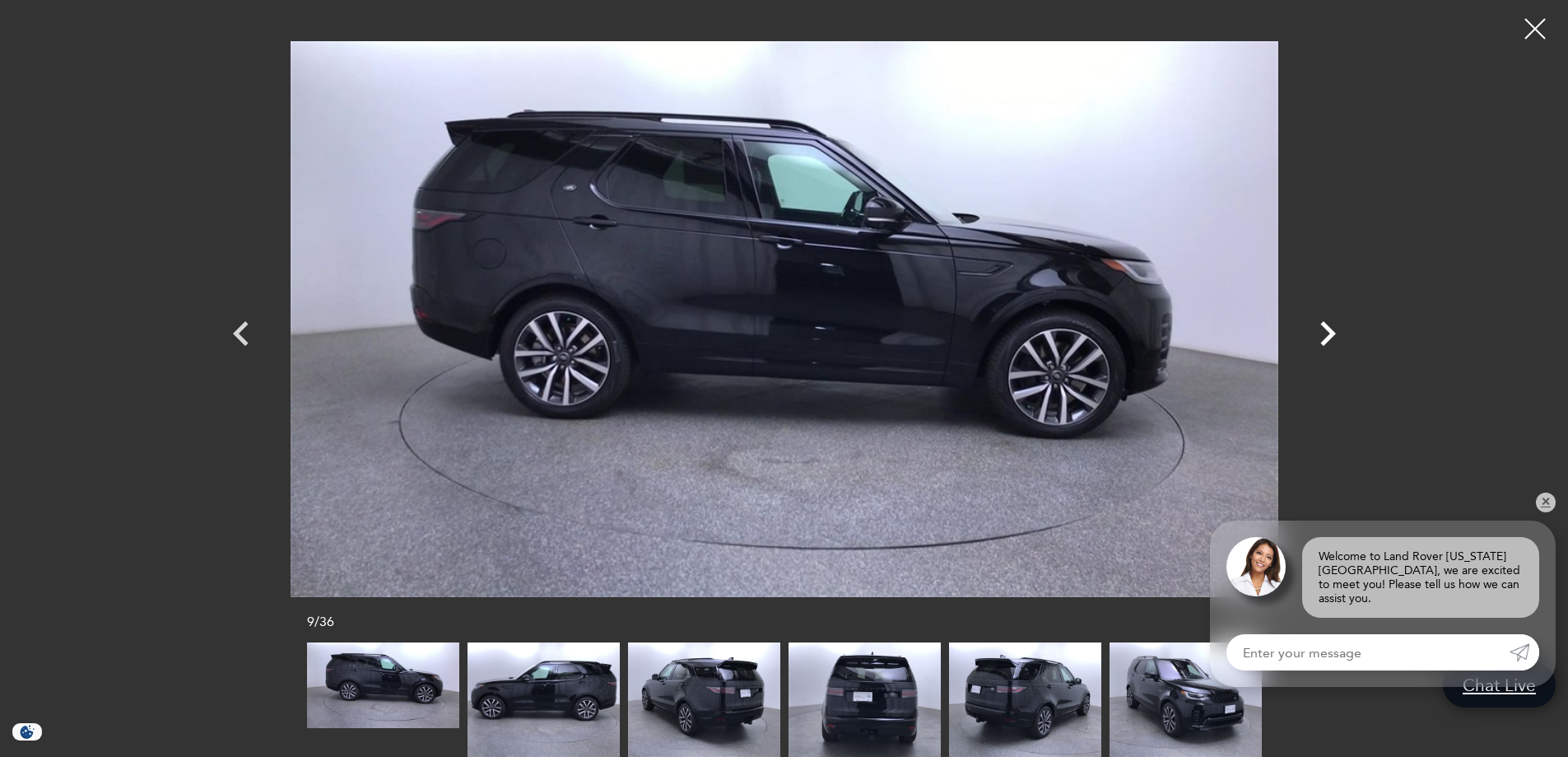
click at [1333, 334] on icon "Next" at bounding box center [1328, 333] width 16 height 24
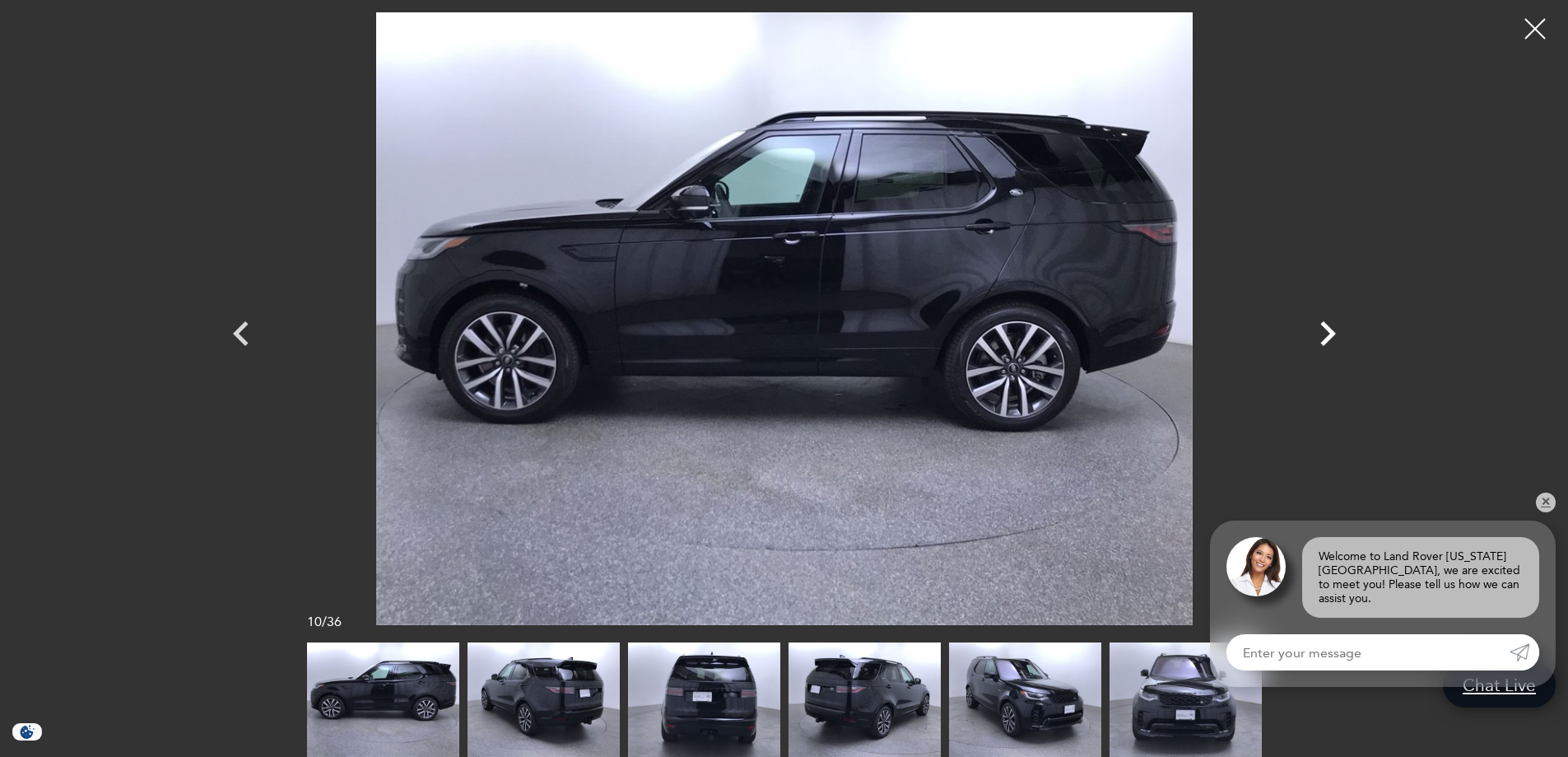
click at [1333, 334] on icon "Next" at bounding box center [1328, 333] width 16 height 24
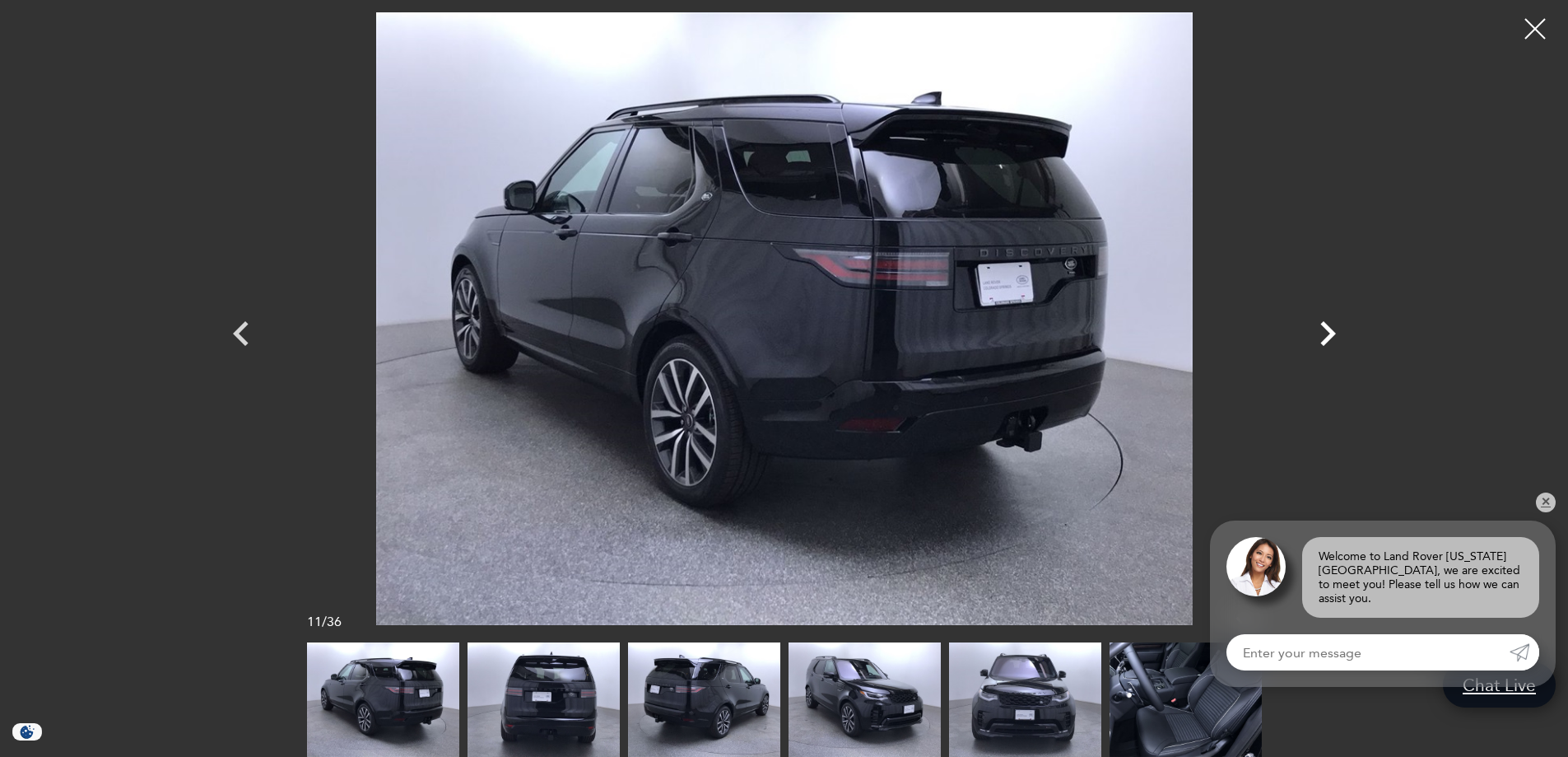
click at [1333, 334] on icon "Next" at bounding box center [1328, 333] width 16 height 24
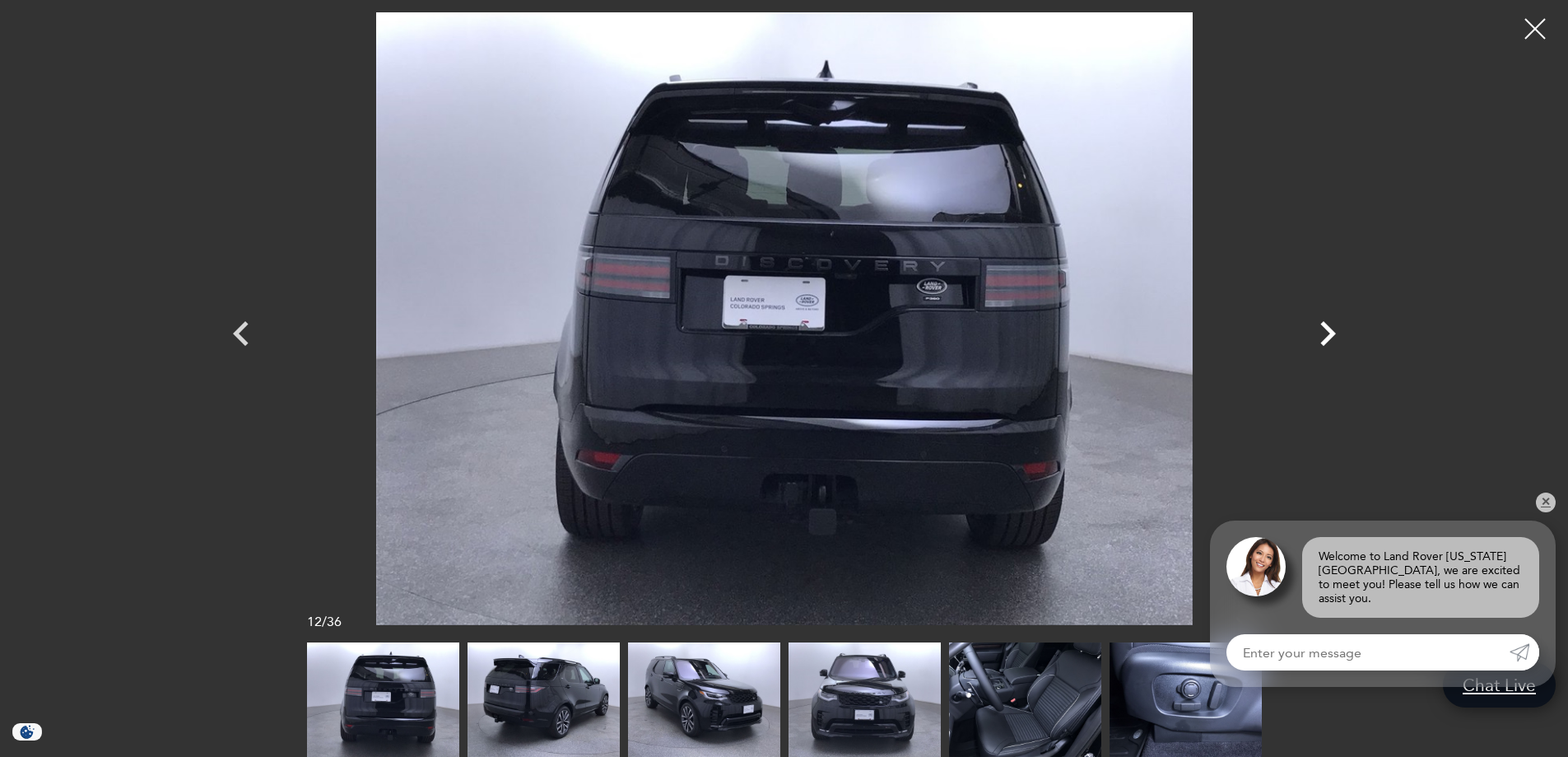
click at [1333, 334] on icon "Next" at bounding box center [1328, 333] width 16 height 24
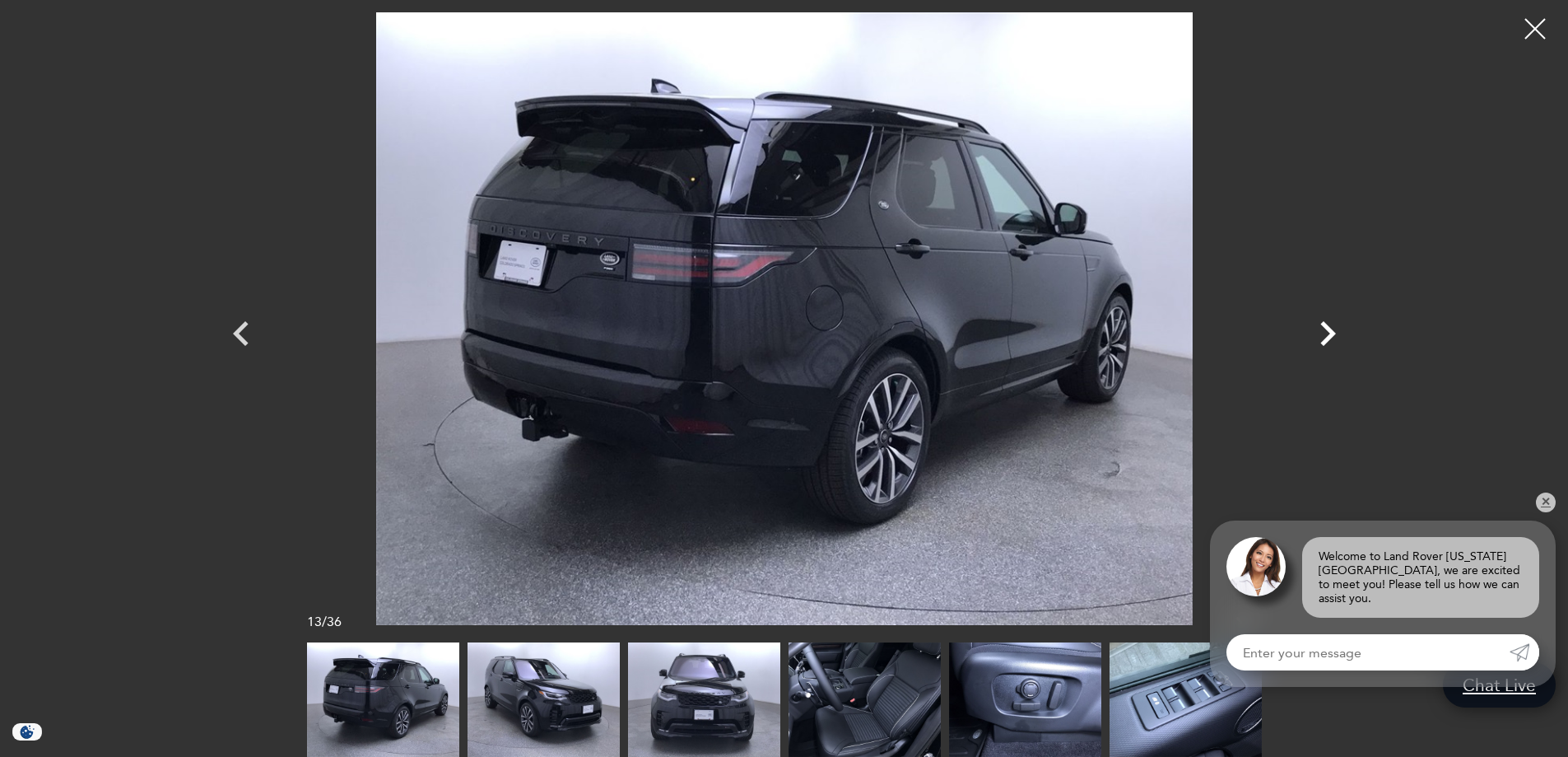
click at [1333, 334] on icon "Next" at bounding box center [1328, 333] width 16 height 24
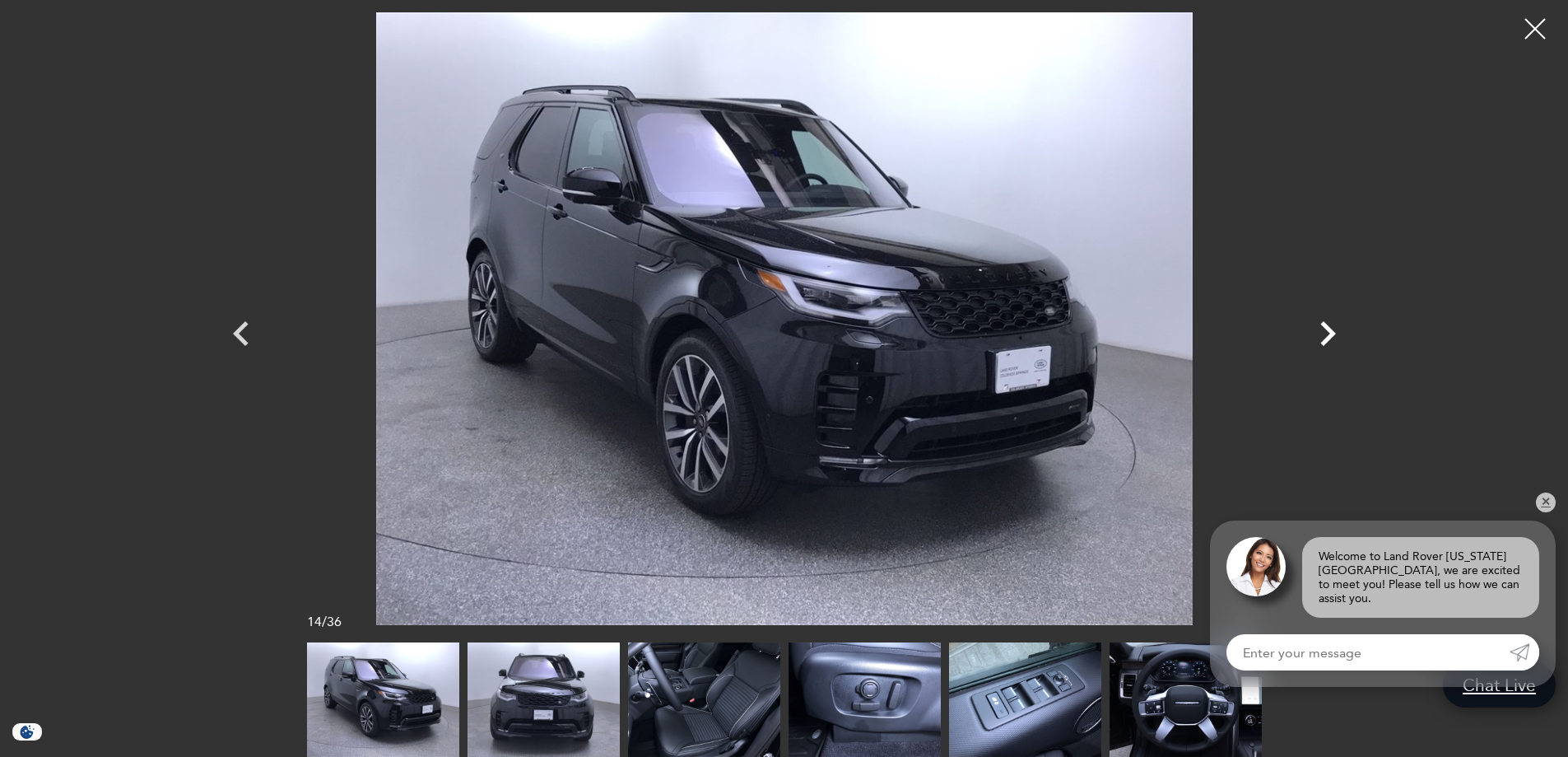
click at [1333, 334] on icon "Next" at bounding box center [1328, 333] width 16 height 24
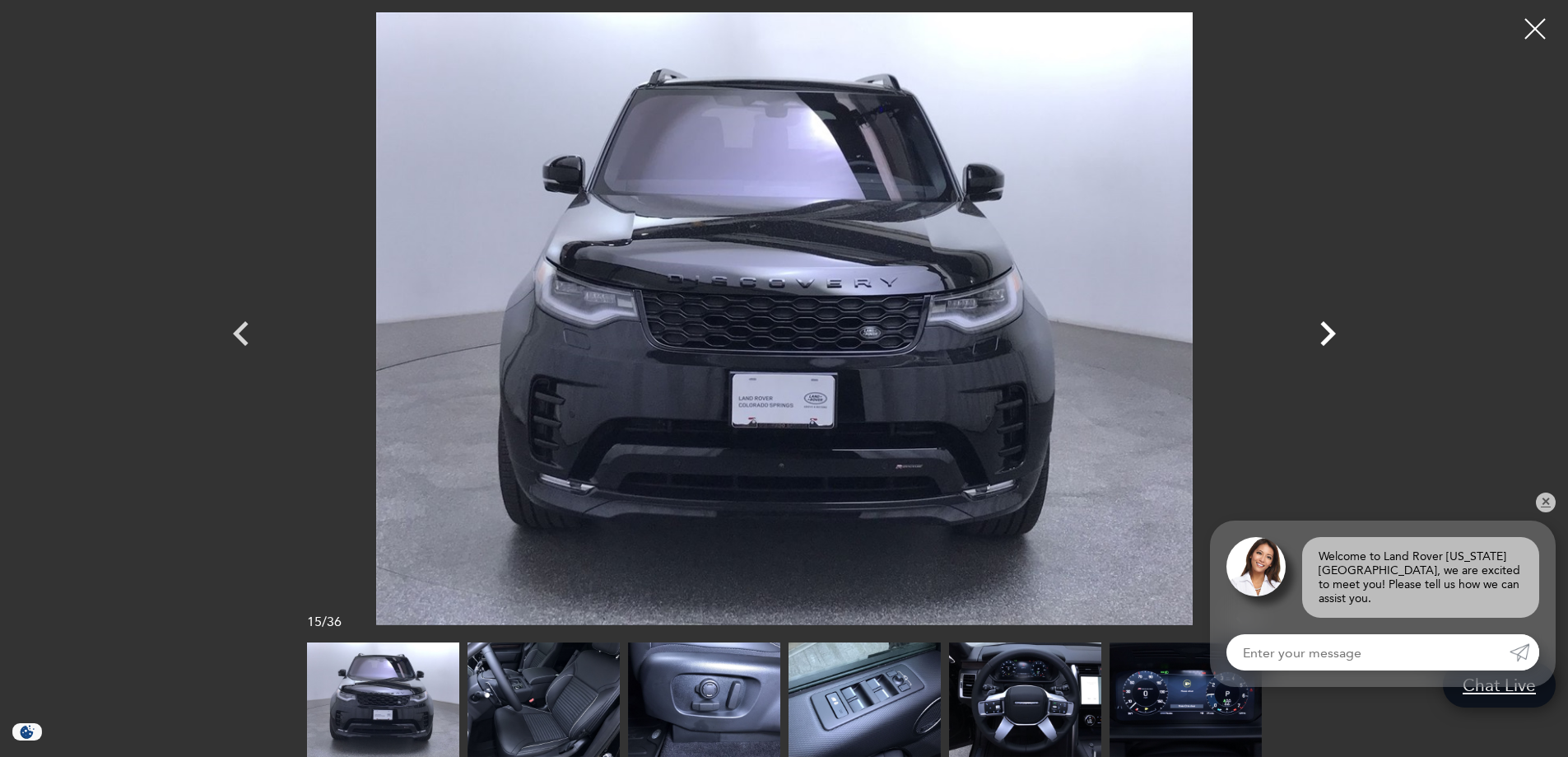
click at [1333, 334] on icon "Next" at bounding box center [1328, 333] width 16 height 24
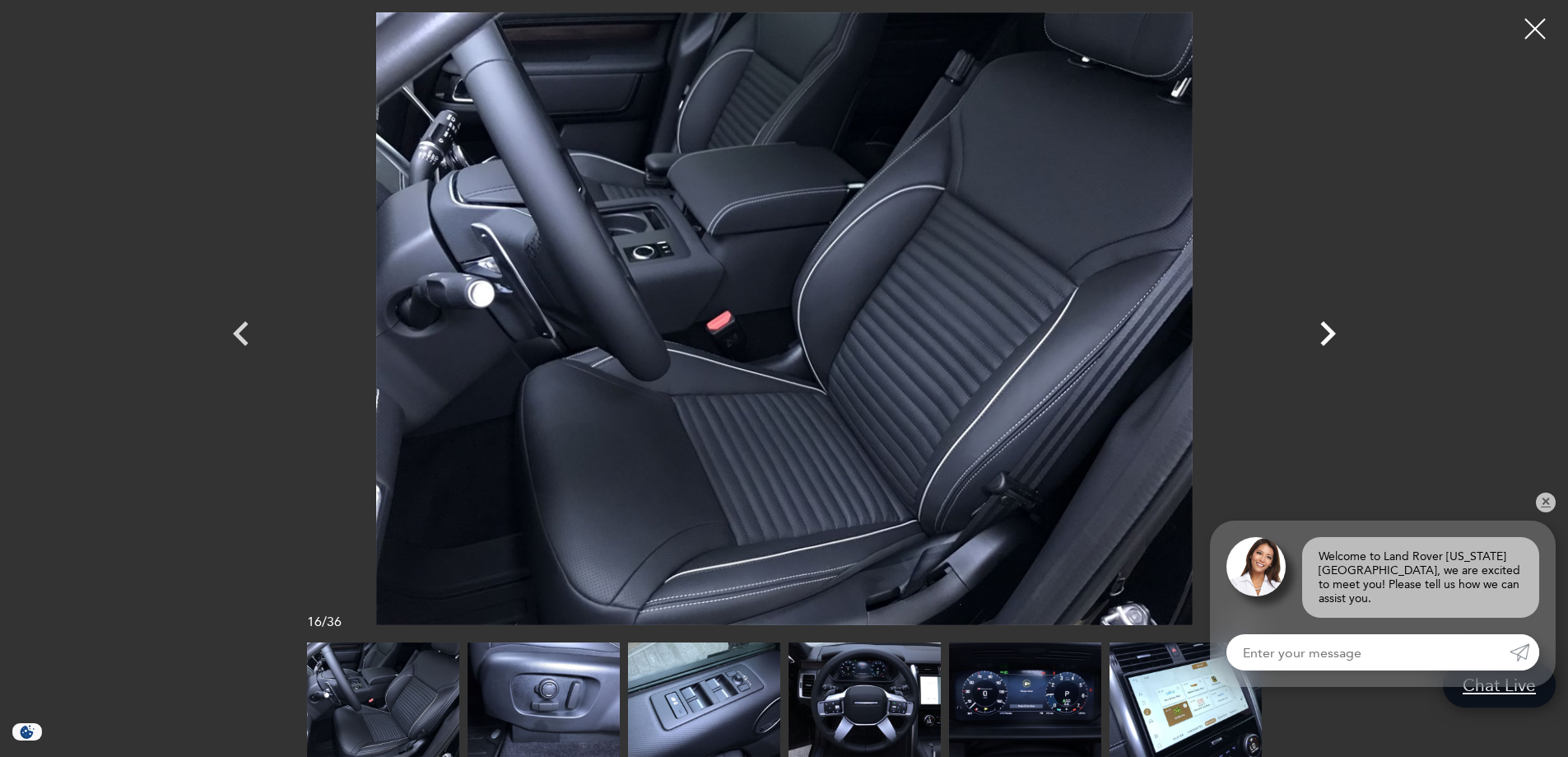
click at [1333, 334] on icon "Next" at bounding box center [1328, 333] width 16 height 24
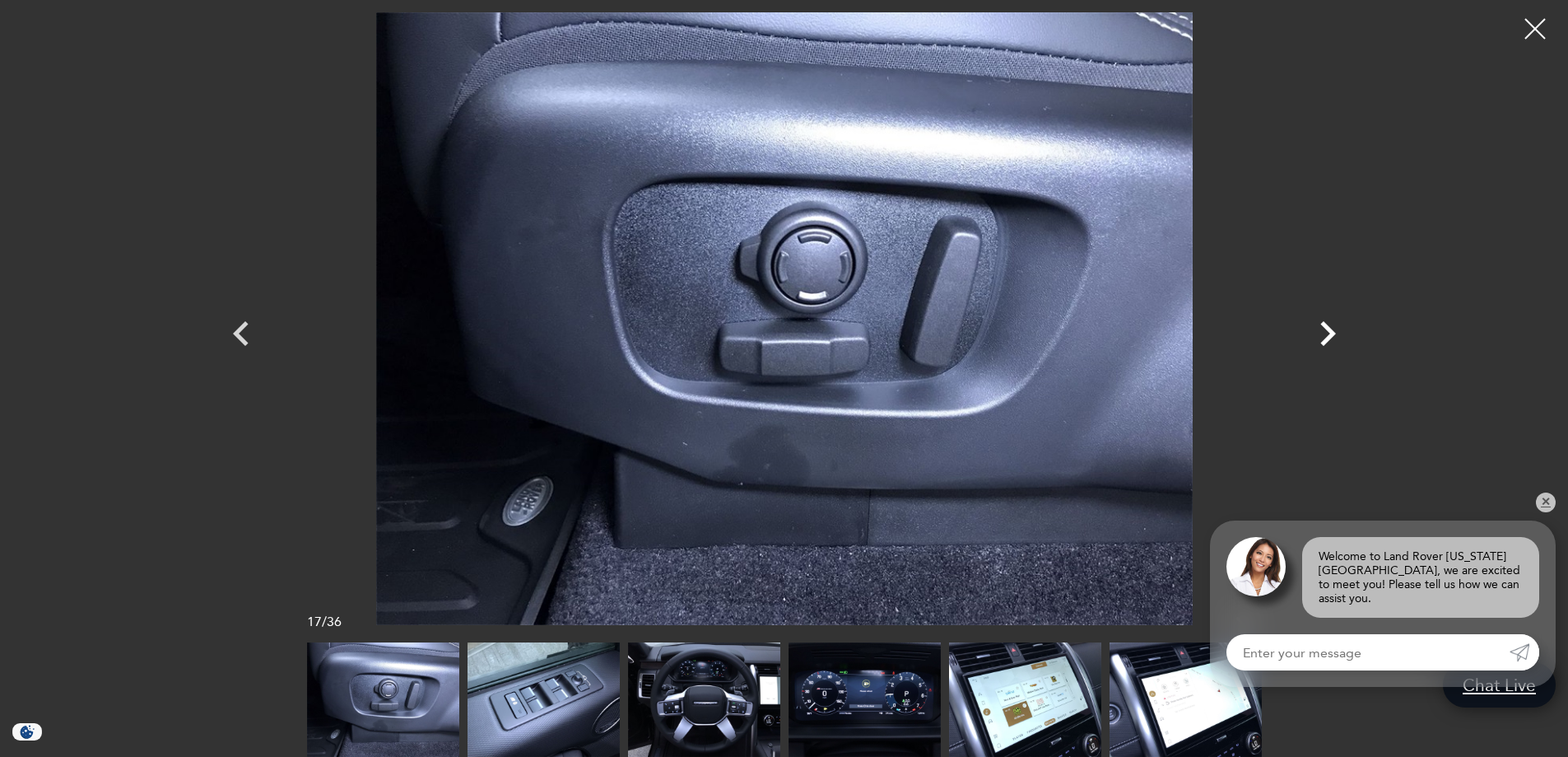
click at [1333, 334] on icon "Next" at bounding box center [1328, 333] width 16 height 24
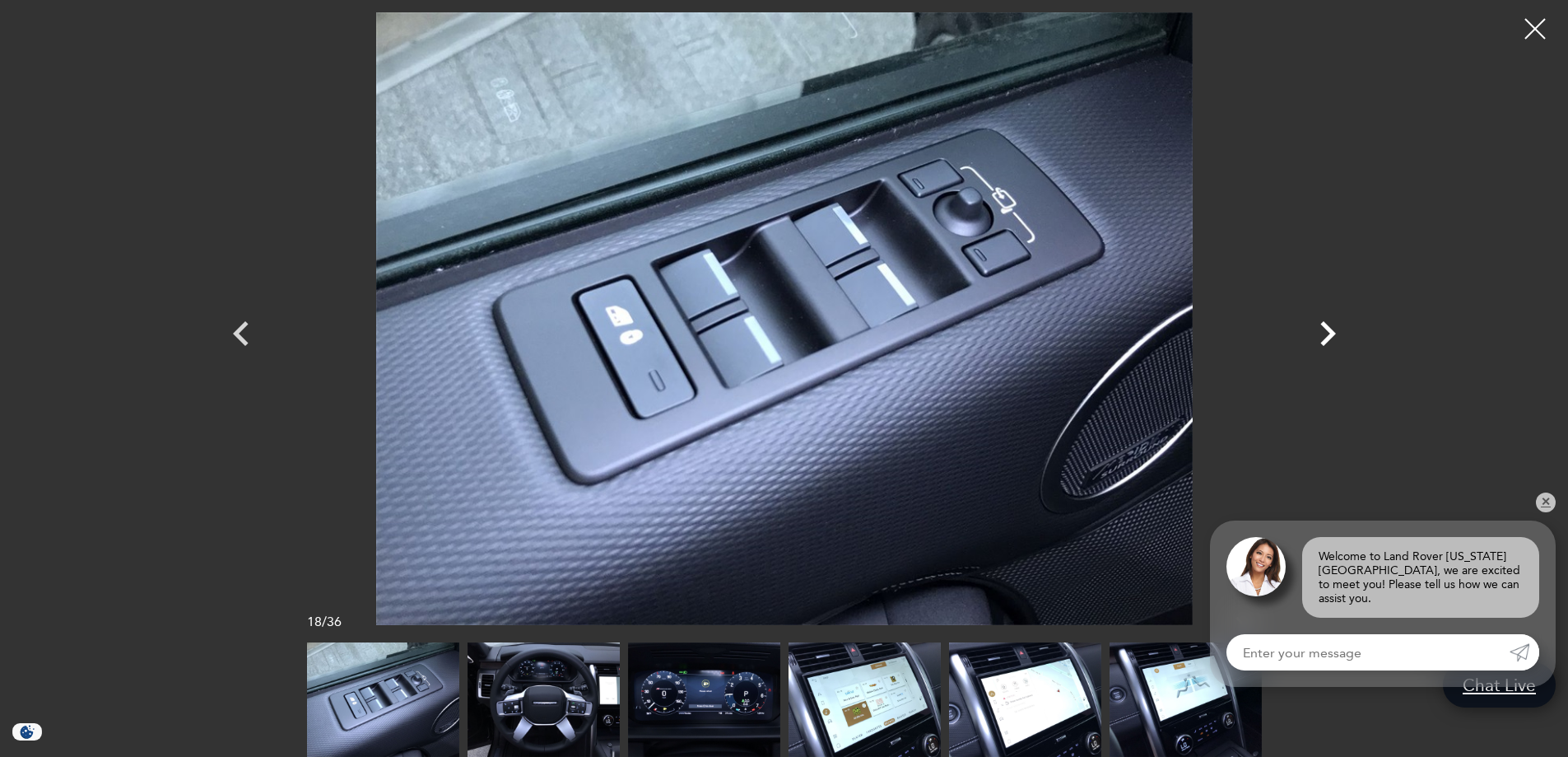
click at [1333, 334] on icon "Next" at bounding box center [1328, 333] width 16 height 24
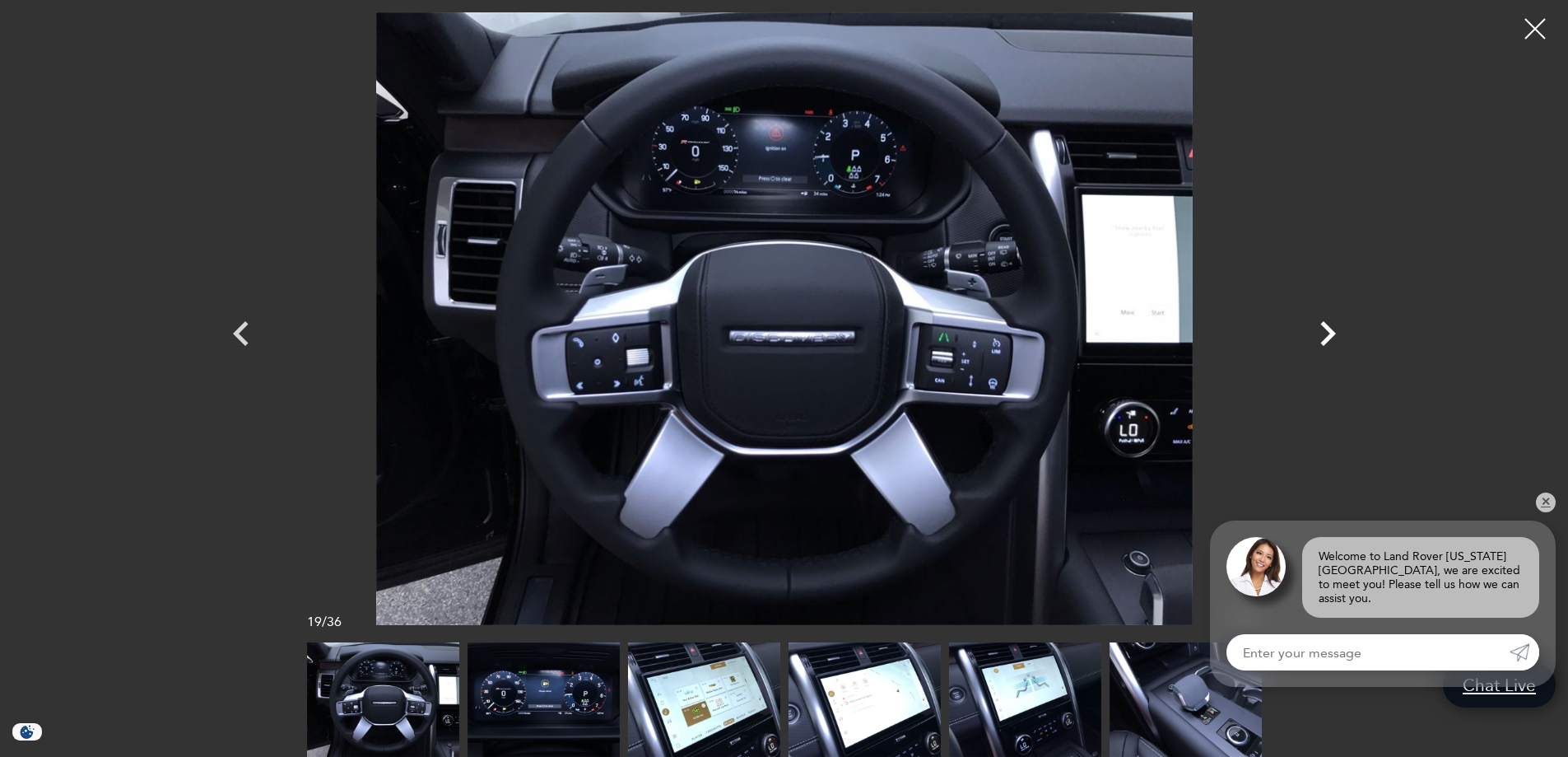
click at [1333, 334] on icon "Next" at bounding box center [1328, 333] width 16 height 24
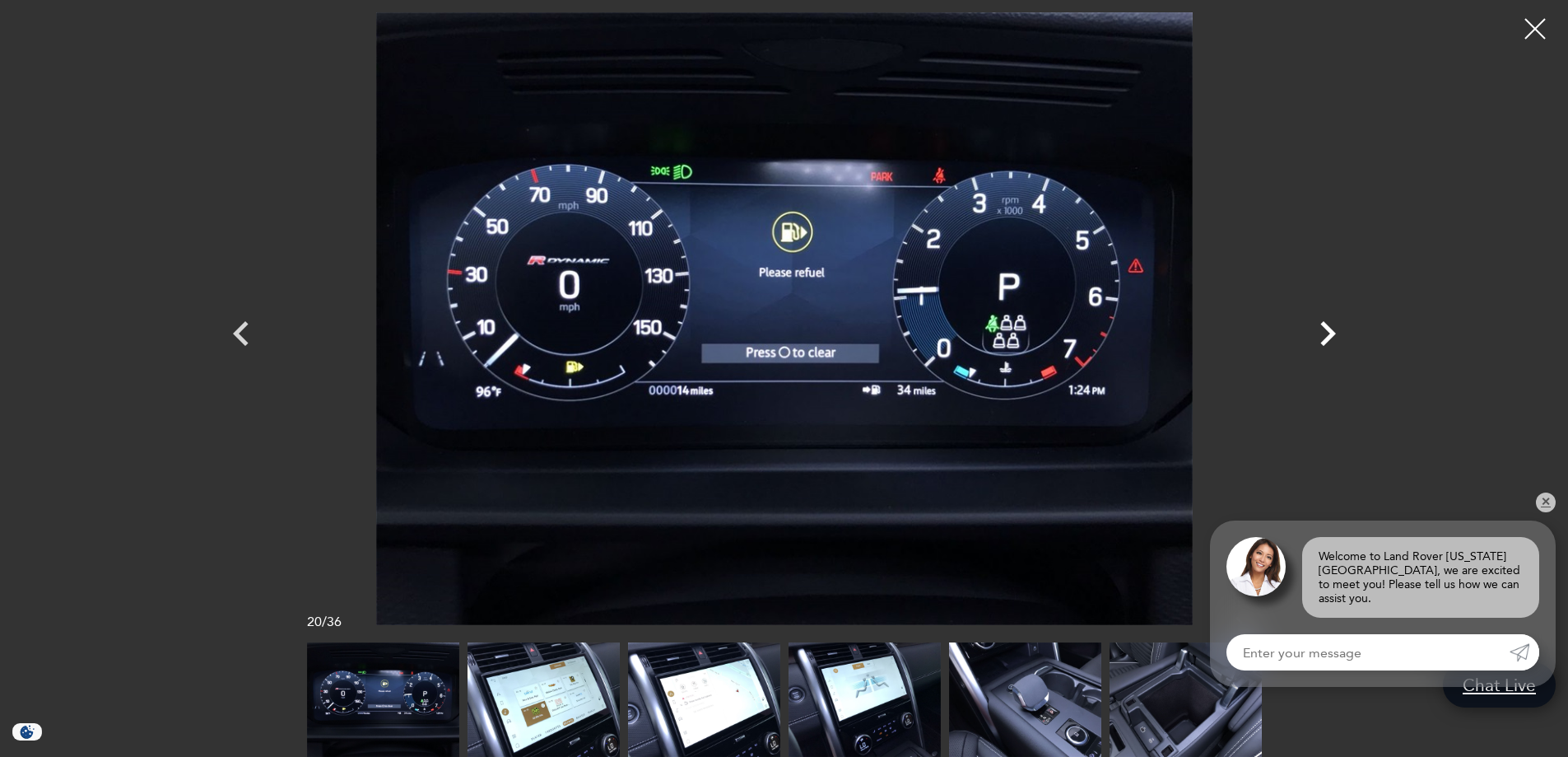
click at [1333, 334] on icon "Next" at bounding box center [1328, 333] width 16 height 24
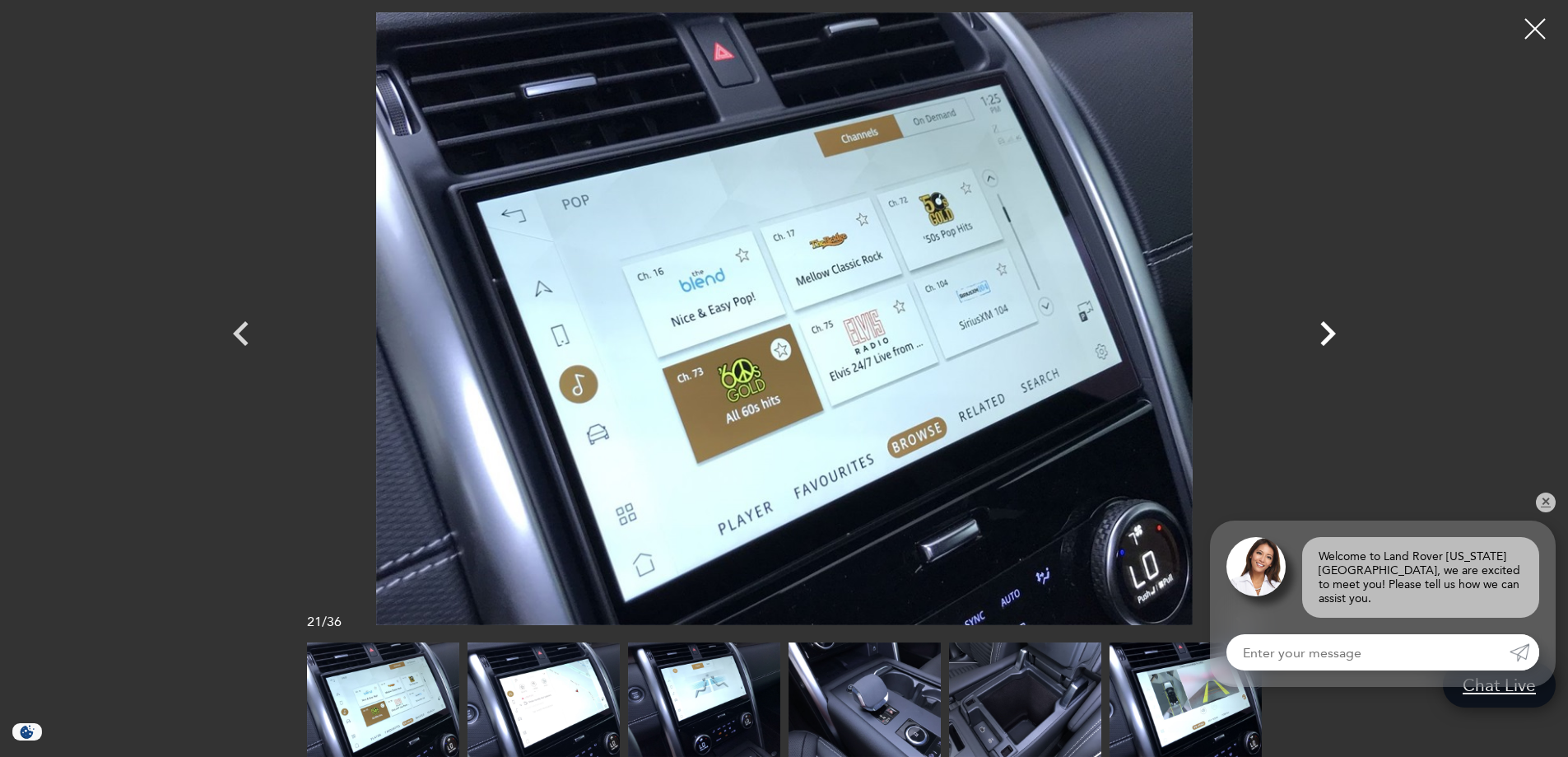
click at [1333, 334] on icon "Next" at bounding box center [1328, 333] width 16 height 24
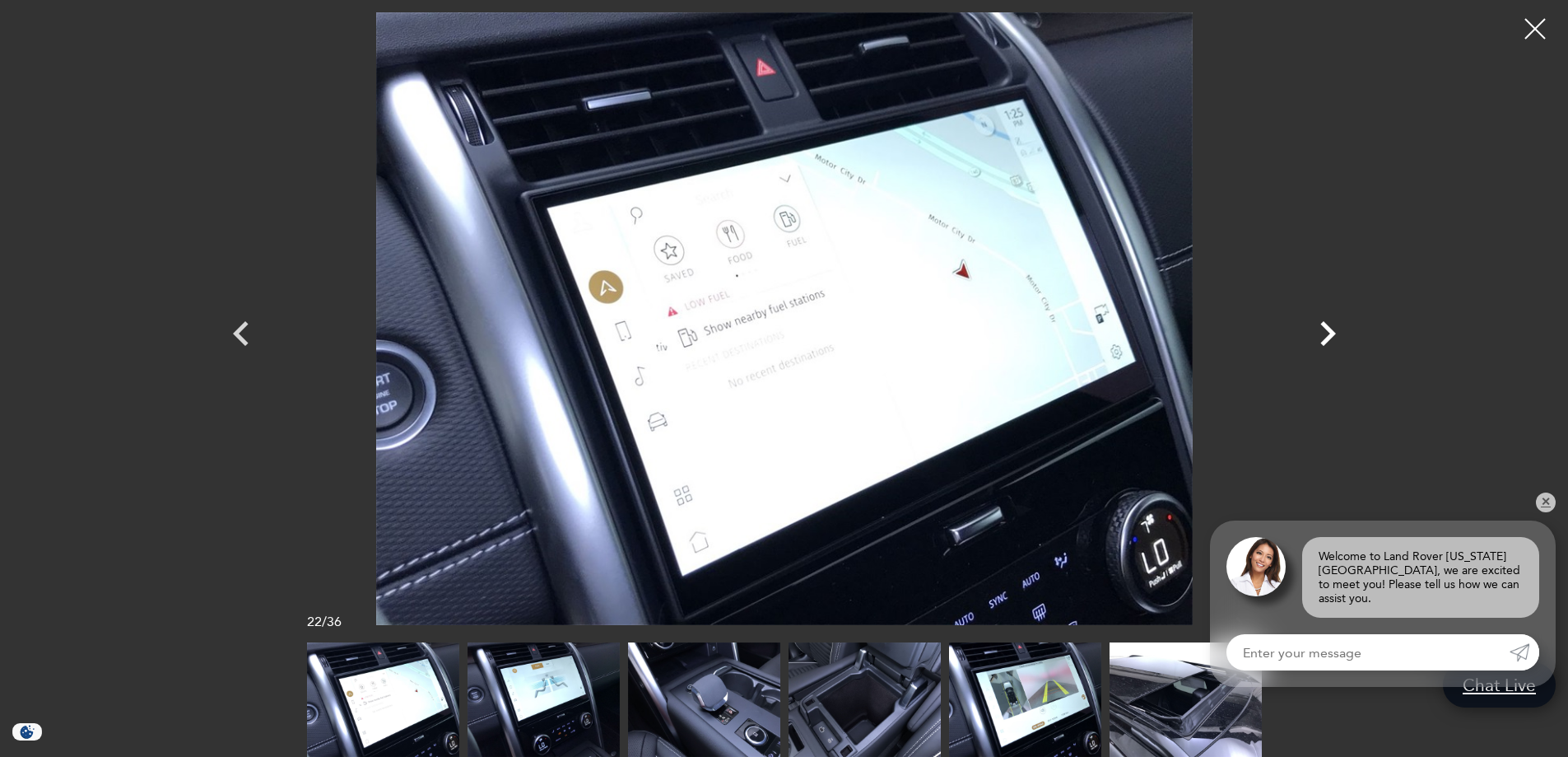
click at [1333, 334] on icon "Next" at bounding box center [1328, 333] width 16 height 24
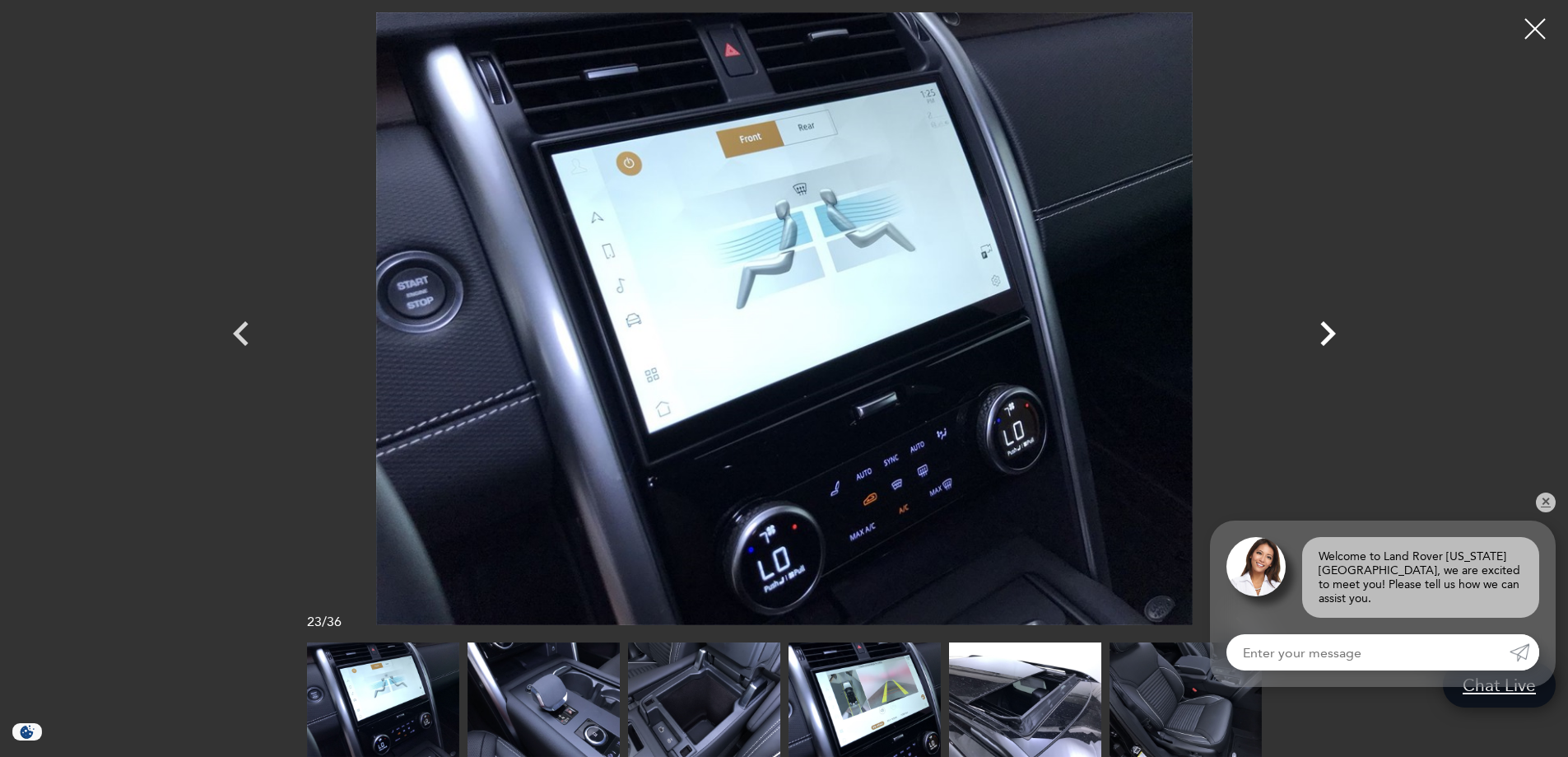
click at [1333, 334] on icon "Next" at bounding box center [1328, 333] width 16 height 24
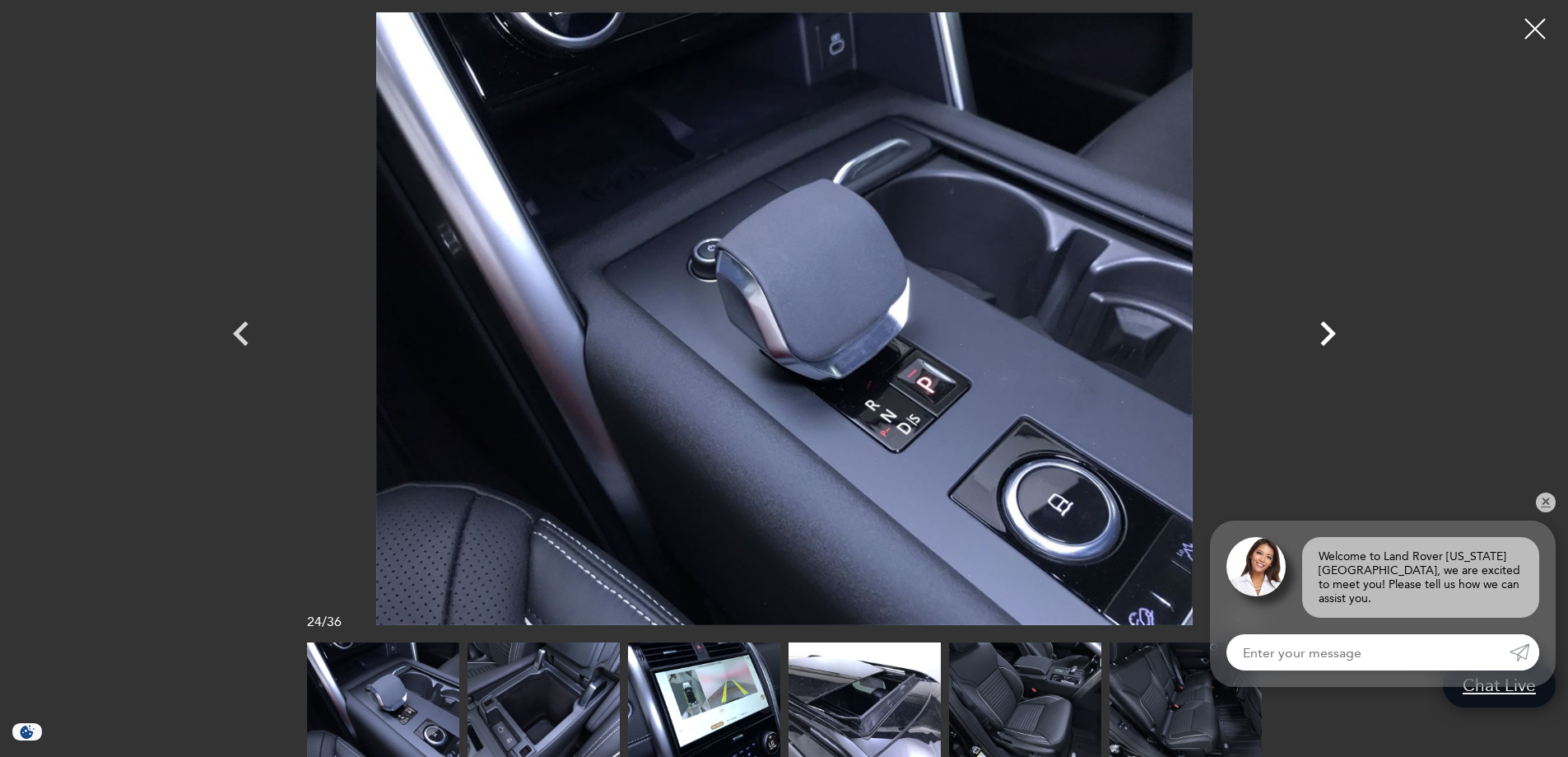
click at [1333, 334] on icon "Next" at bounding box center [1328, 333] width 16 height 24
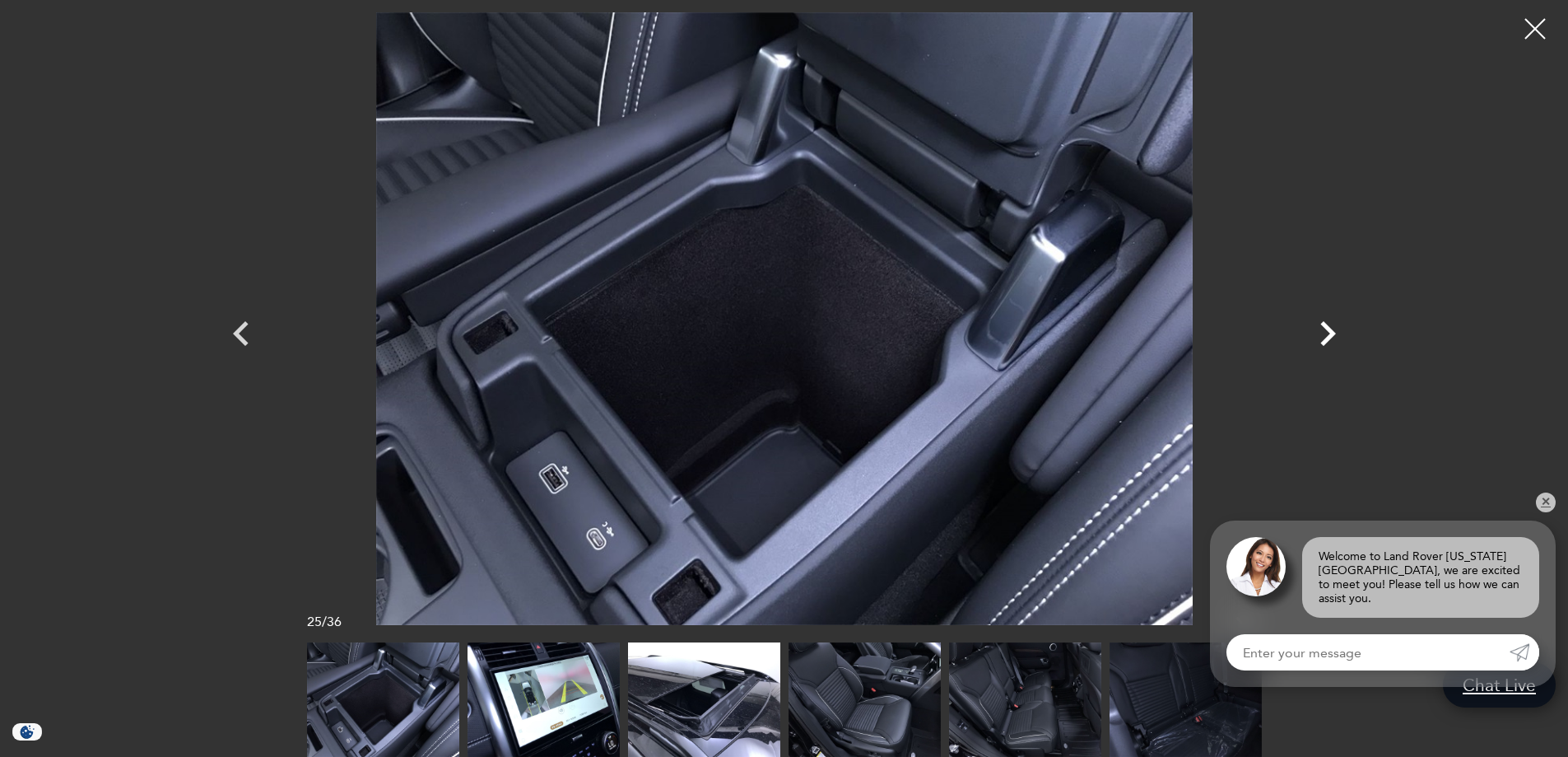
click at [1333, 334] on icon "Next" at bounding box center [1328, 333] width 16 height 24
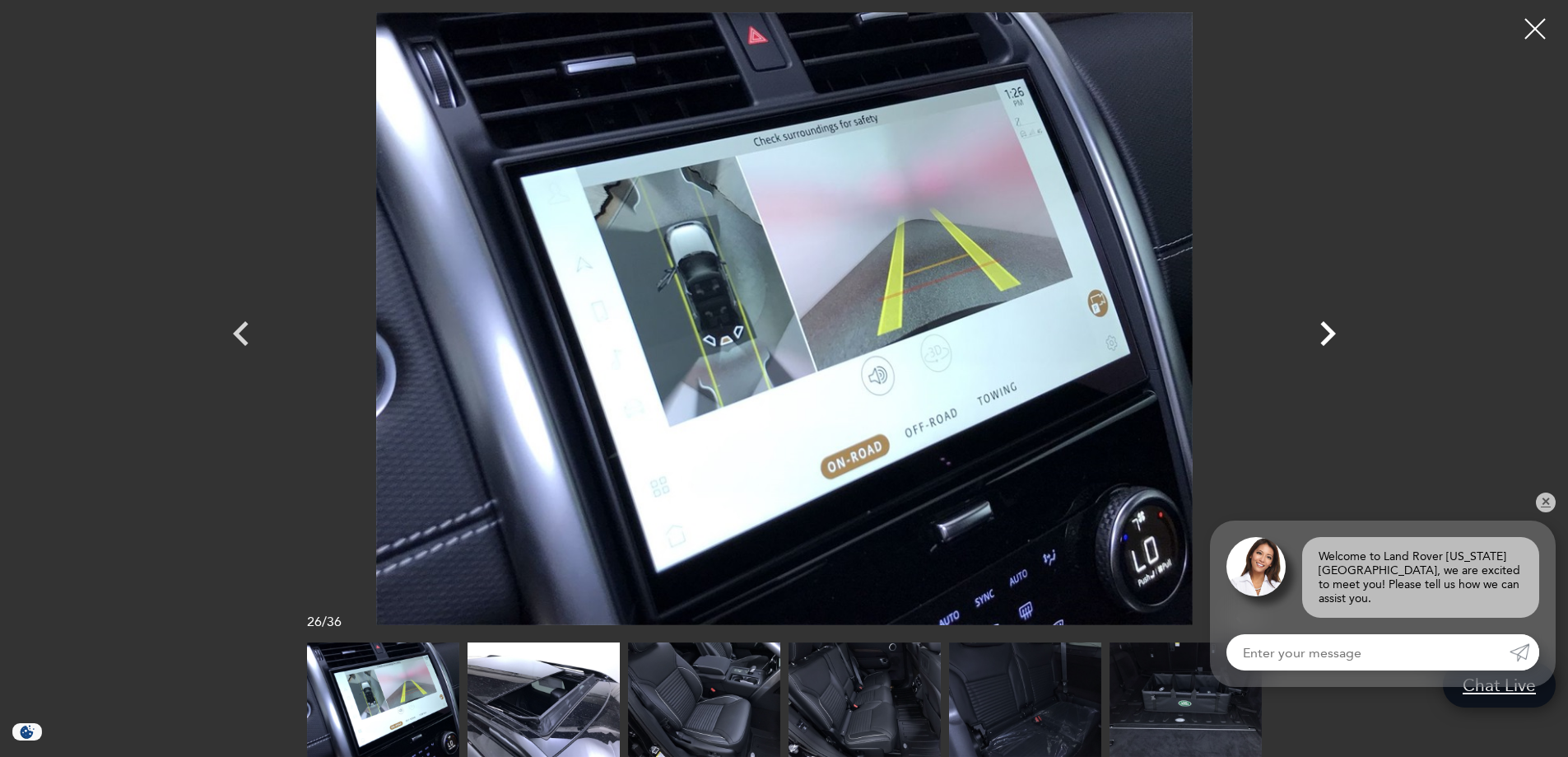
click at [1333, 334] on icon "Next" at bounding box center [1328, 333] width 16 height 24
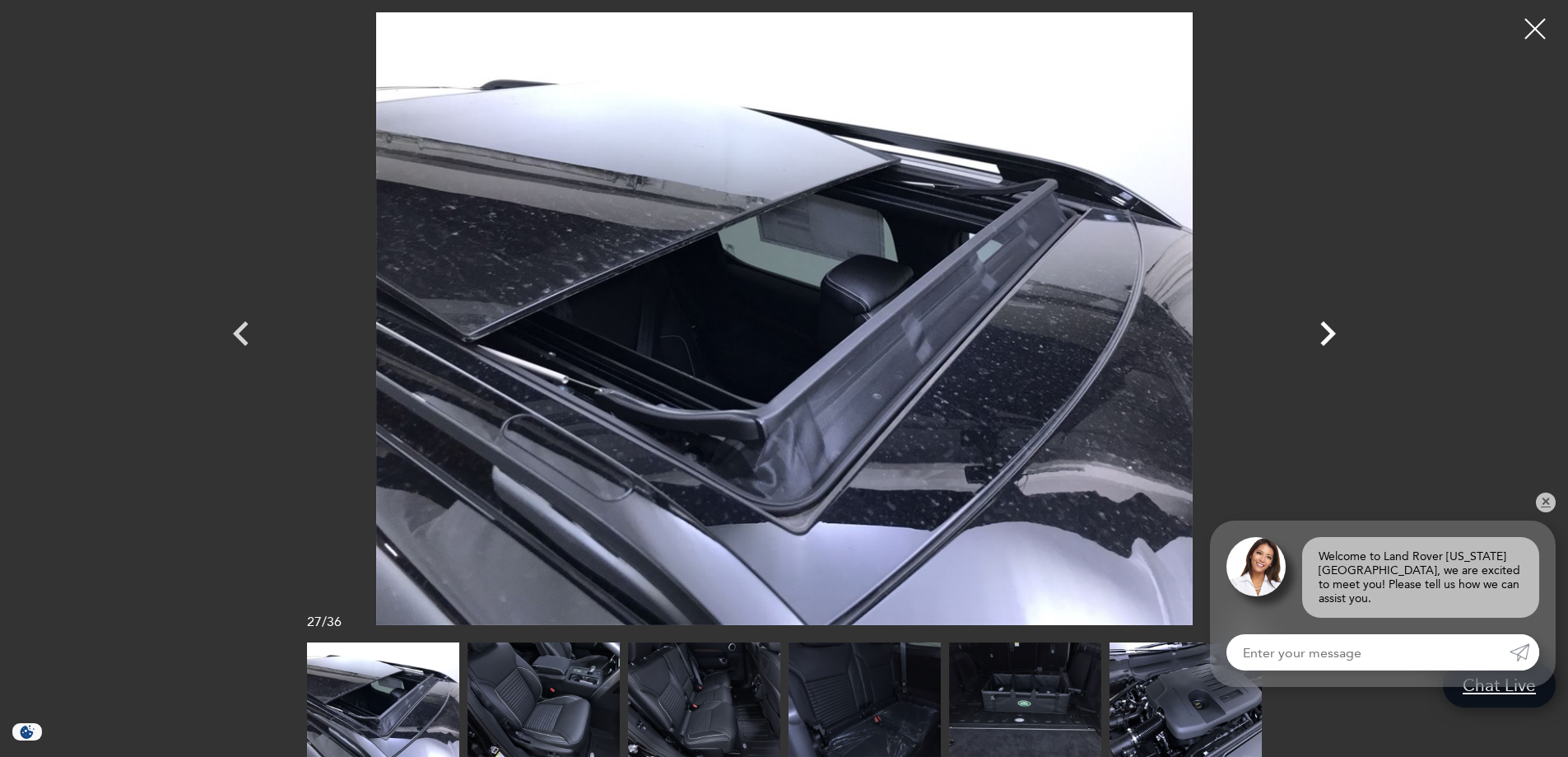
click at [1333, 334] on icon "Next" at bounding box center [1328, 333] width 16 height 24
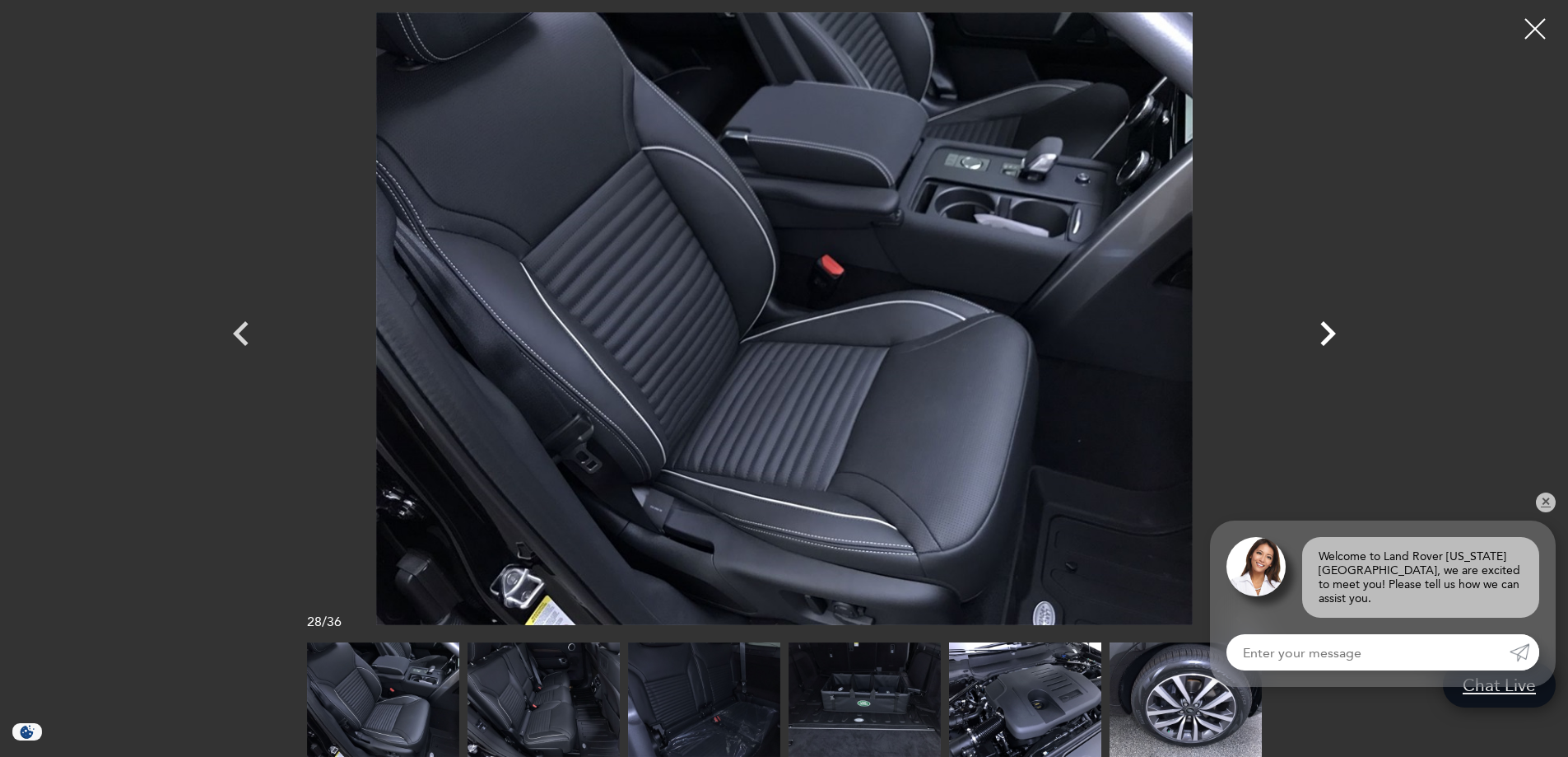
click at [1333, 334] on icon "Next" at bounding box center [1328, 333] width 16 height 24
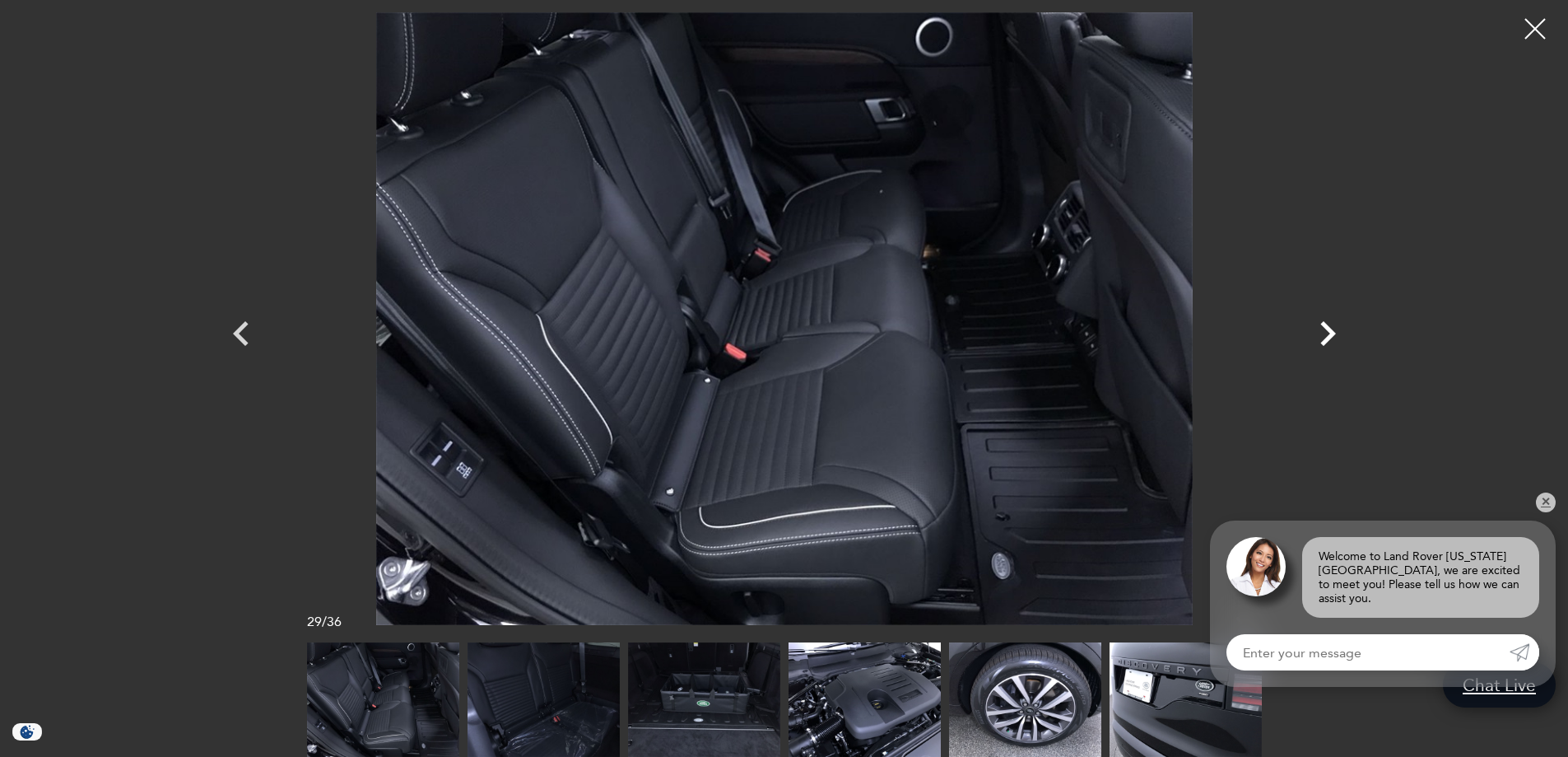
click at [1333, 334] on icon "Next" at bounding box center [1328, 333] width 16 height 24
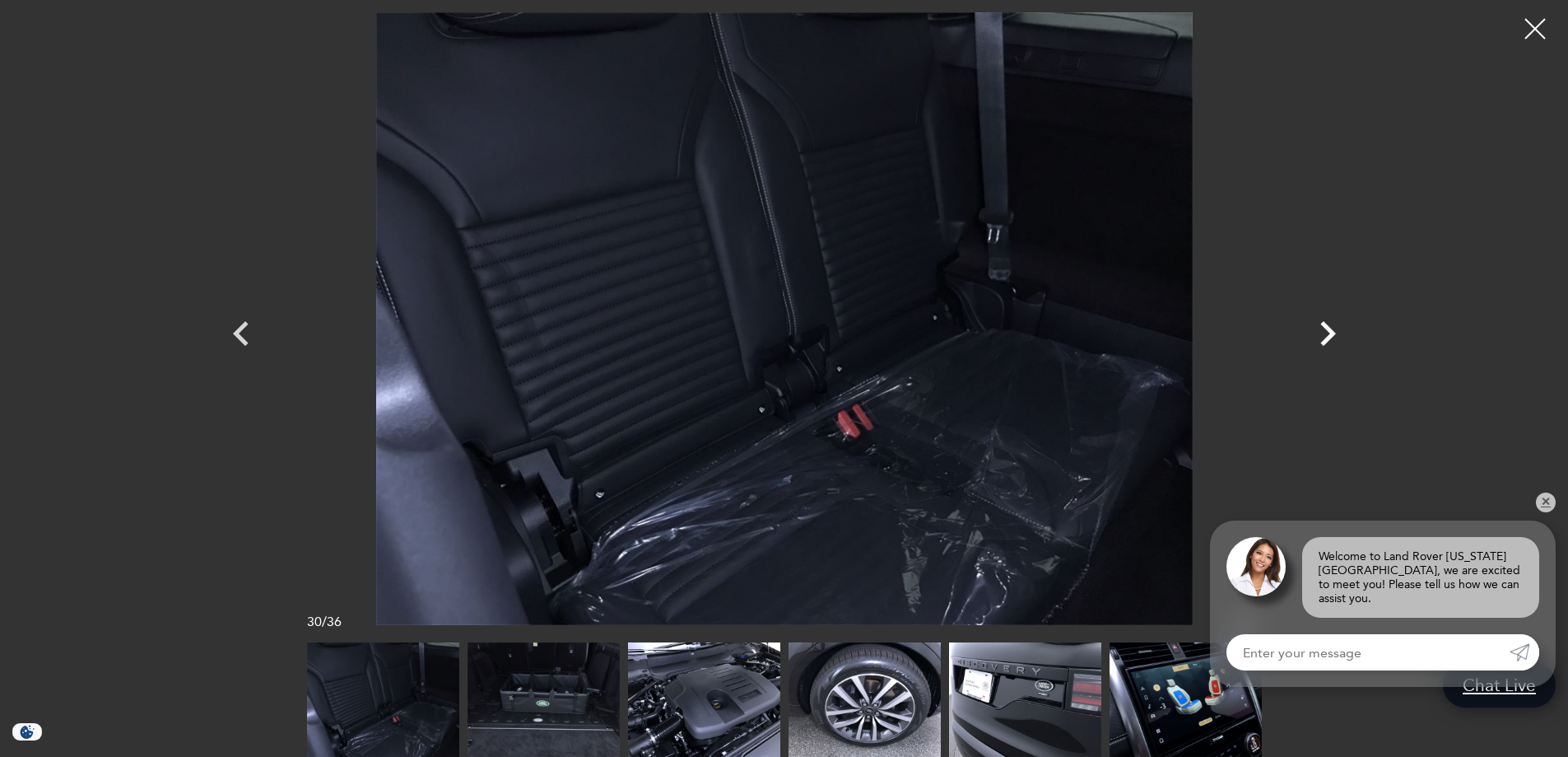
click at [1340, 334] on icon "Next" at bounding box center [1328, 334] width 50 height 50
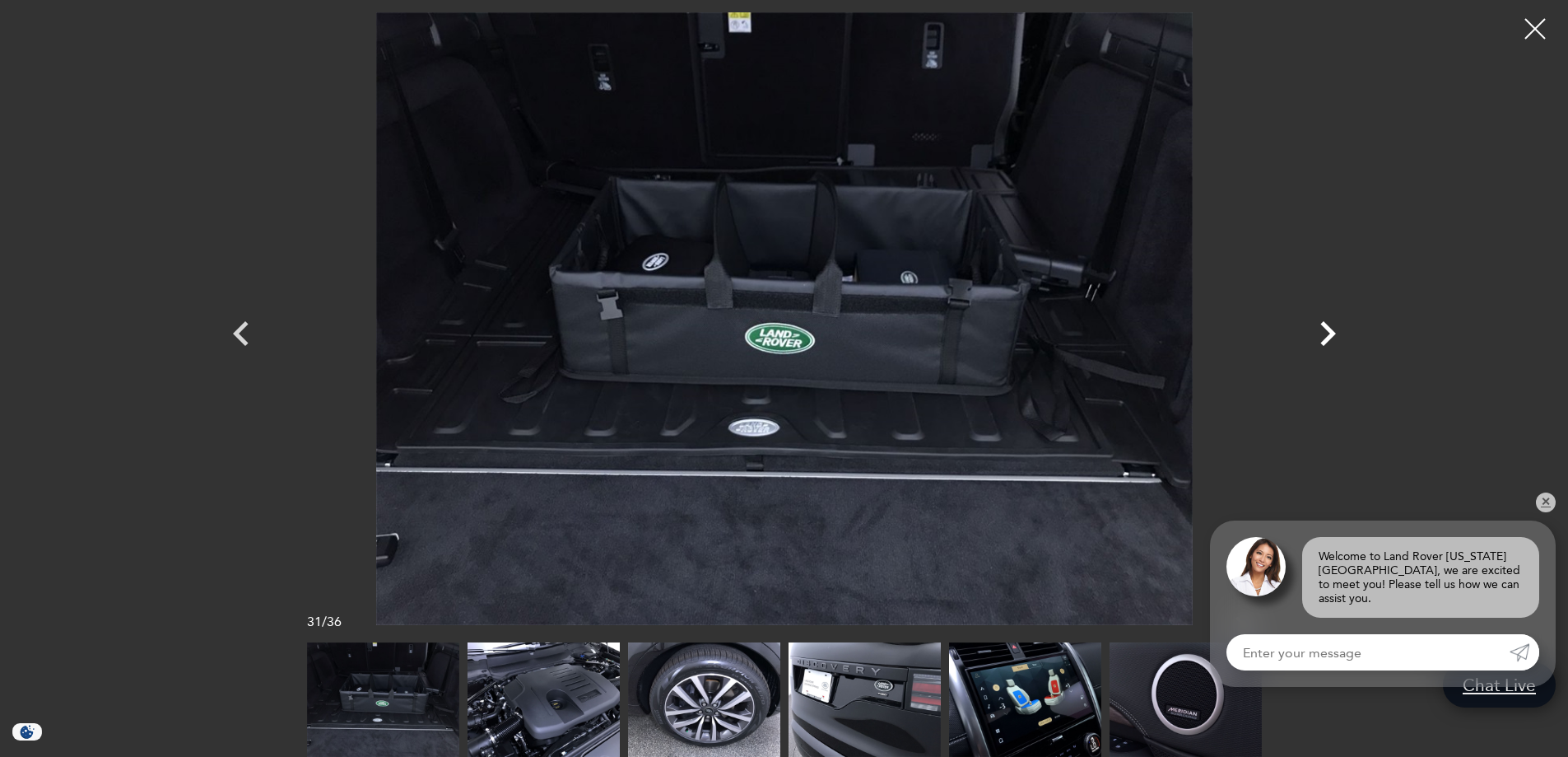
click at [1340, 334] on icon "Next" at bounding box center [1328, 334] width 50 height 50
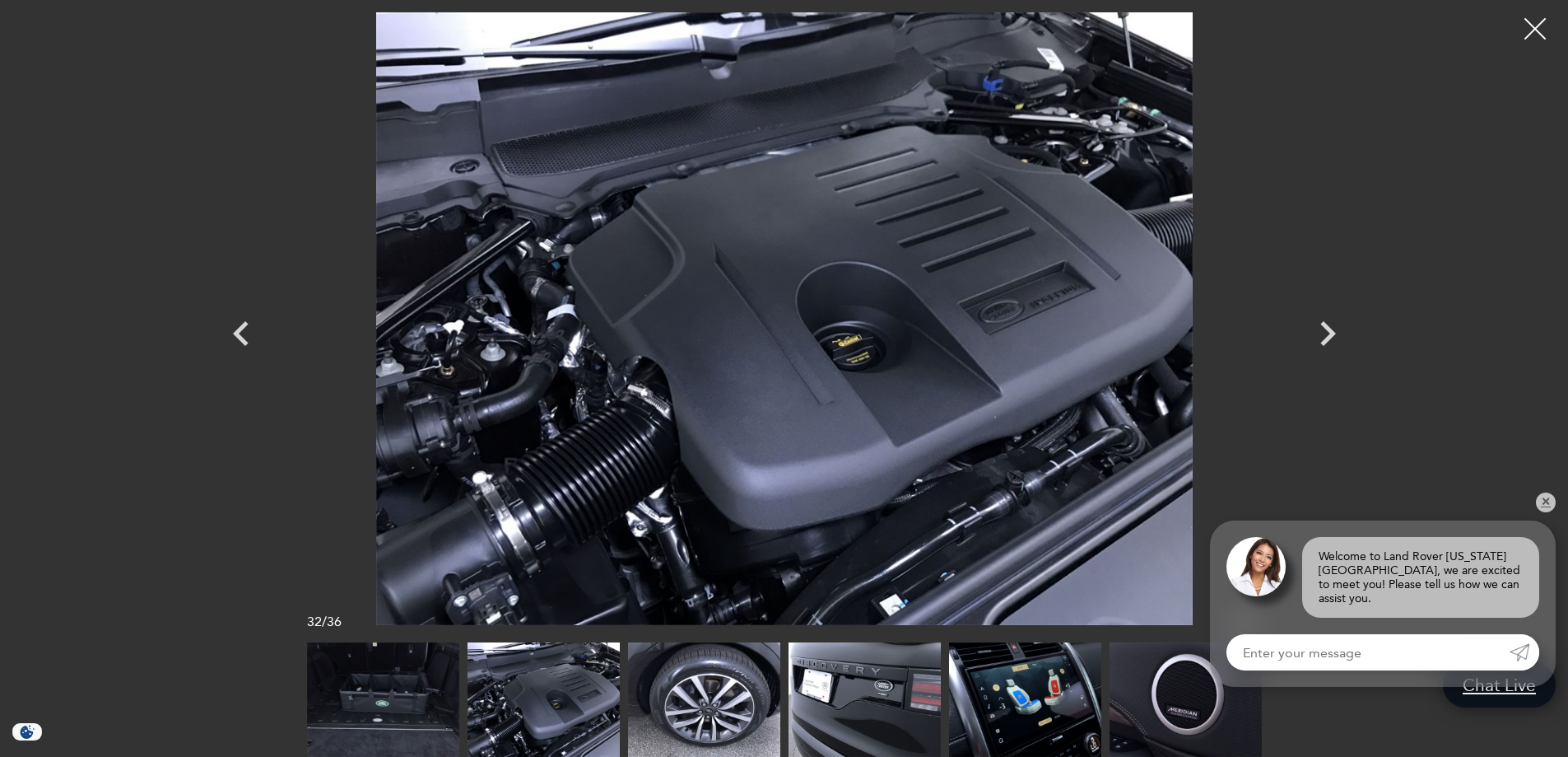
click at [1541, 22] on div at bounding box center [1535, 29] width 44 height 44
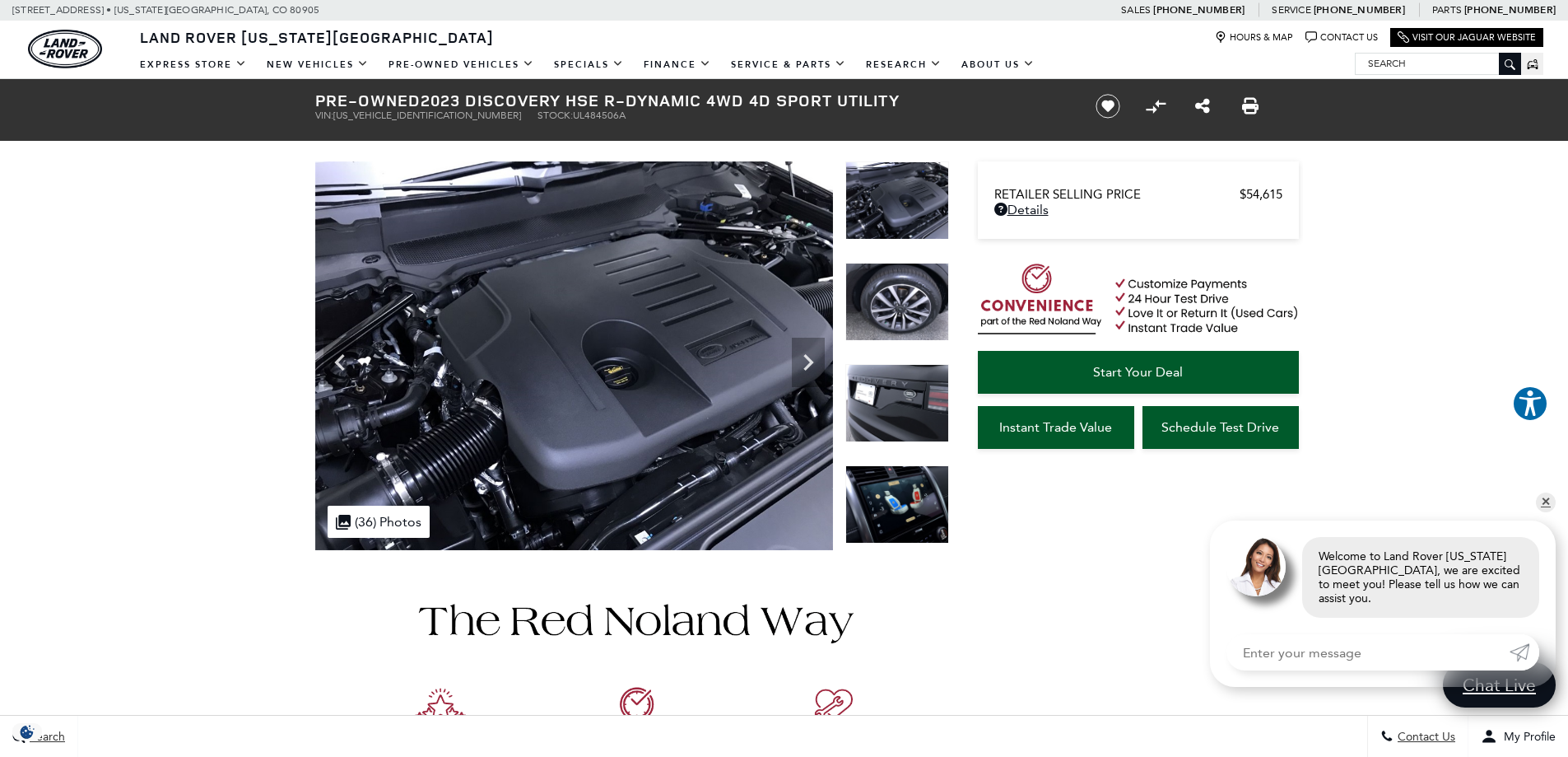
drag, startPoint x: 827, startPoint y: 555, endPoint x: 828, endPoint y: 564, distance: 9.1
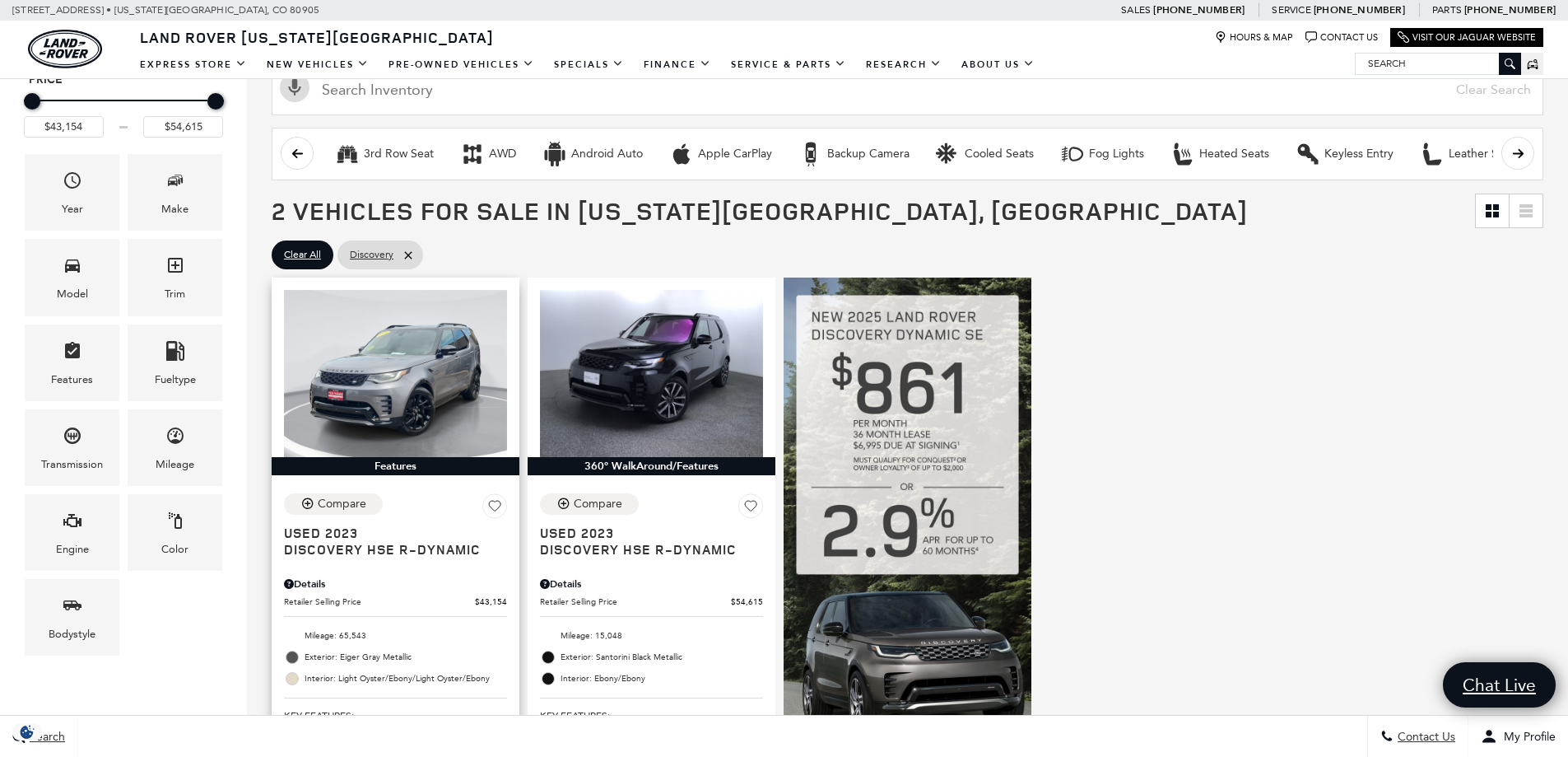
click at [411, 501] on div "Compare Used 2023 Discovery HSE R-Dynamic" at bounding box center [396, 525] width 223 height 64
click at [406, 257] on icon at bounding box center [407, 255] width 8 height 8
type input "$14,453"
type input "$69,446"
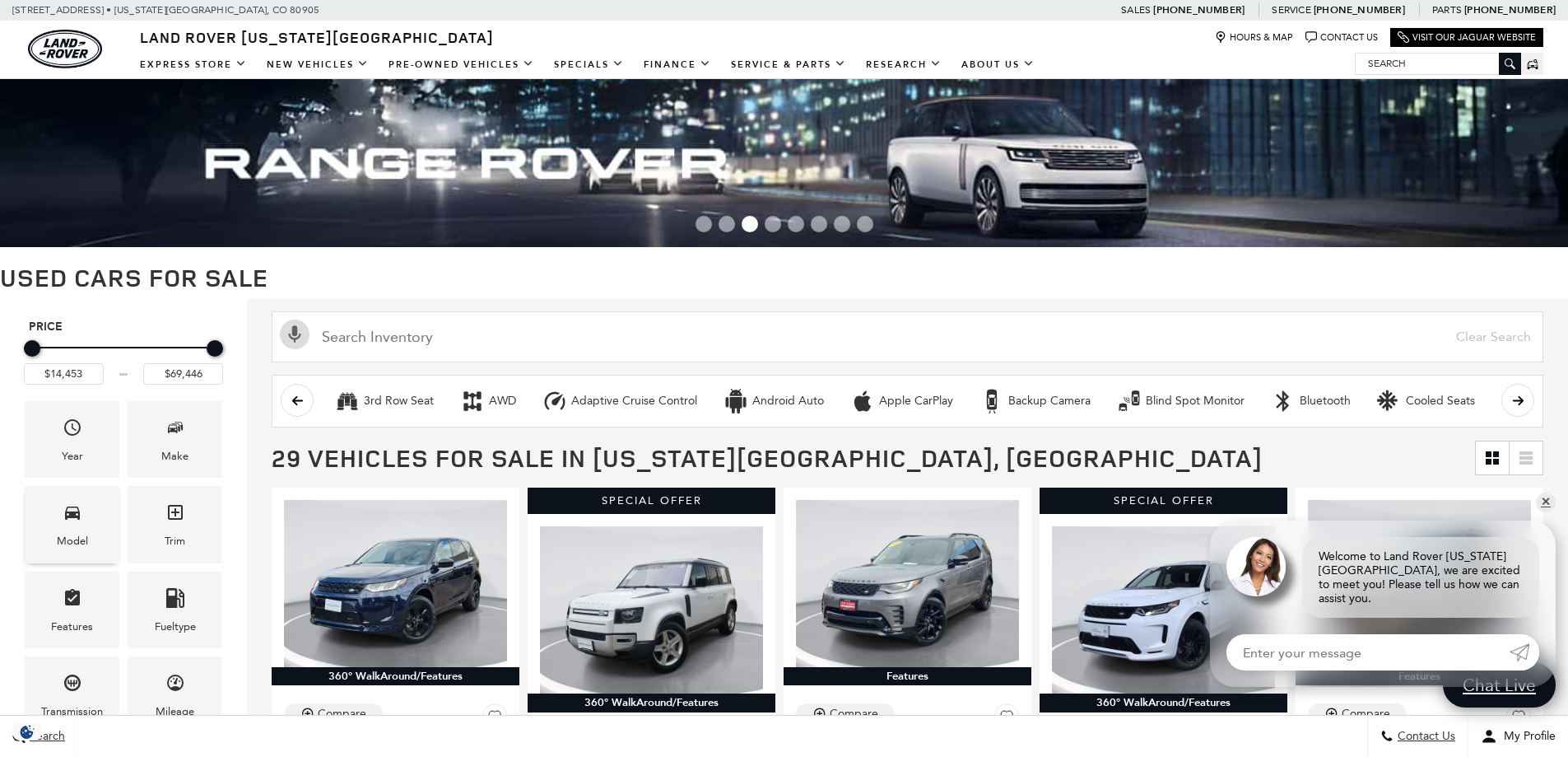
click at [72, 514] on icon "Model" at bounding box center [72, 513] width 15 height 13
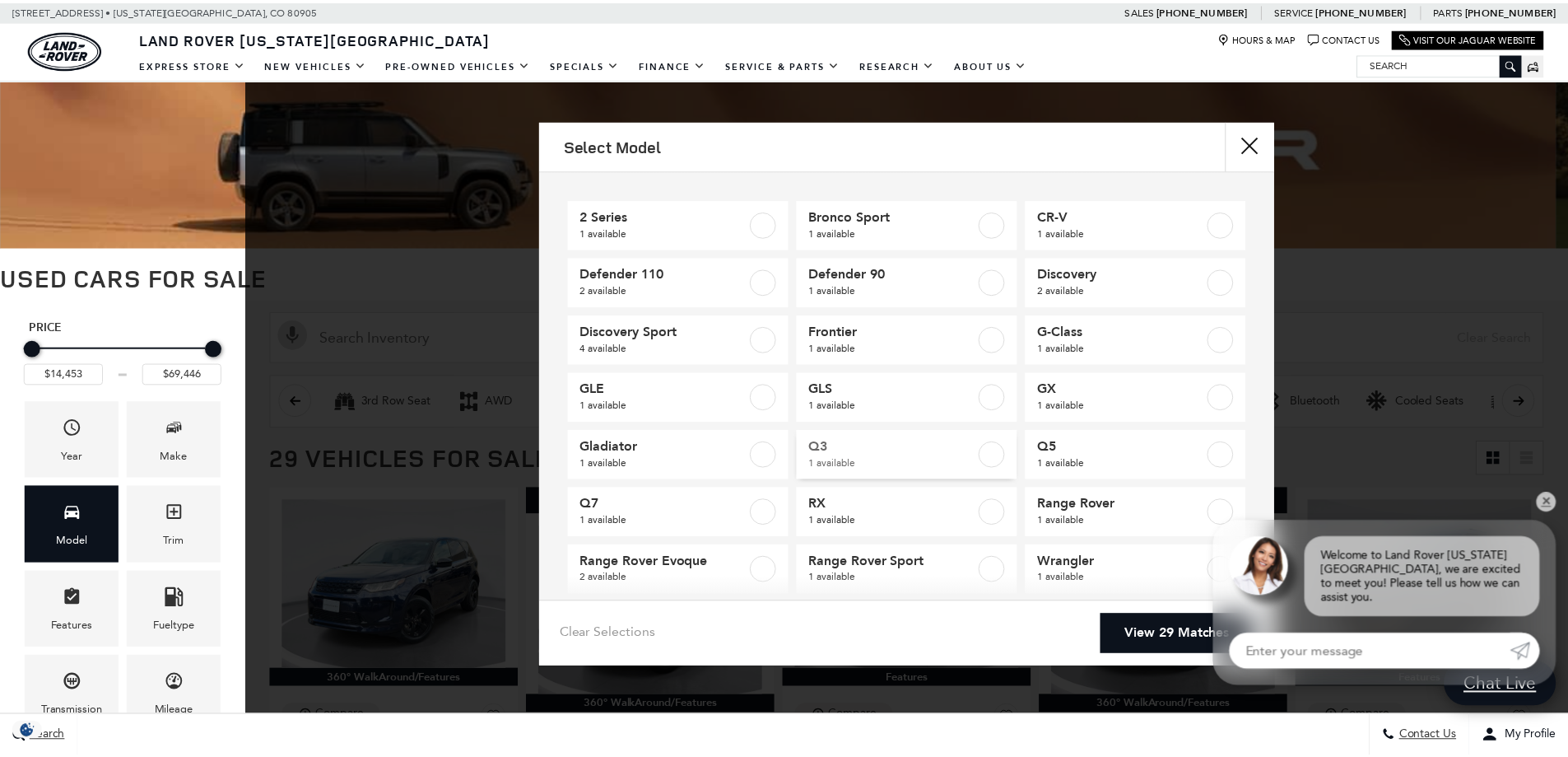
scroll to position [80, 0]
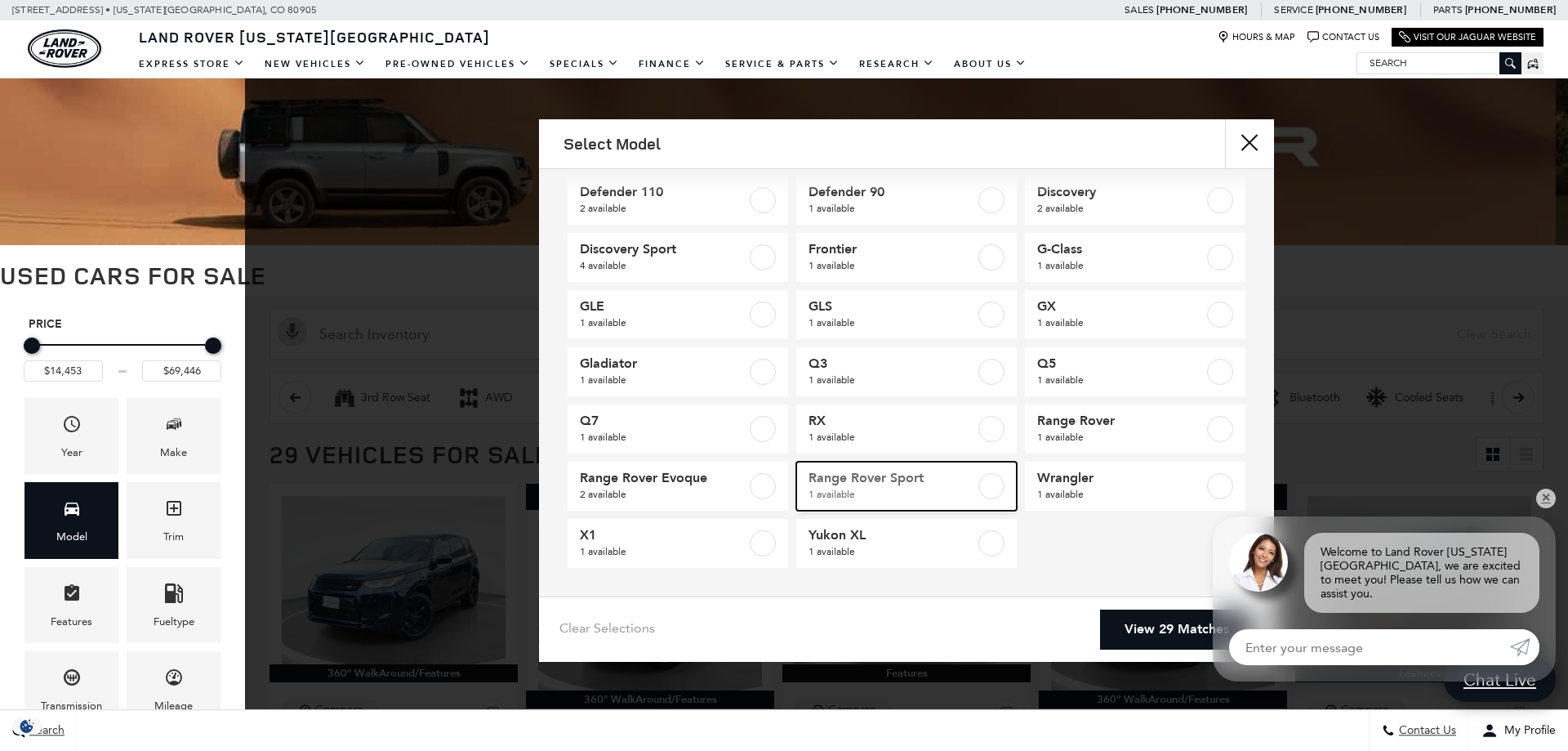
click at [978, 483] on div at bounding box center [991, 485] width 26 height 26
checkbox input "true"
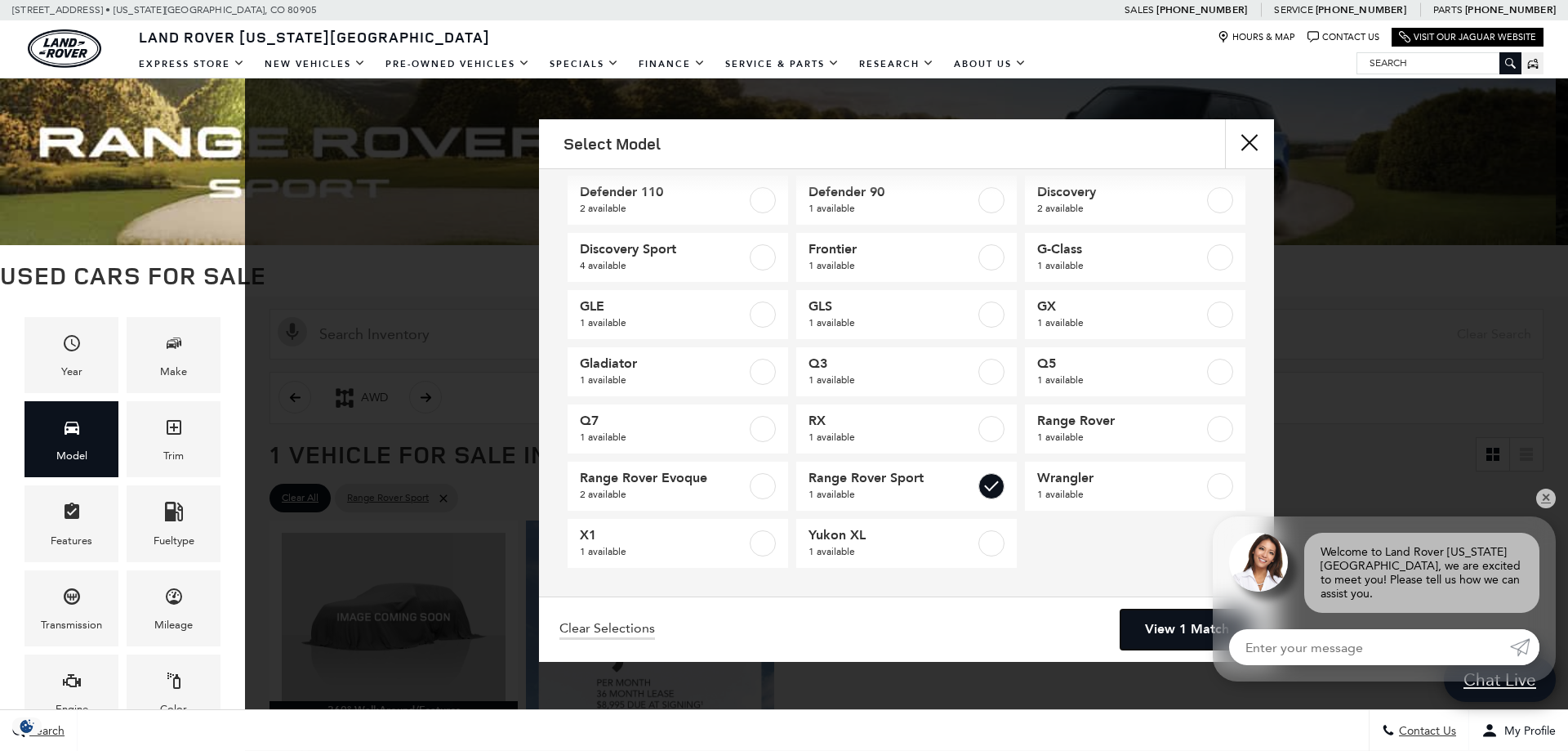
click at [1162, 633] on link "View 1 Match" at bounding box center [1187, 629] width 133 height 40
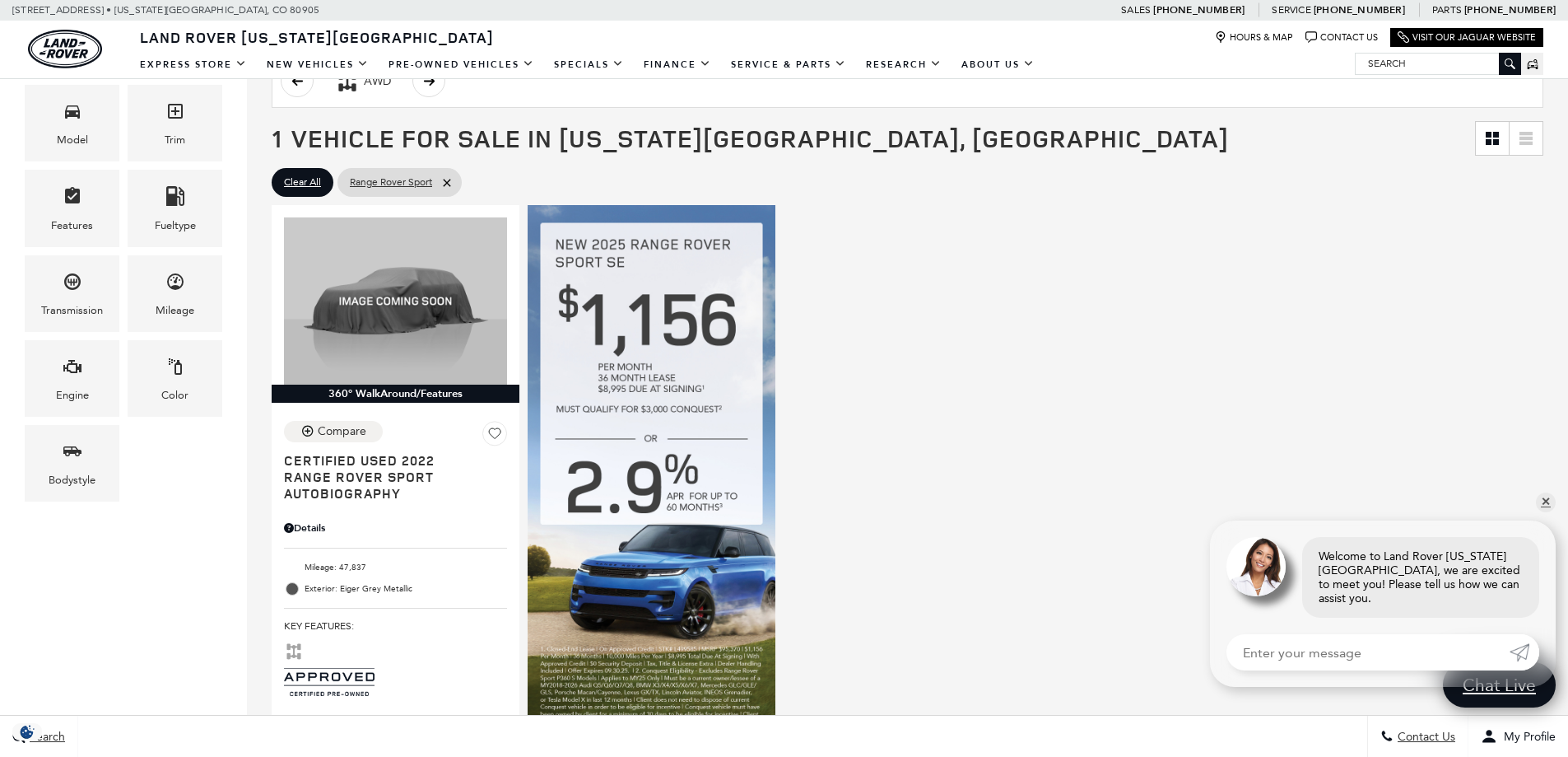
scroll to position [329, 0]
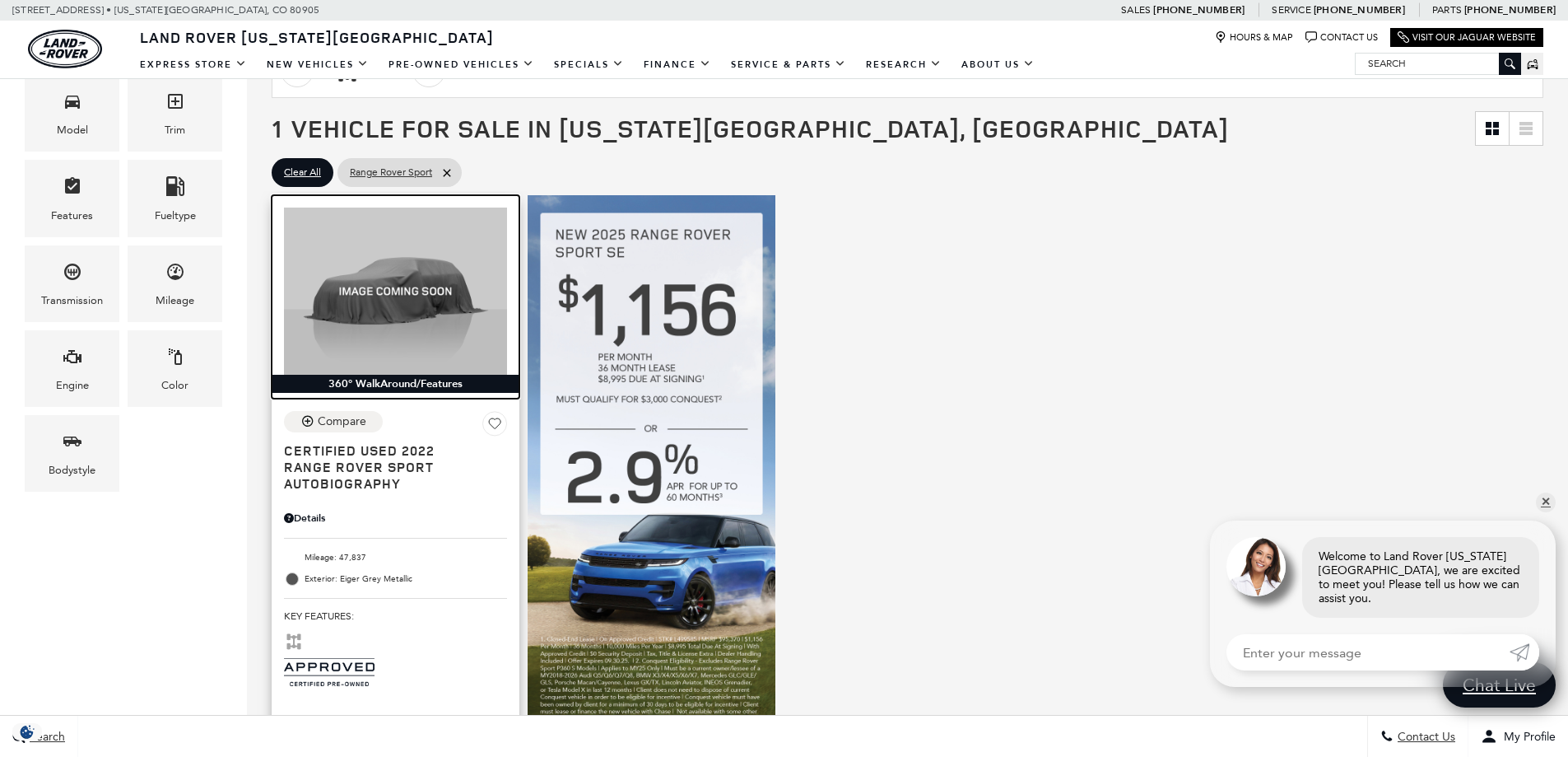
click at [384, 345] on img at bounding box center [396, 291] width 223 height 167
